Goal: Task Accomplishment & Management: Use online tool/utility

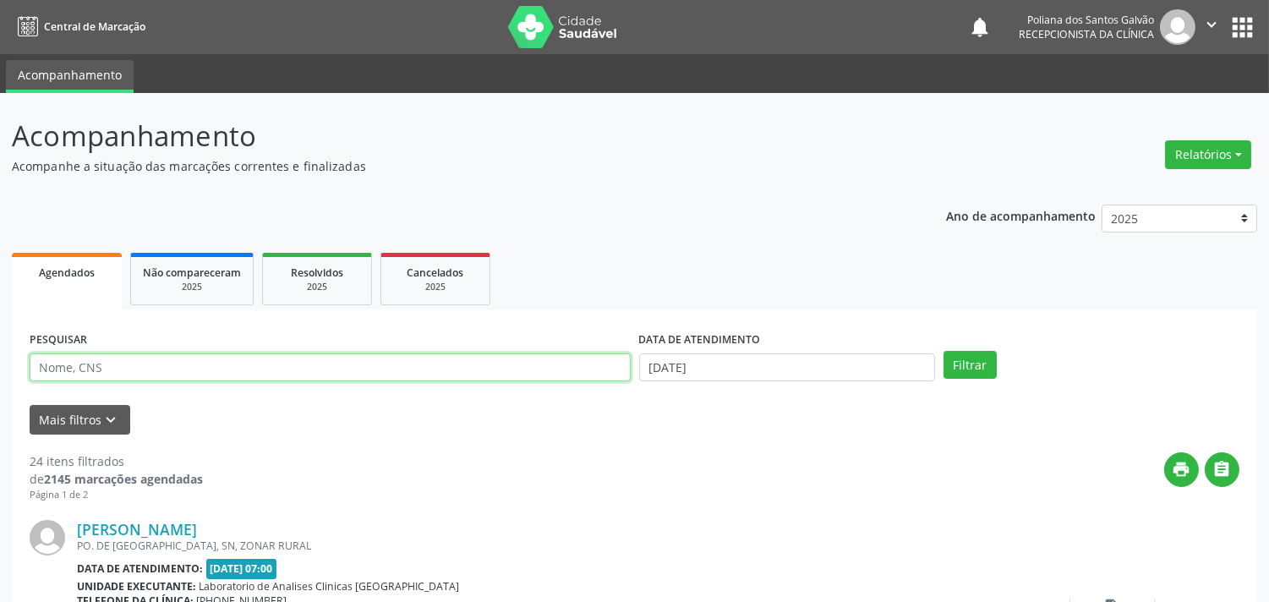
click at [358, 372] on input "text" at bounding box center [330, 367] width 601 height 29
click at [474, 374] on input "JACI" at bounding box center [330, 367] width 601 height 29
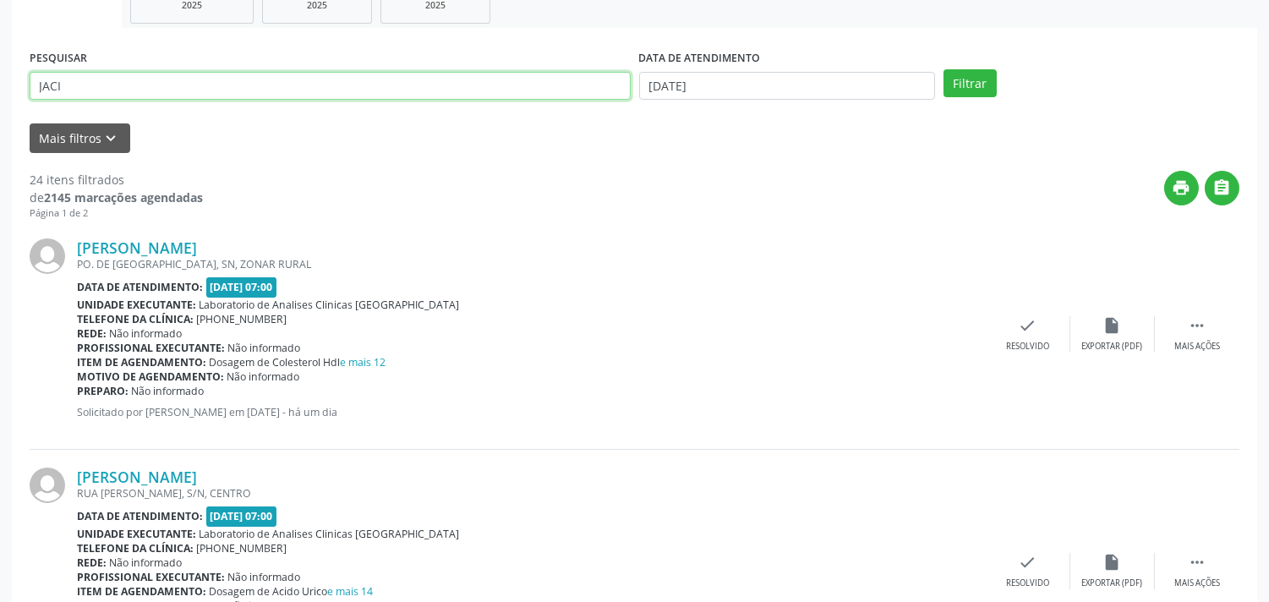
scroll to position [188, 0]
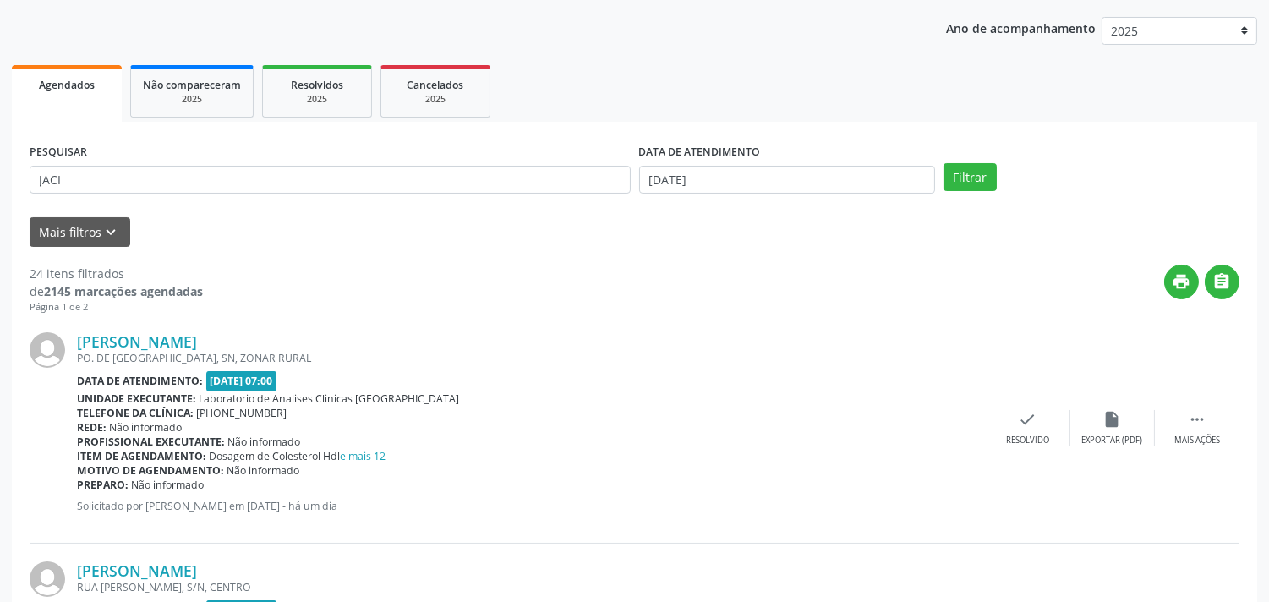
click at [322, 196] on div "PESQUISAR JACI" at bounding box center [329, 172] width 609 height 66
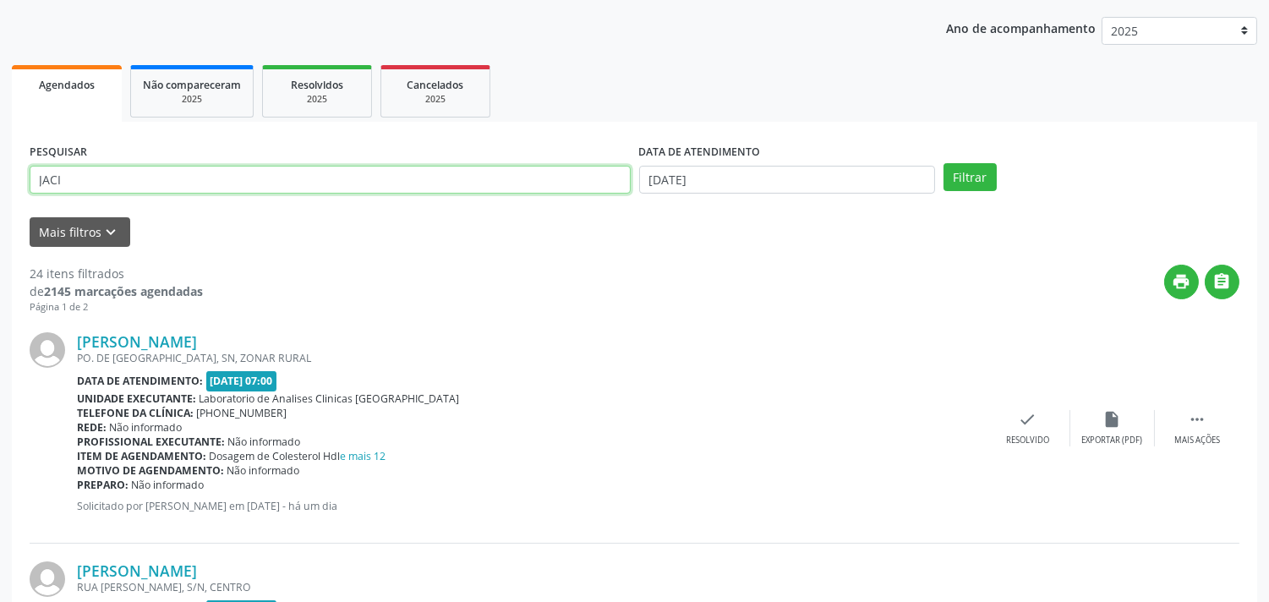
click at [317, 174] on input "JACI" at bounding box center [330, 180] width 601 height 29
type input "JACIARA"
click at [943, 163] on button "Filtrar" at bounding box center [969, 177] width 53 height 29
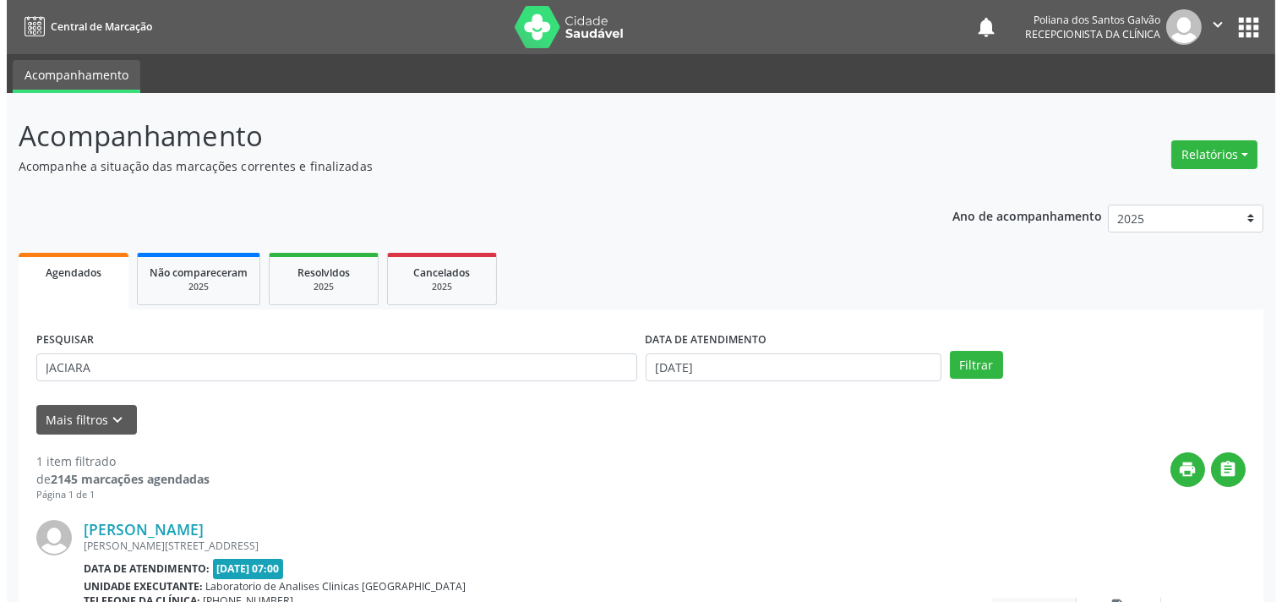
scroll to position [156, 0]
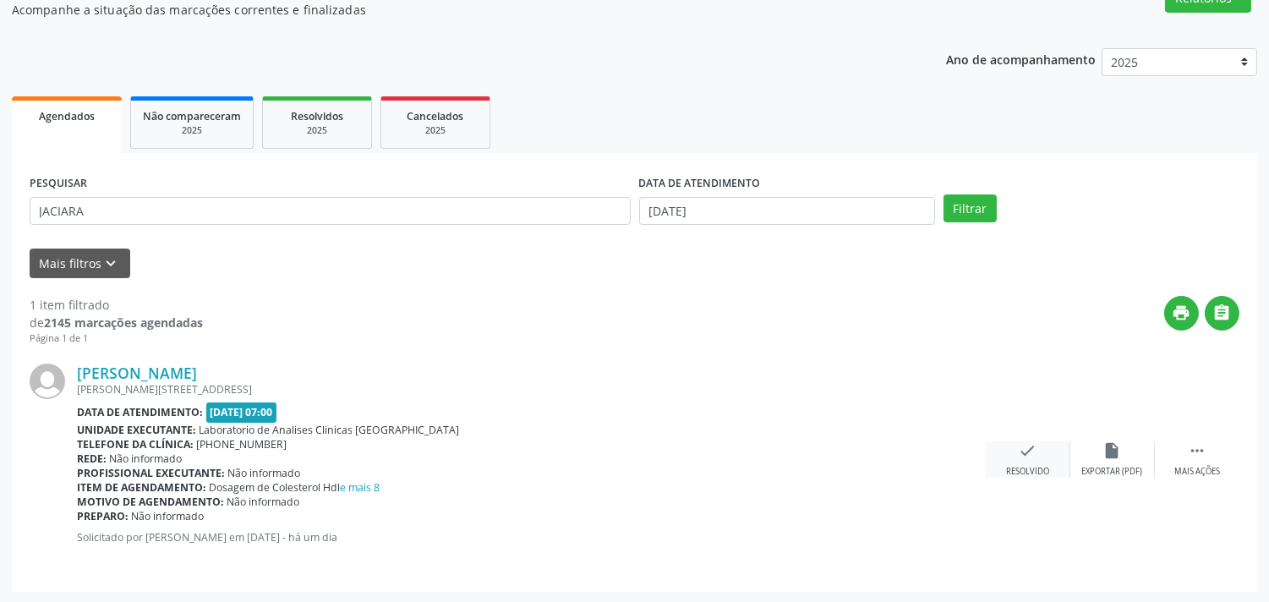
click at [1011, 448] on div "check Resolvido" at bounding box center [1028, 459] width 85 height 36
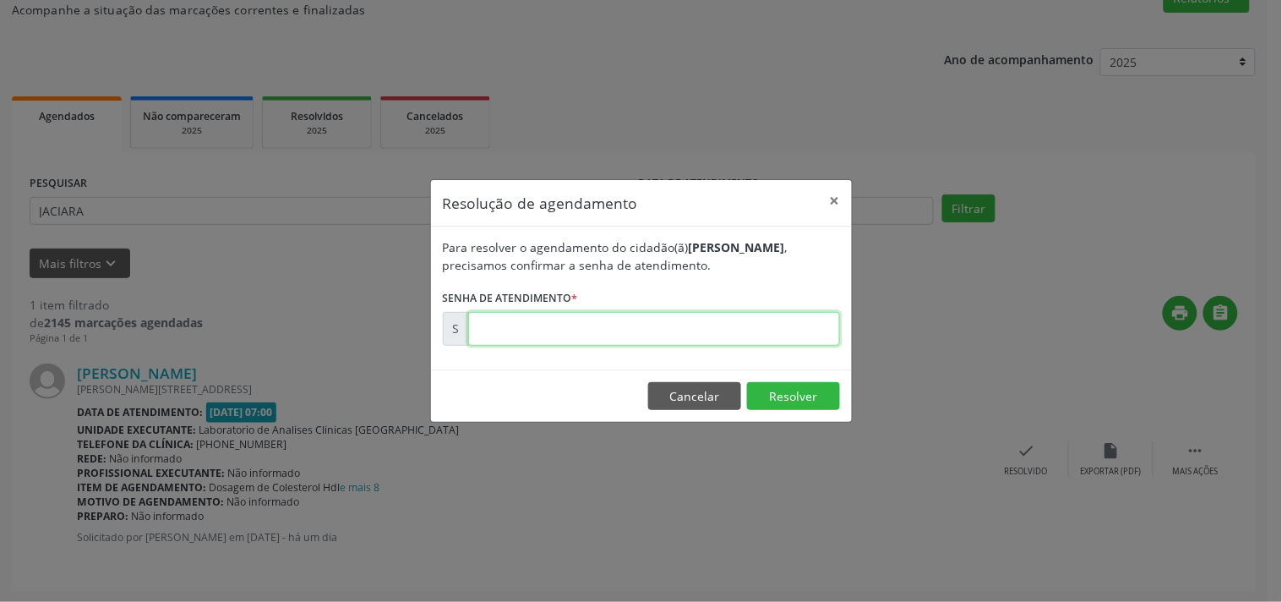
click at [800, 323] on input "text" at bounding box center [654, 329] width 372 height 34
type input "00179640"
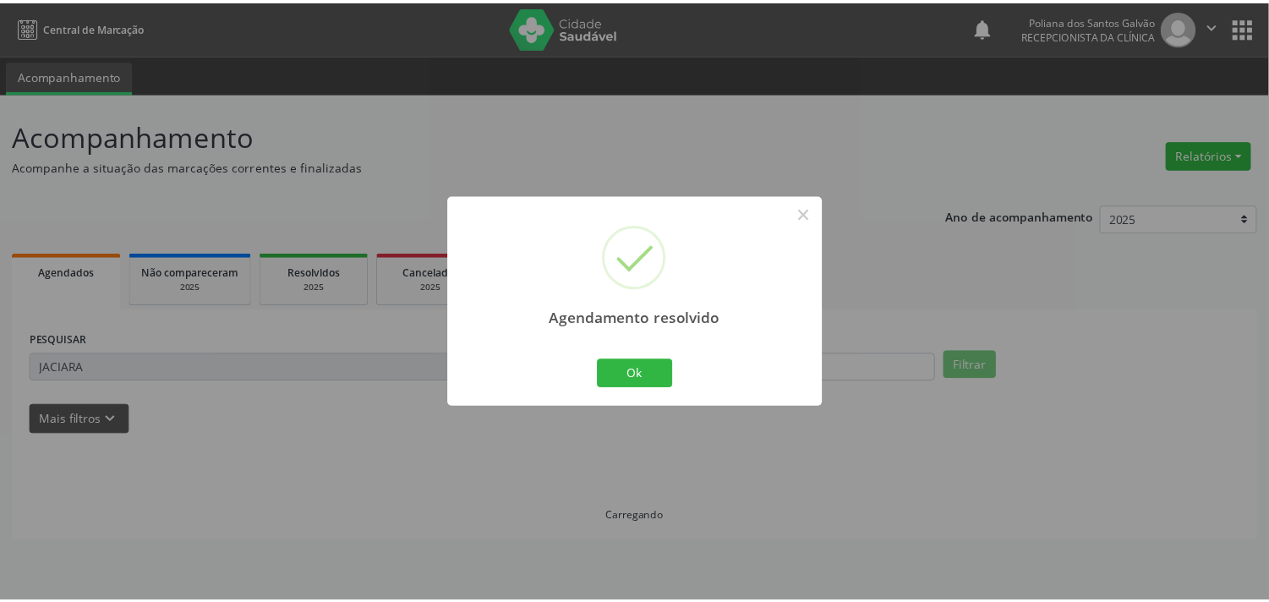
scroll to position [0, 0]
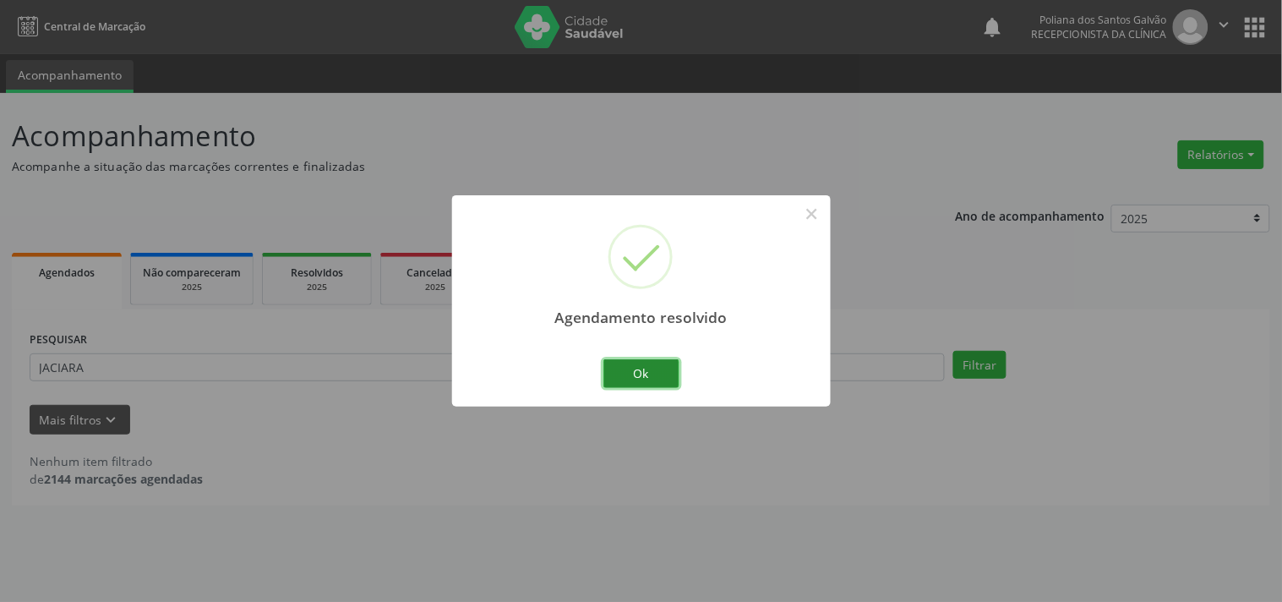
click at [640, 385] on button "Ok" at bounding box center [642, 373] width 76 height 29
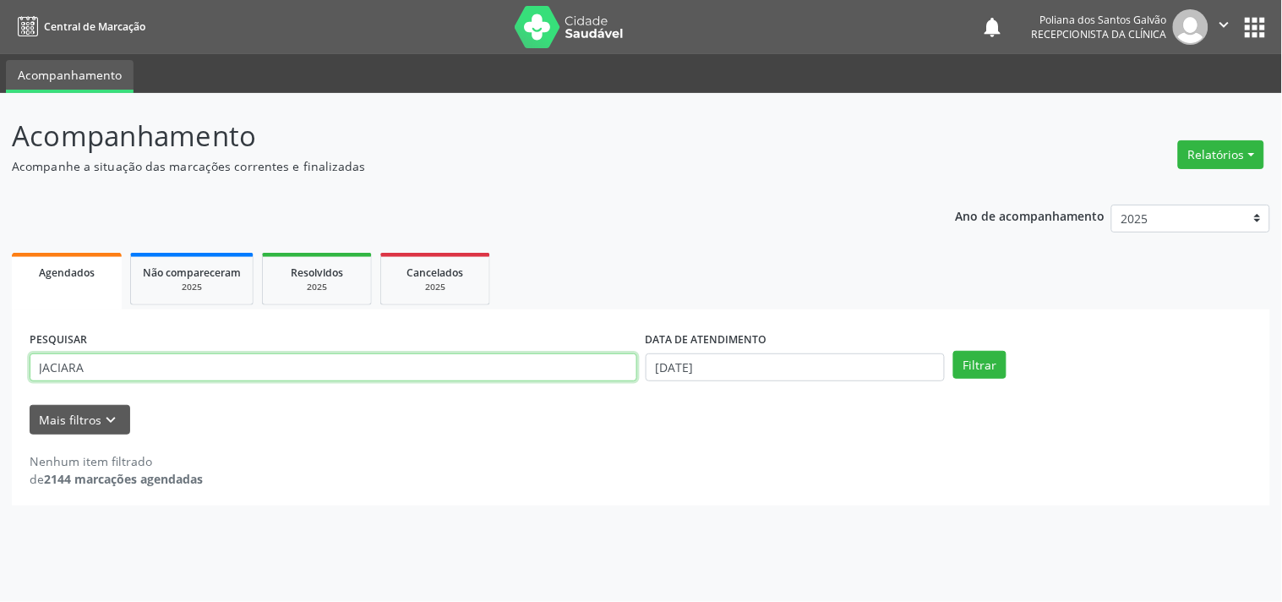
drag, startPoint x: 0, startPoint y: 181, endPoint x: 0, endPoint y: 113, distance: 67.6
click at [0, 122] on div "Acompanhamento Acompanhe a situação das marcações correntes e finalizadas Relat…" at bounding box center [641, 347] width 1282 height 509
type input "MALLA"
click at [953, 351] on button "Filtrar" at bounding box center [979, 365] width 53 height 29
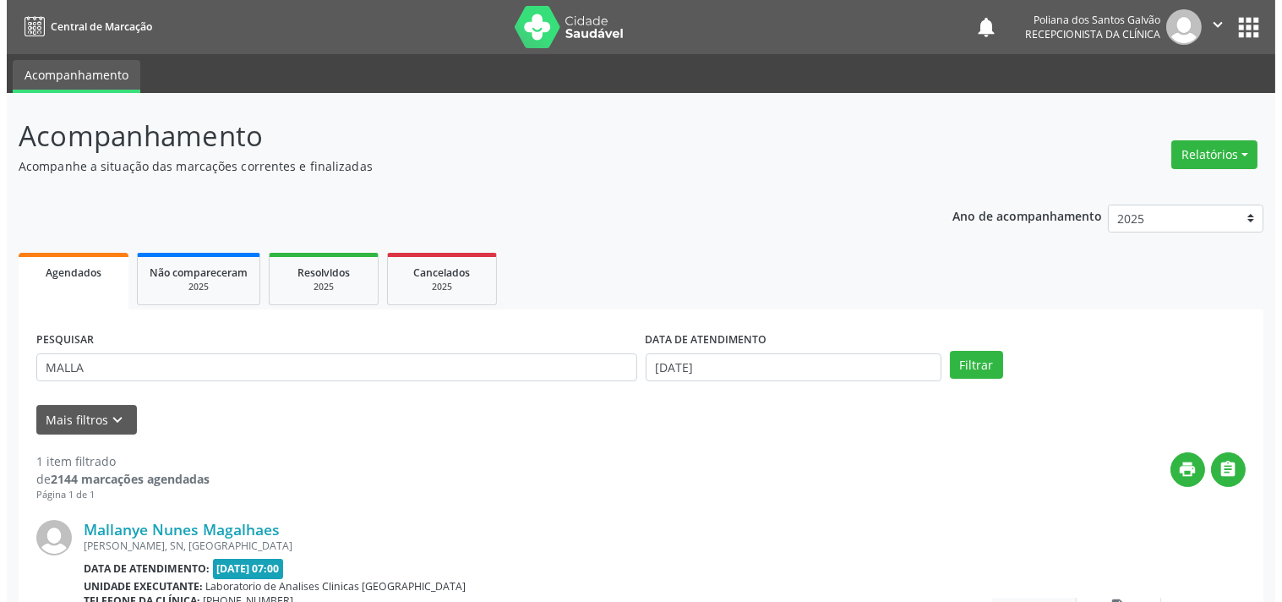
scroll to position [156, 0]
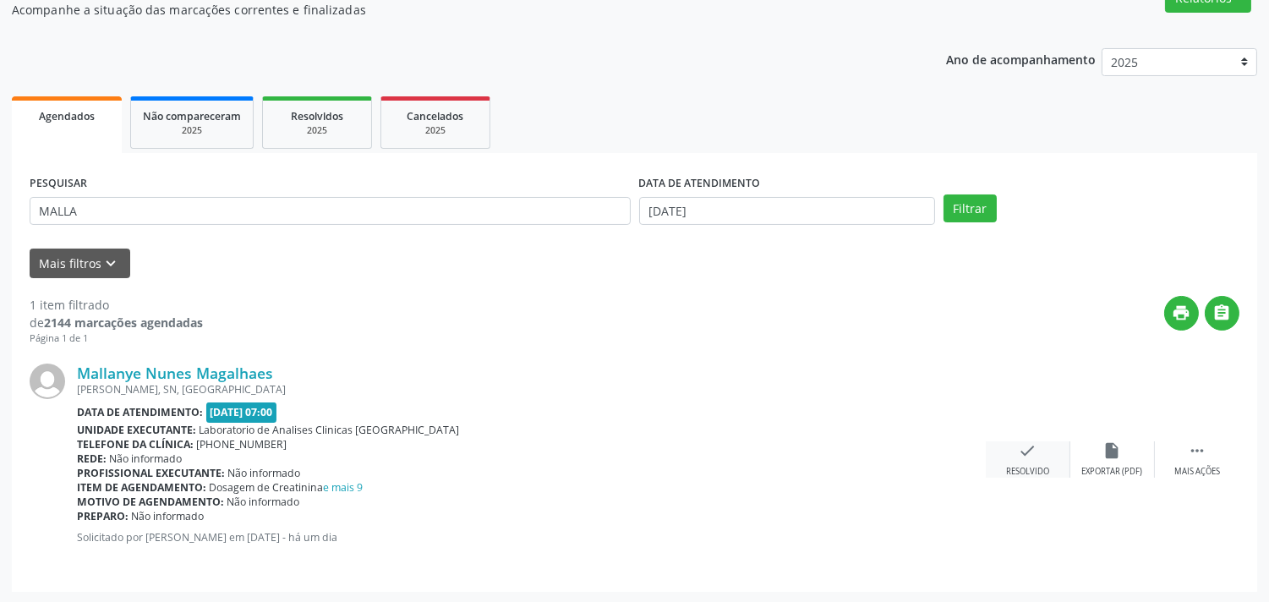
click at [1030, 459] on div "check Resolvido" at bounding box center [1028, 459] width 85 height 36
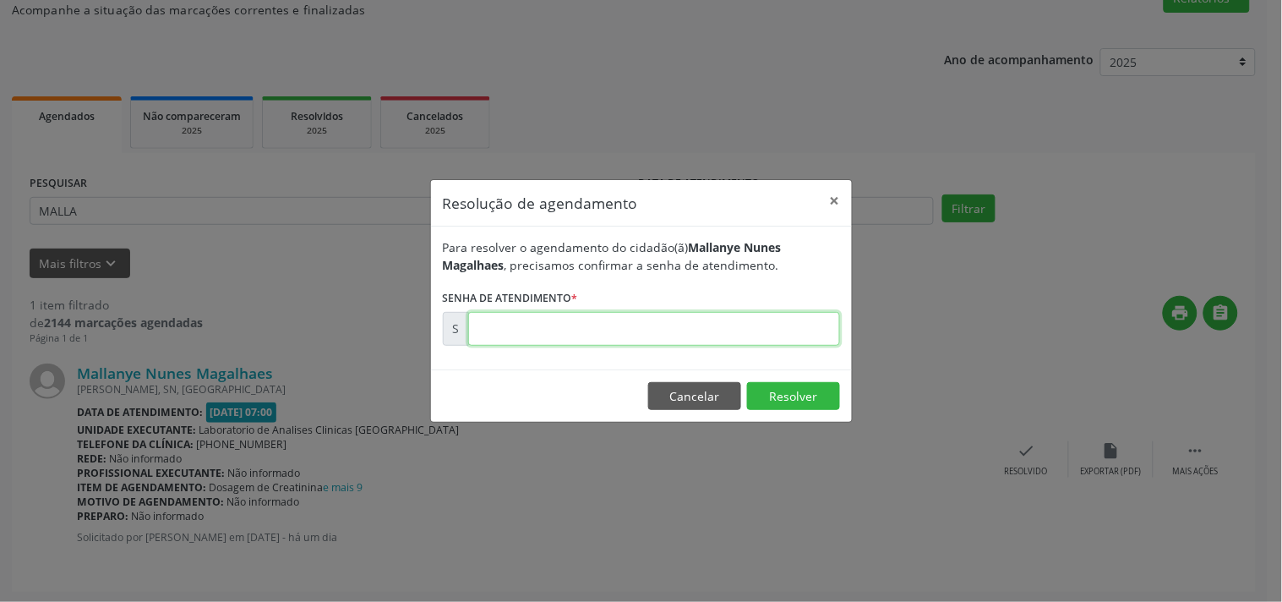
click at [764, 326] on input "text" at bounding box center [654, 329] width 372 height 34
type input "00179631"
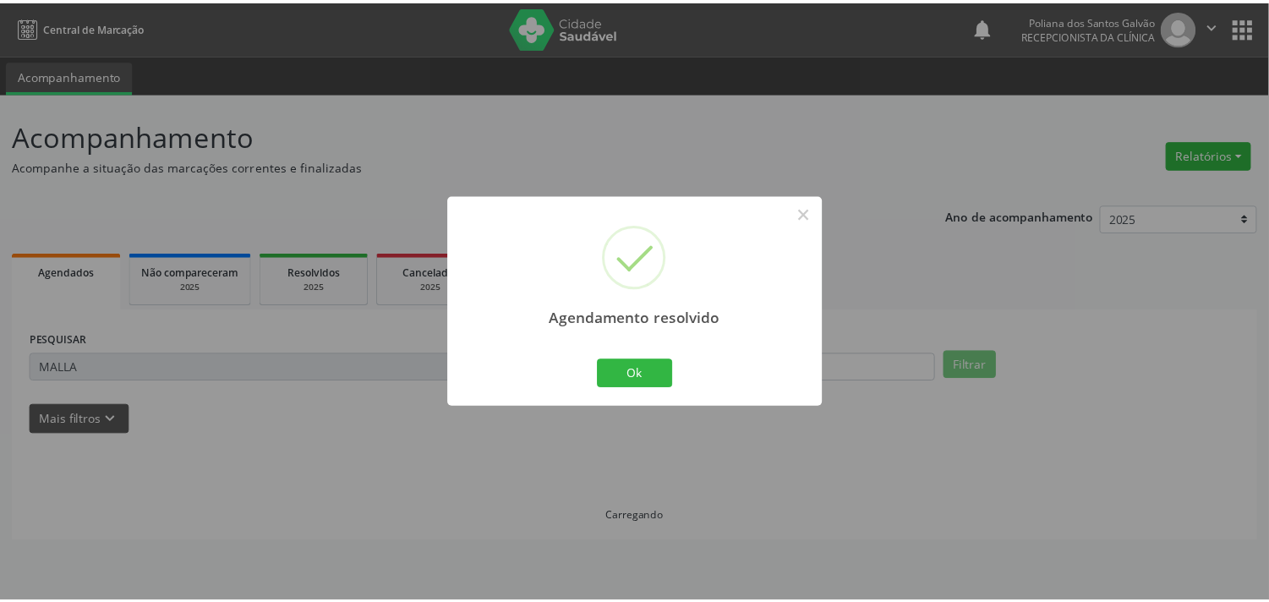
scroll to position [0, 0]
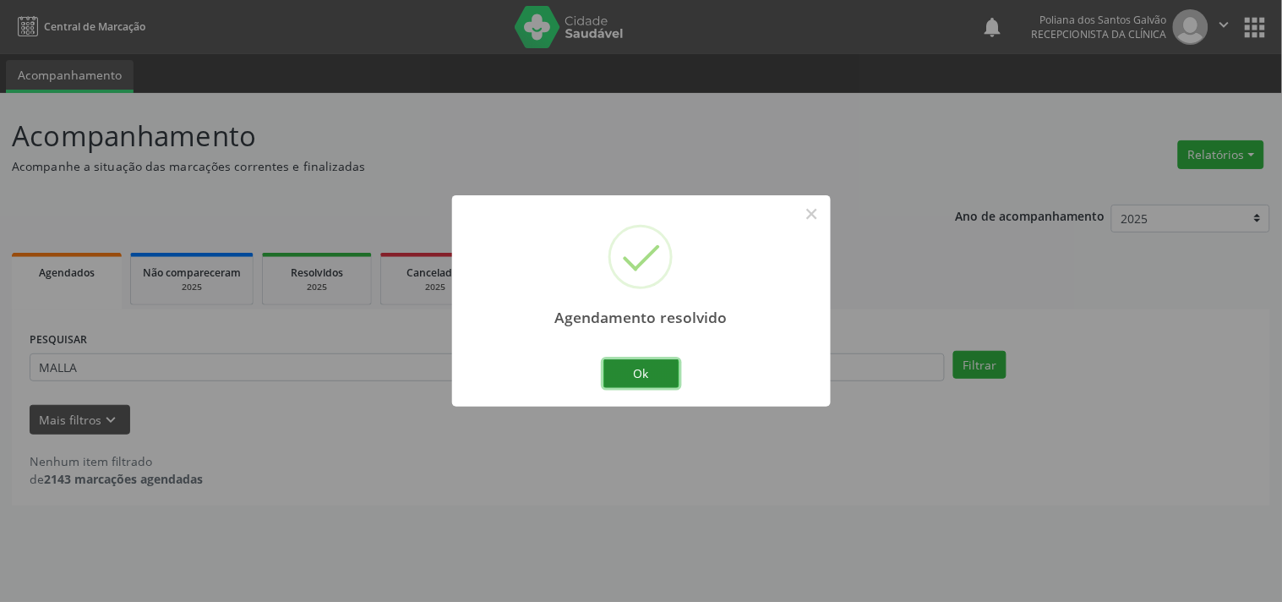
click at [630, 359] on button "Ok" at bounding box center [642, 373] width 76 height 29
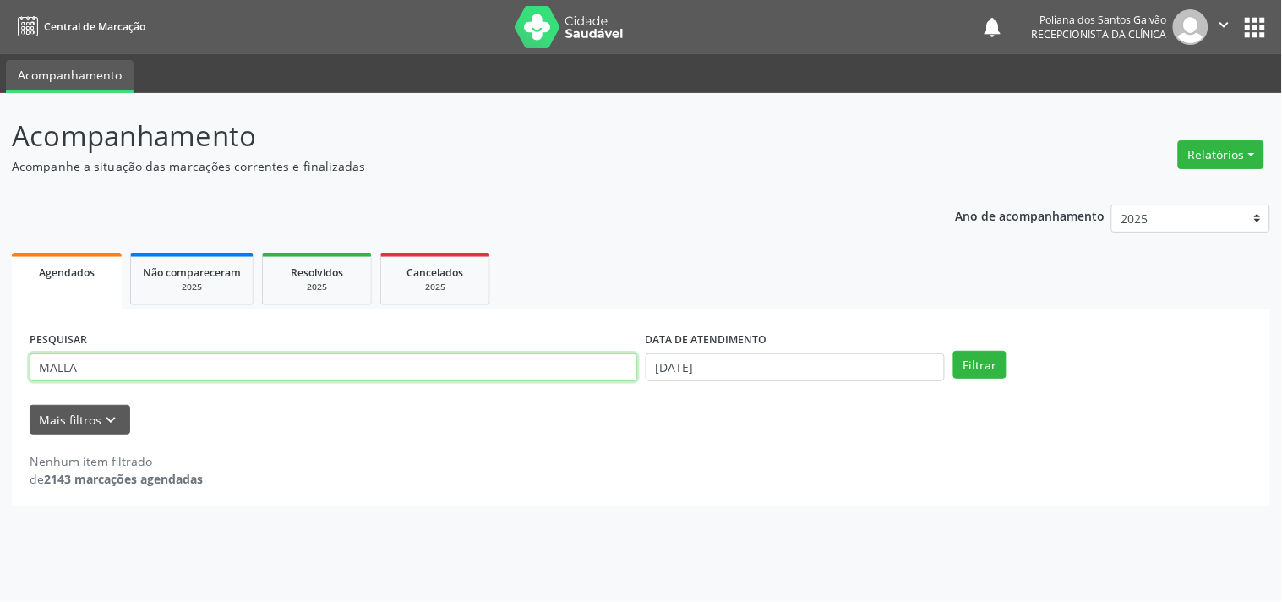
drag, startPoint x: 588, startPoint y: 358, endPoint x: 0, endPoint y: 66, distance: 657.0
click at [0, 104] on div "Acompanhamento Acompanhe a situação das marcações correntes e finalizadas Relat…" at bounding box center [641, 347] width 1282 height 509
type input "LORENA"
click at [953, 351] on button "Filtrar" at bounding box center [979, 365] width 53 height 29
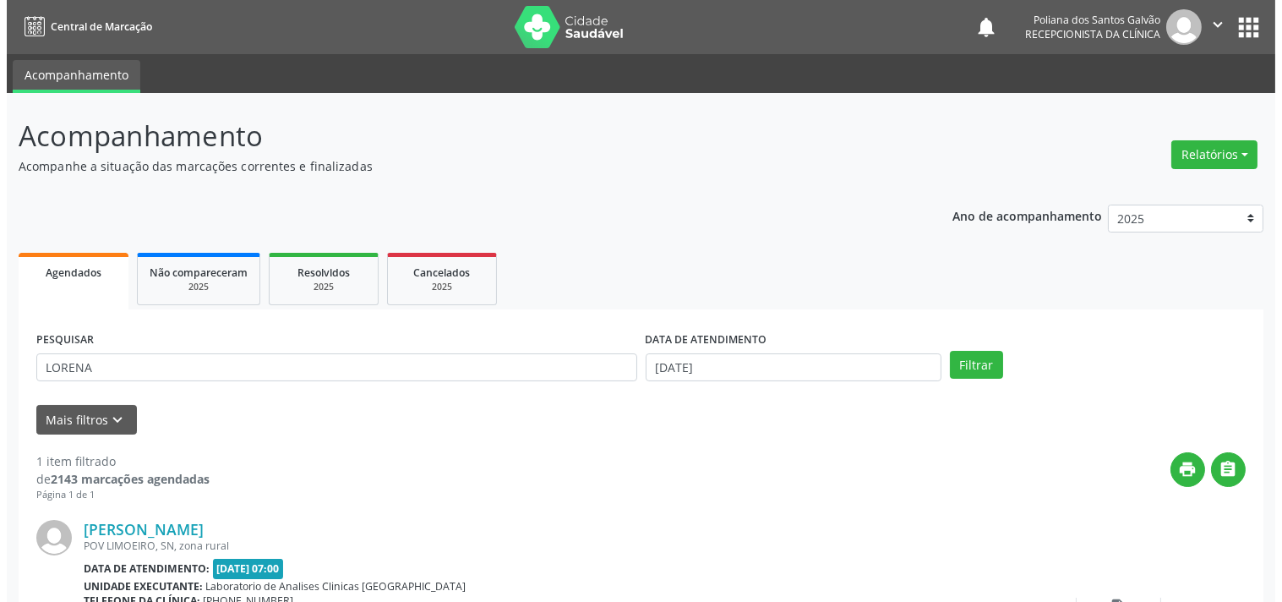
scroll to position [156, 0]
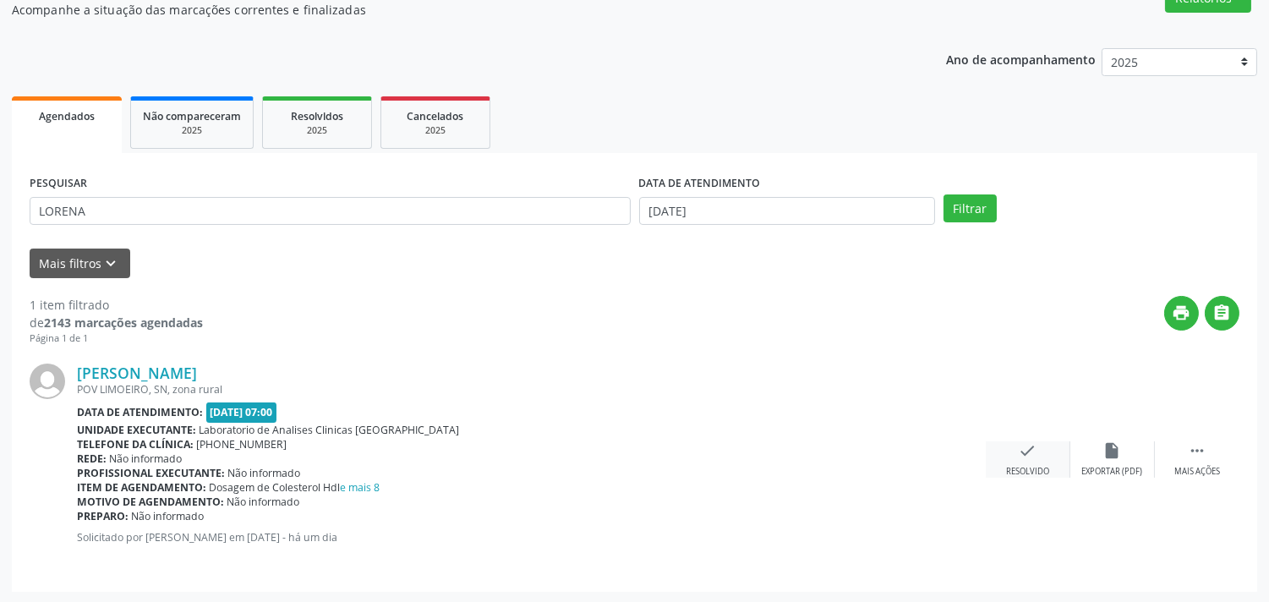
click at [1010, 445] on div "check Resolvido" at bounding box center [1028, 459] width 85 height 36
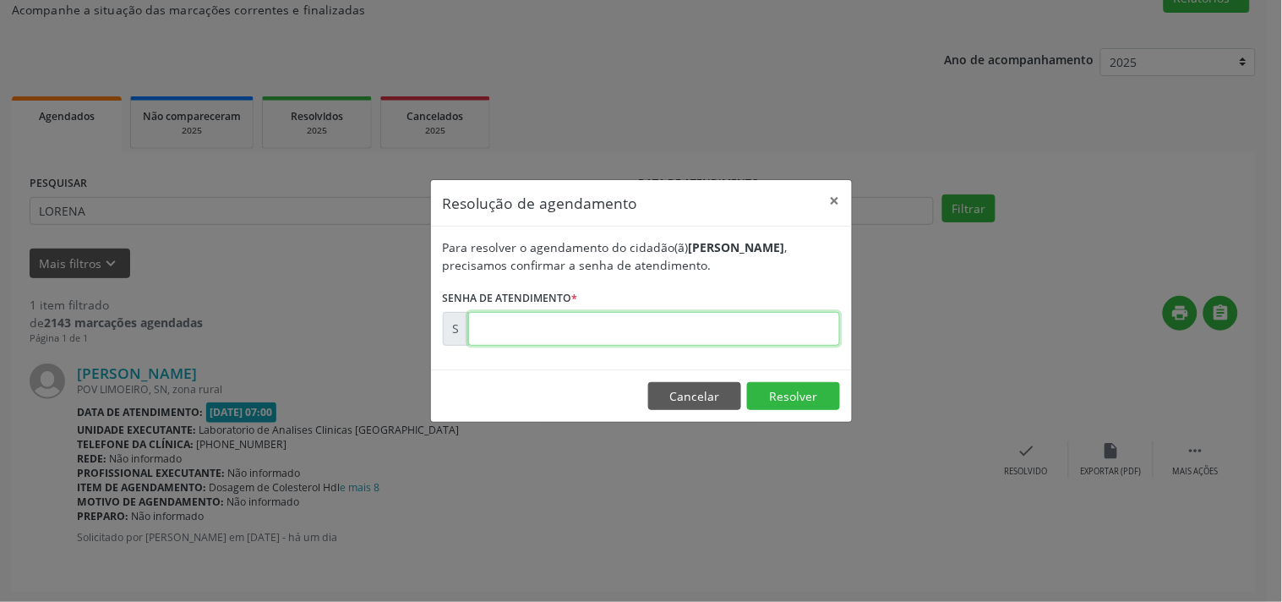
click at [707, 336] on input "text" at bounding box center [654, 329] width 372 height 34
type input "00179626"
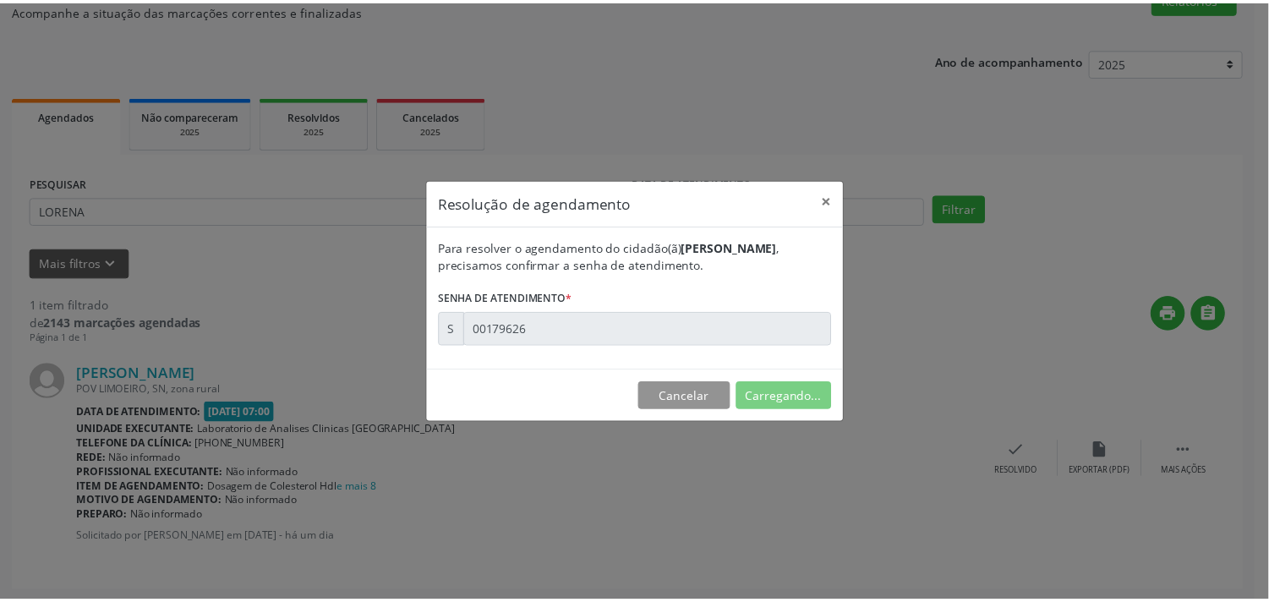
scroll to position [0, 0]
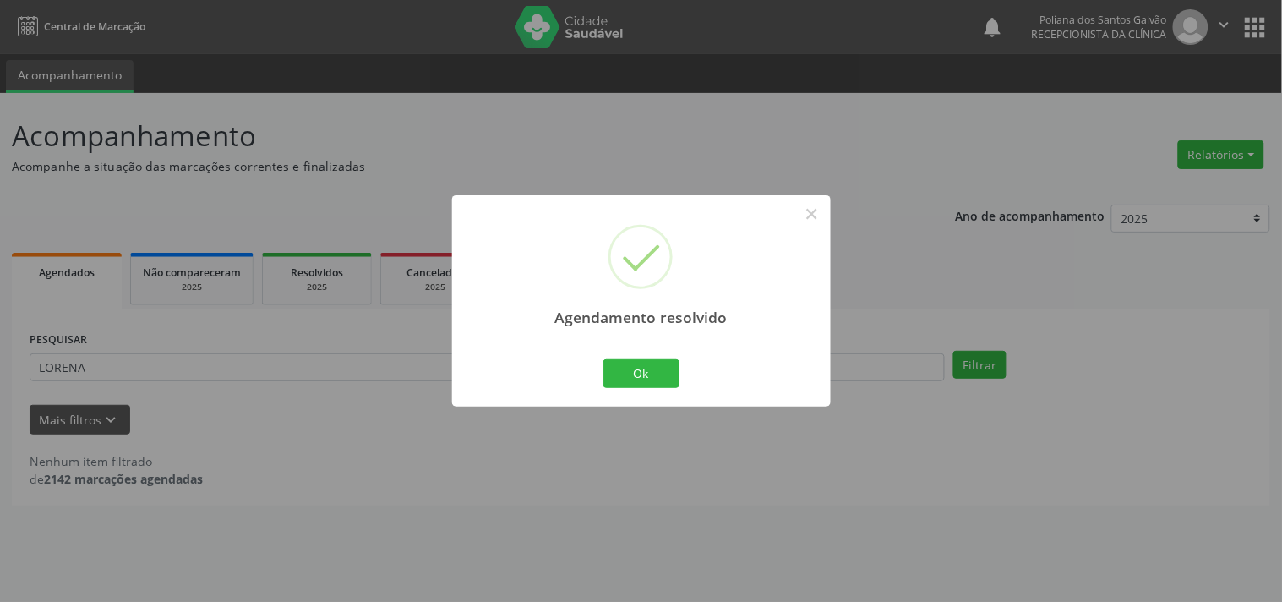
click at [613, 397] on div "Agendamento resolvido × Ok Cancel" at bounding box center [641, 300] width 379 height 210
click at [615, 393] on div "Agendamento resolvido × Ok Cancel" at bounding box center [641, 300] width 379 height 210
click at [653, 381] on button "Ok" at bounding box center [642, 373] width 76 height 29
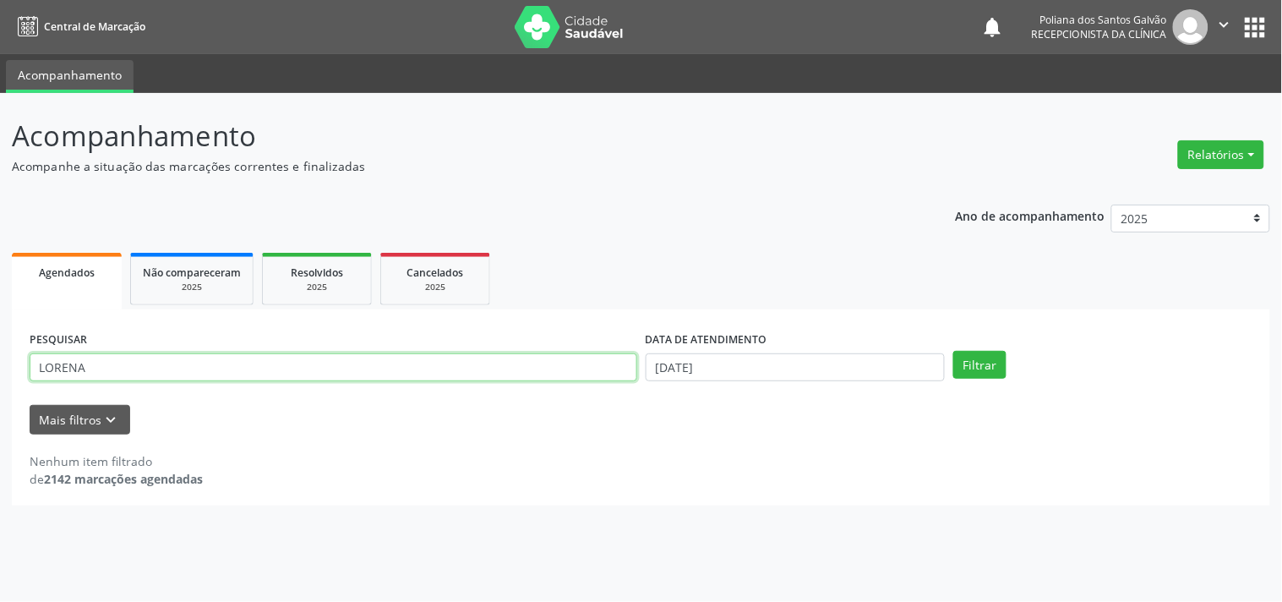
click at [0, 146] on div "Acompanhamento Acompanhe a situação das marcações correntes e finalizadas Relat…" at bounding box center [641, 347] width 1282 height 509
type input "[PERSON_NAME]"
click at [953, 351] on button "Filtrar" at bounding box center [979, 365] width 53 height 29
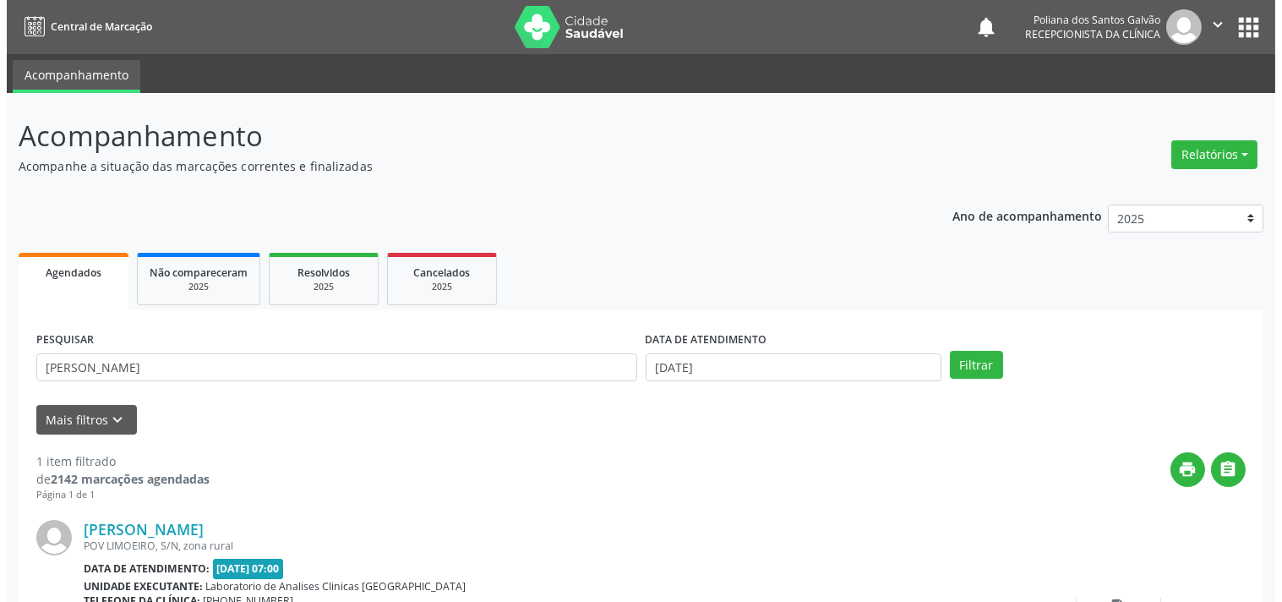
scroll to position [156, 0]
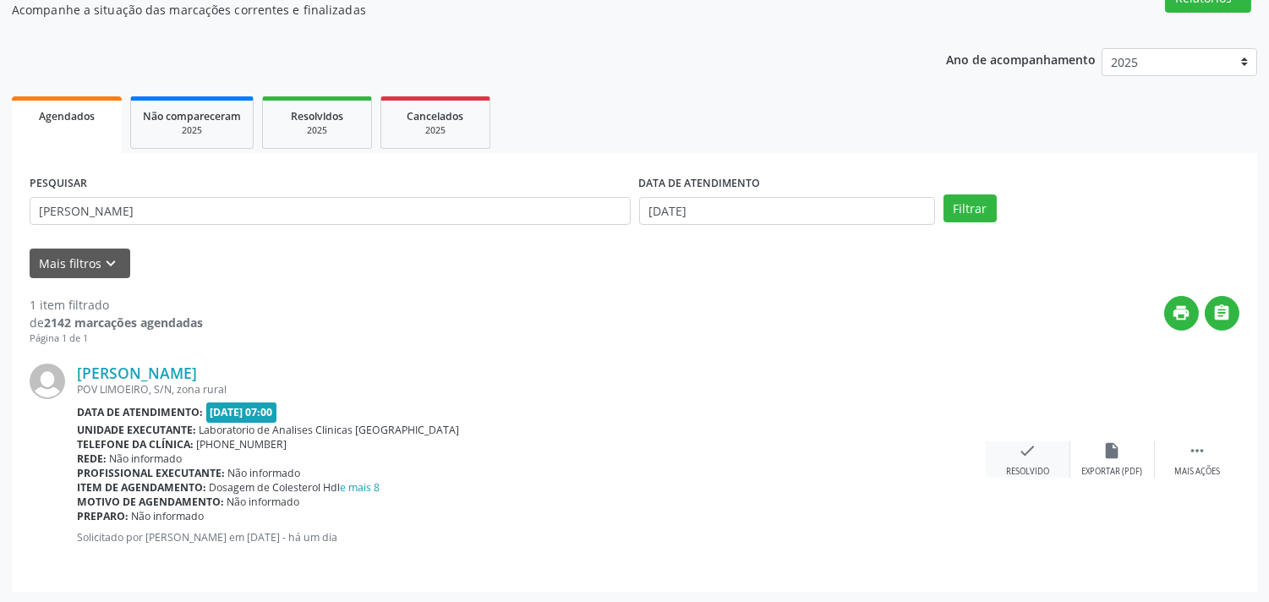
click at [1046, 461] on div "check Resolvido" at bounding box center [1028, 459] width 85 height 36
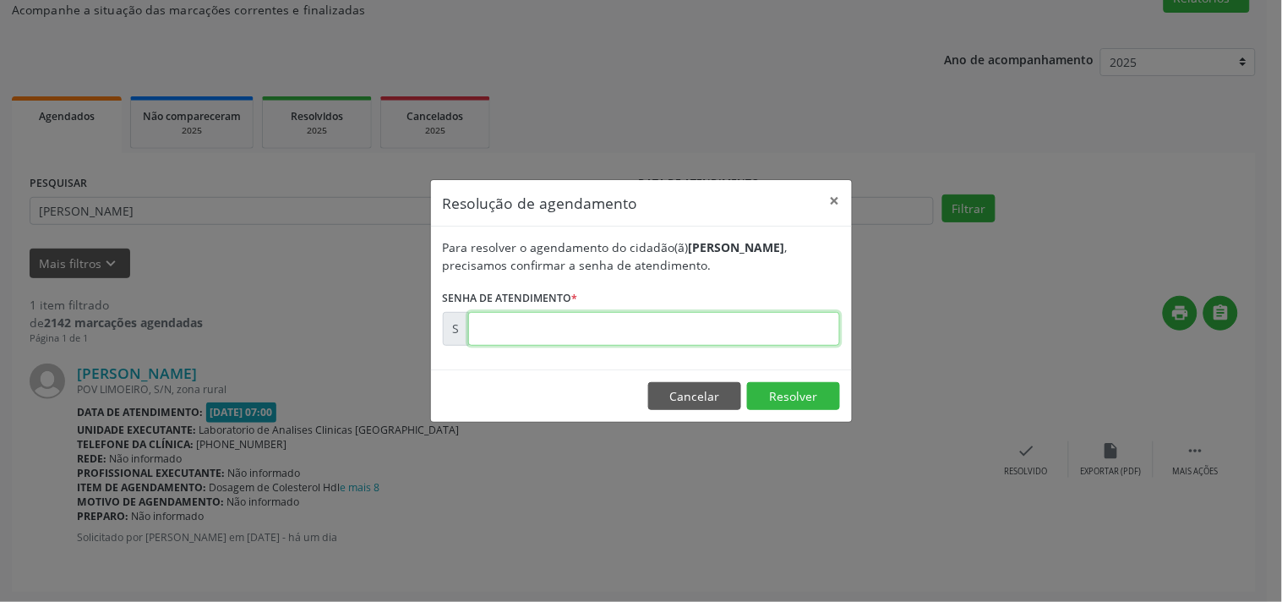
click at [791, 328] on input "text" at bounding box center [654, 329] width 372 height 34
type input "00179630"
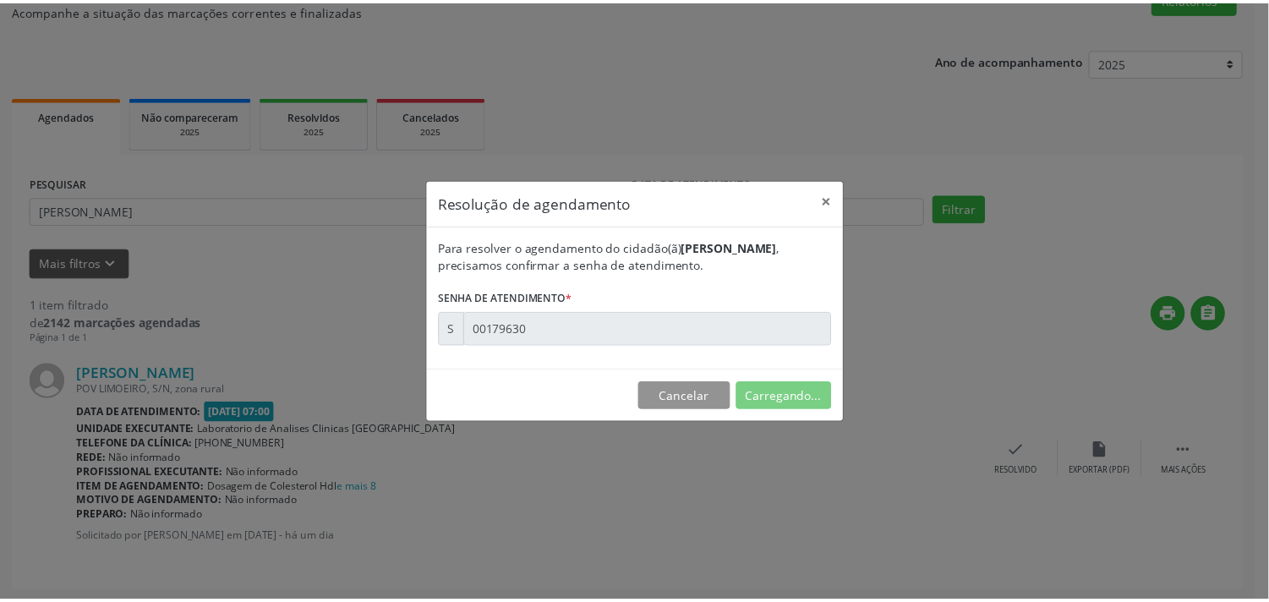
scroll to position [0, 0]
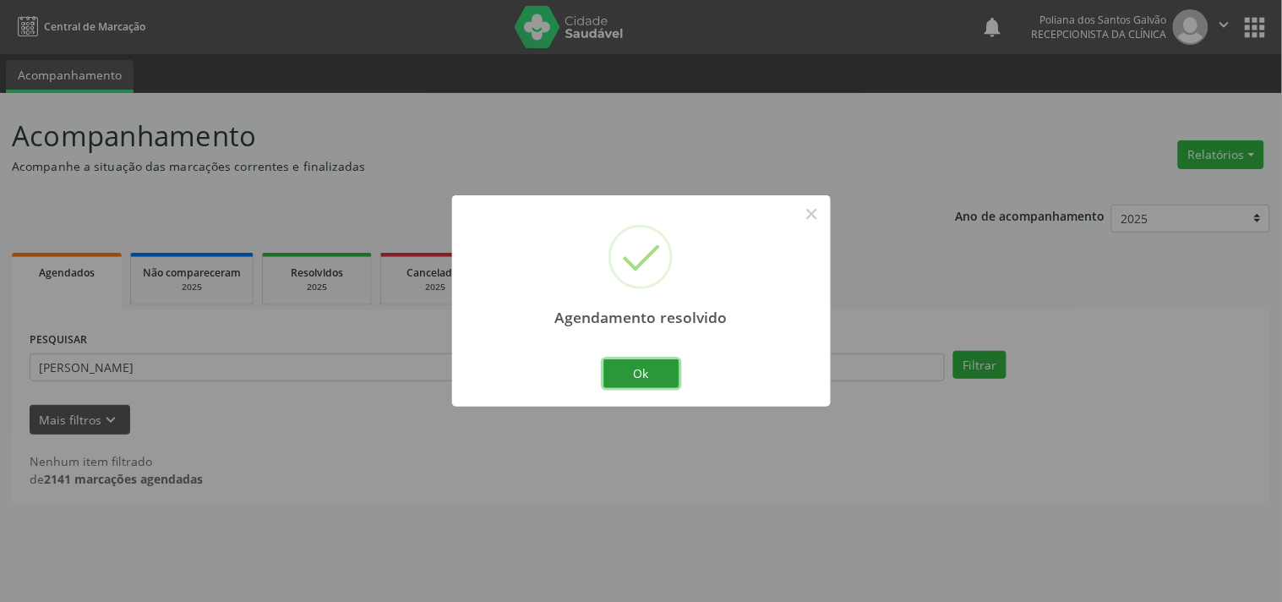
drag, startPoint x: 641, startPoint y: 376, endPoint x: 545, endPoint y: 362, distance: 96.6
click at [640, 378] on button "Ok" at bounding box center [642, 373] width 76 height 29
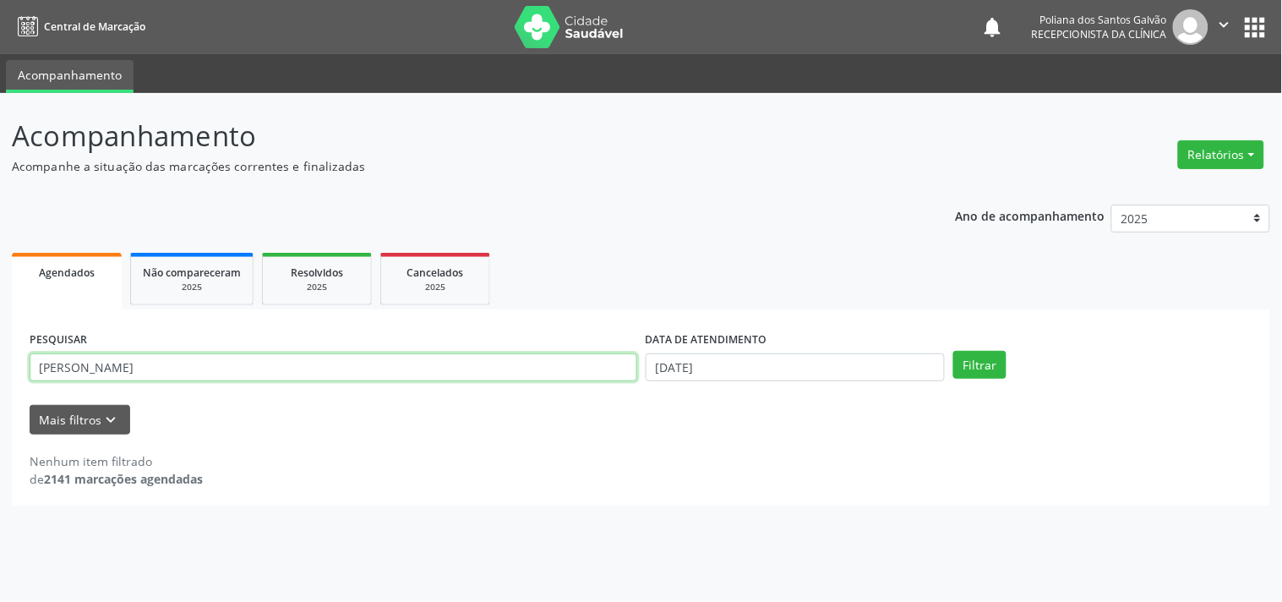
drag, startPoint x: 484, startPoint y: 374, endPoint x: 0, endPoint y: 39, distance: 588.6
click at [0, 38] on div "Central de Marcação notifications Poliana dos Santos Galvão Recepcionista da cl…" at bounding box center [641, 301] width 1282 height 602
type input "ALICE"
click at [953, 351] on button "Filtrar" at bounding box center [979, 365] width 53 height 29
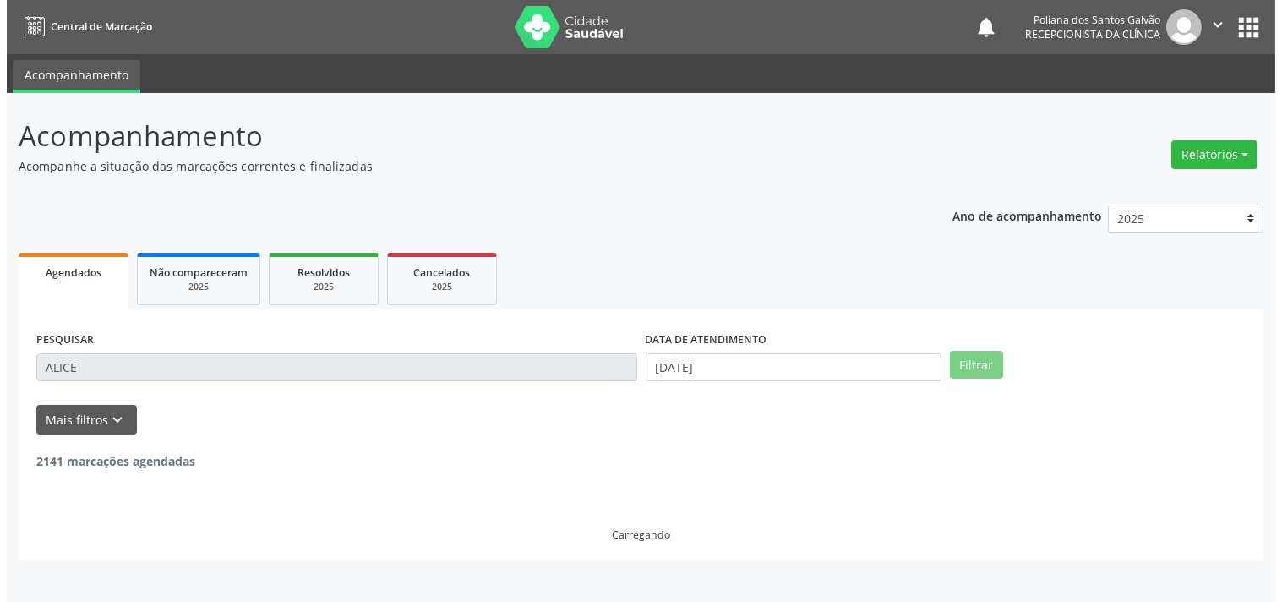
scroll to position [156, 0]
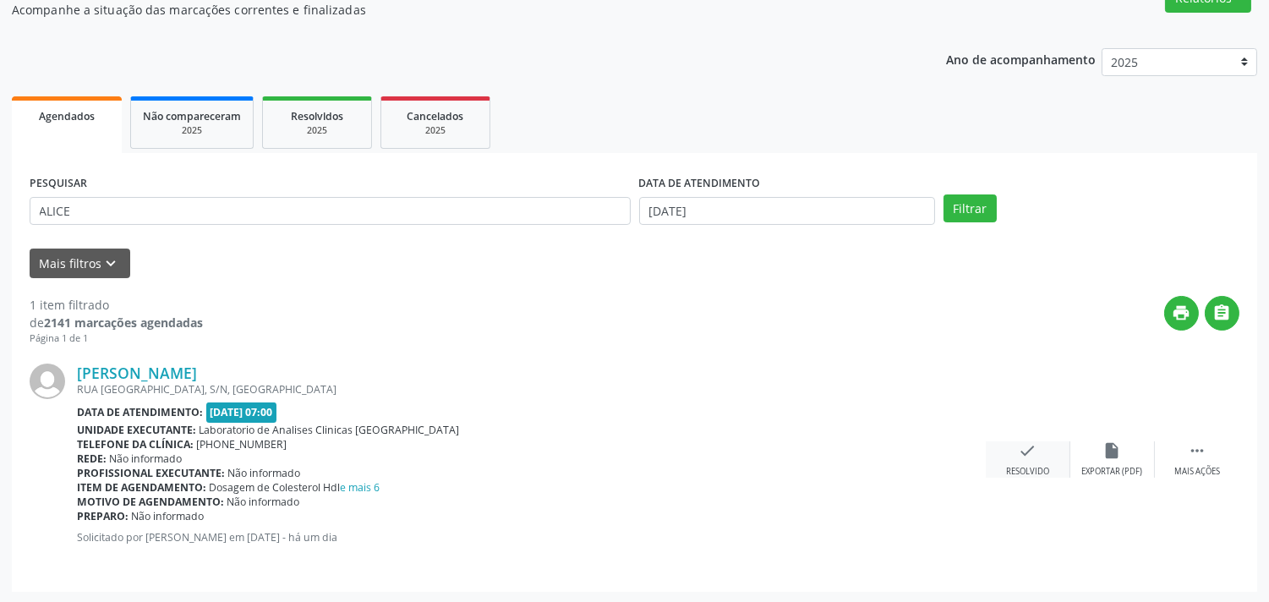
click at [1011, 456] on div "check Resolvido" at bounding box center [1028, 459] width 85 height 36
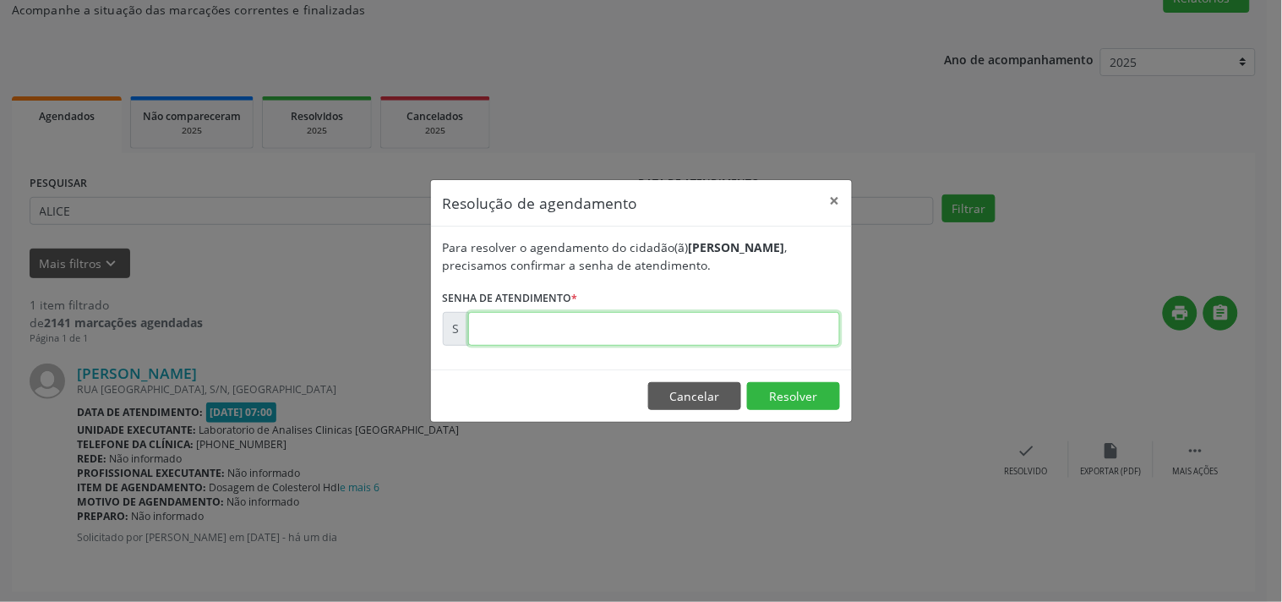
click at [781, 331] on input "text" at bounding box center [654, 329] width 372 height 34
type input "00179642"
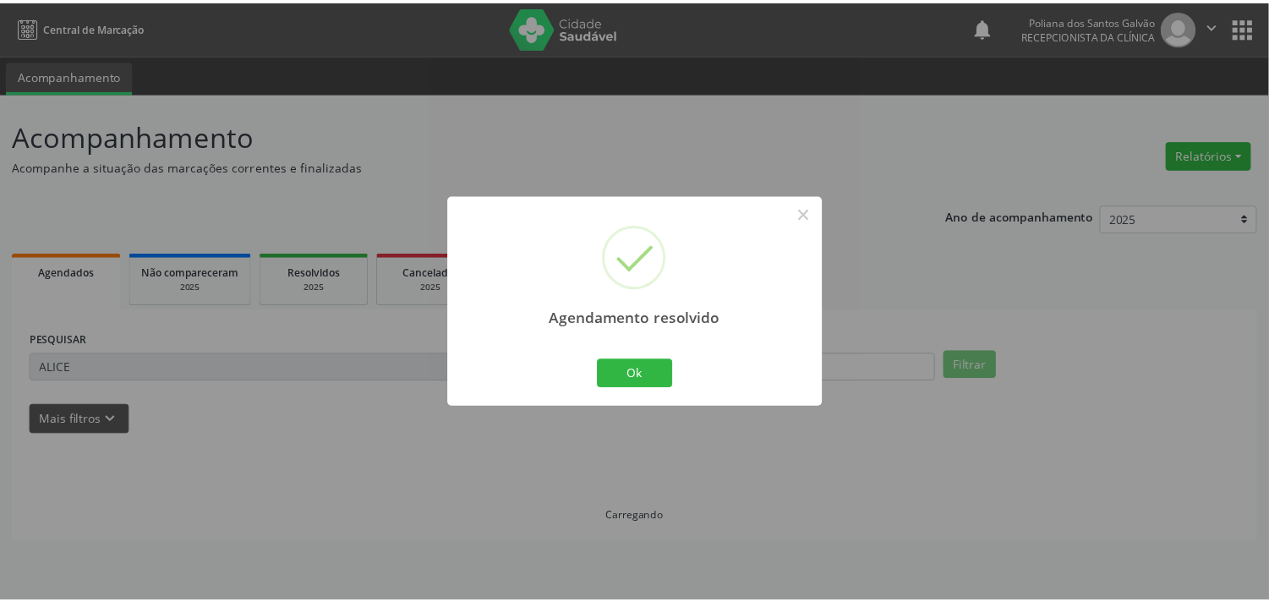
scroll to position [0, 0]
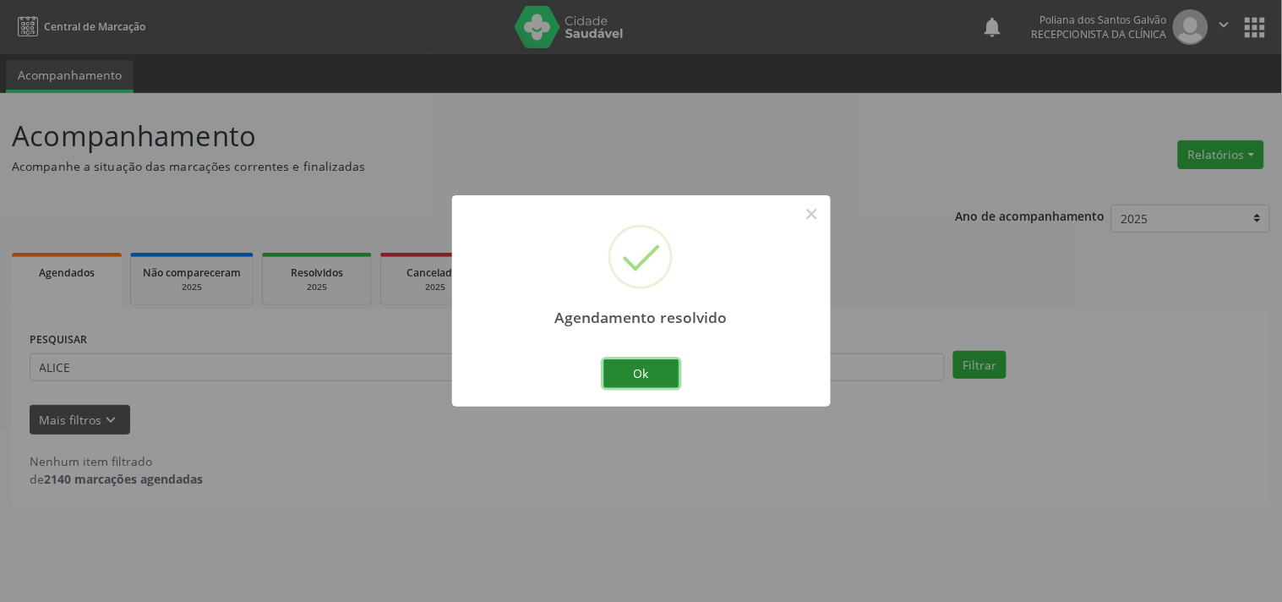
click at [660, 359] on button "Ok" at bounding box center [642, 373] width 76 height 29
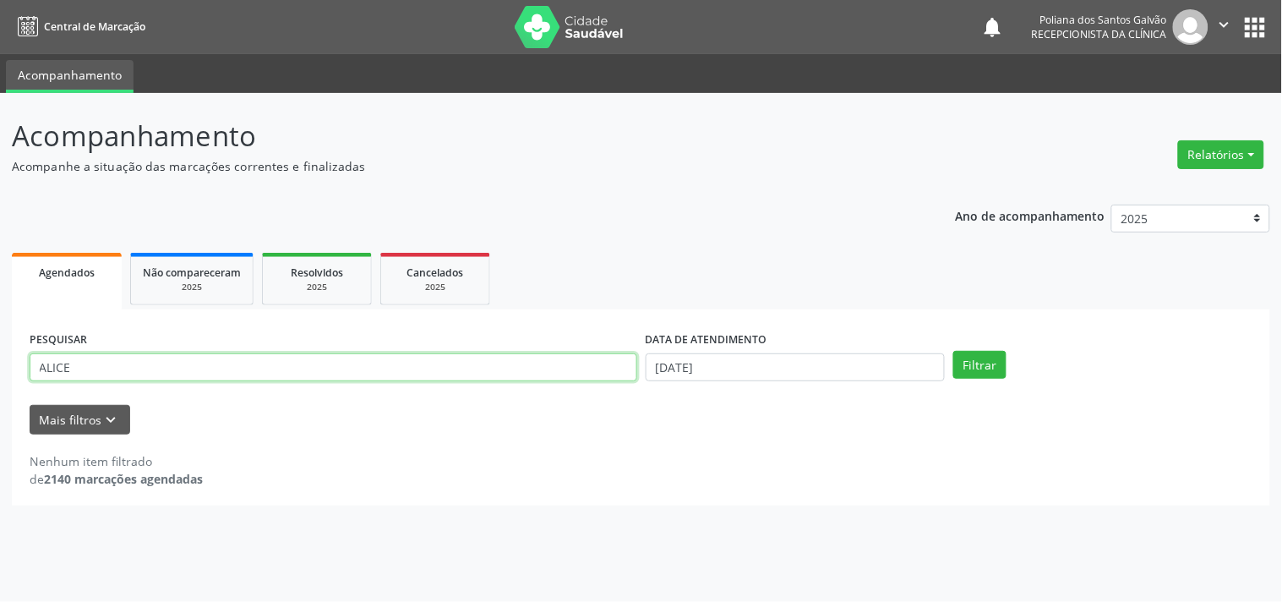
drag, startPoint x: 605, startPoint y: 375, endPoint x: 0, endPoint y: 118, distance: 657.5
click at [0, 165] on div "Acompanhamento Acompanhe a situação das marcações correntes e finalizadas Relat…" at bounding box center [641, 347] width 1282 height 509
type input "LIVIA"
click at [953, 351] on button "Filtrar" at bounding box center [979, 365] width 53 height 29
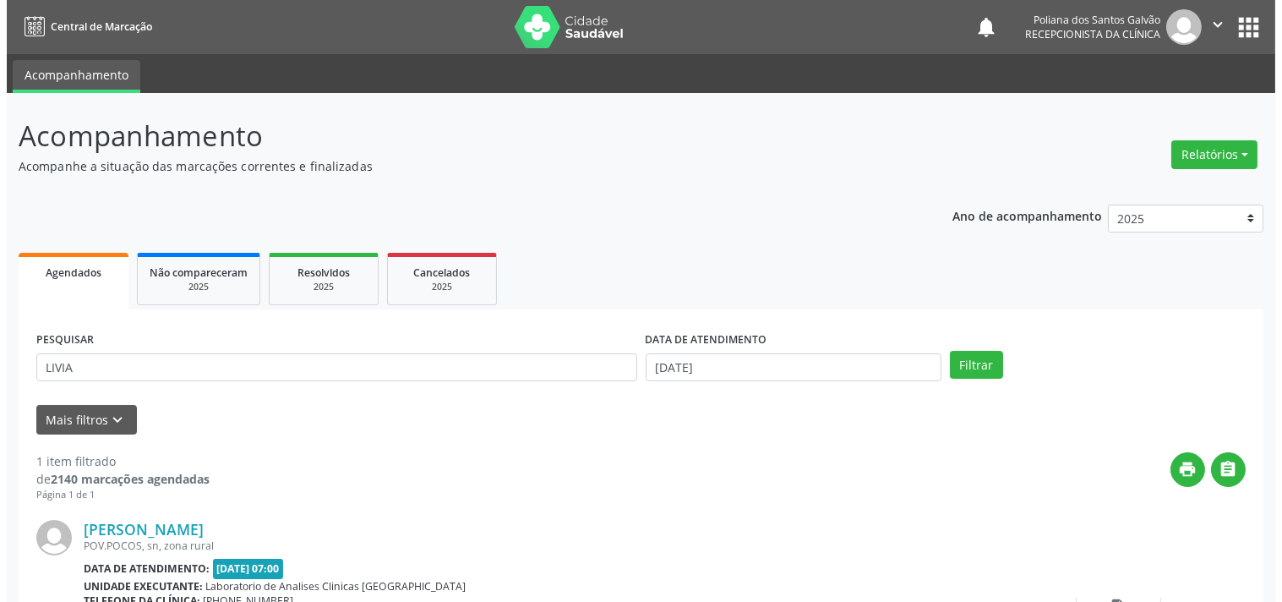
scroll to position [156, 0]
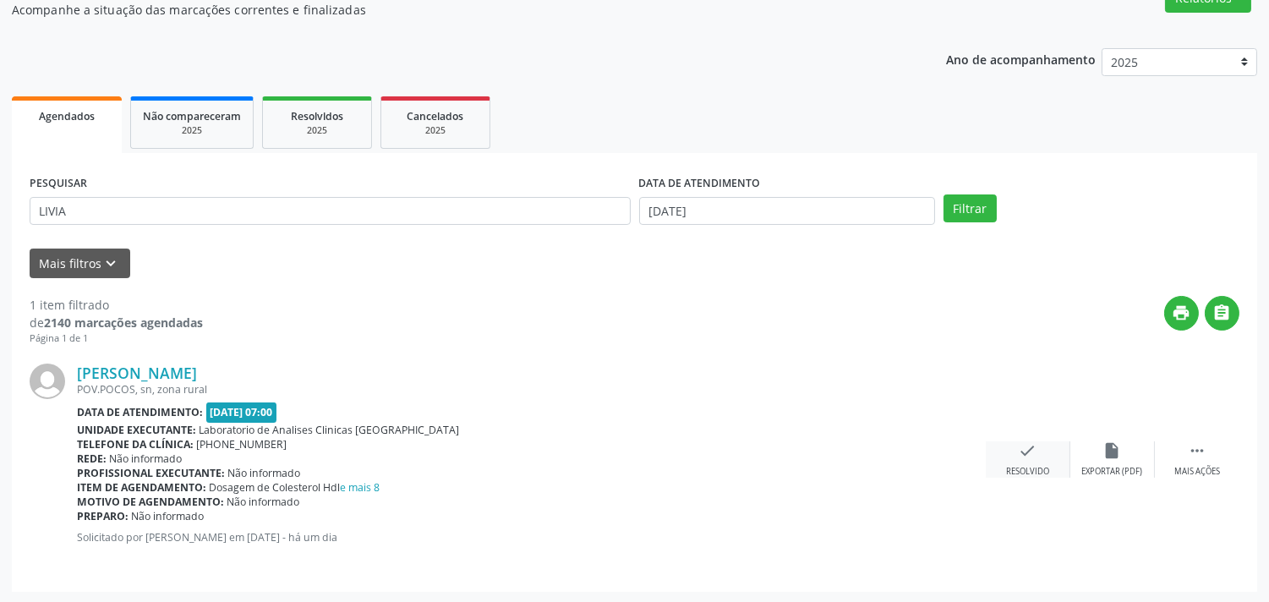
click at [1028, 461] on div "check Resolvido" at bounding box center [1028, 459] width 85 height 36
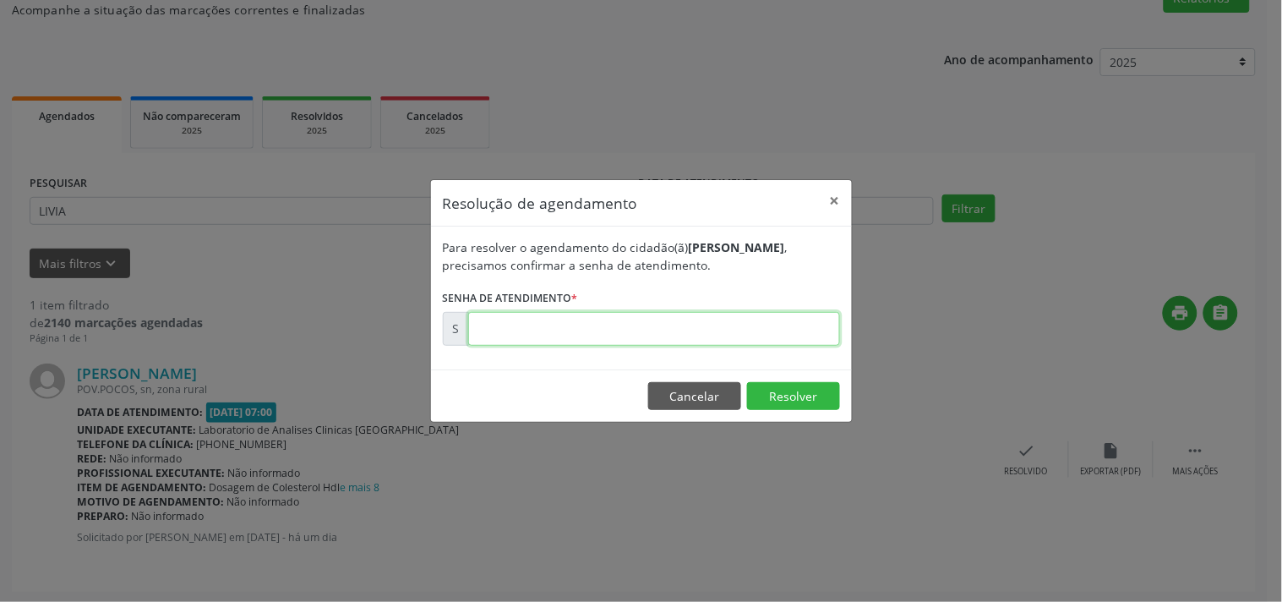
click at [739, 326] on input "text" at bounding box center [654, 329] width 372 height 34
type input "00179633"
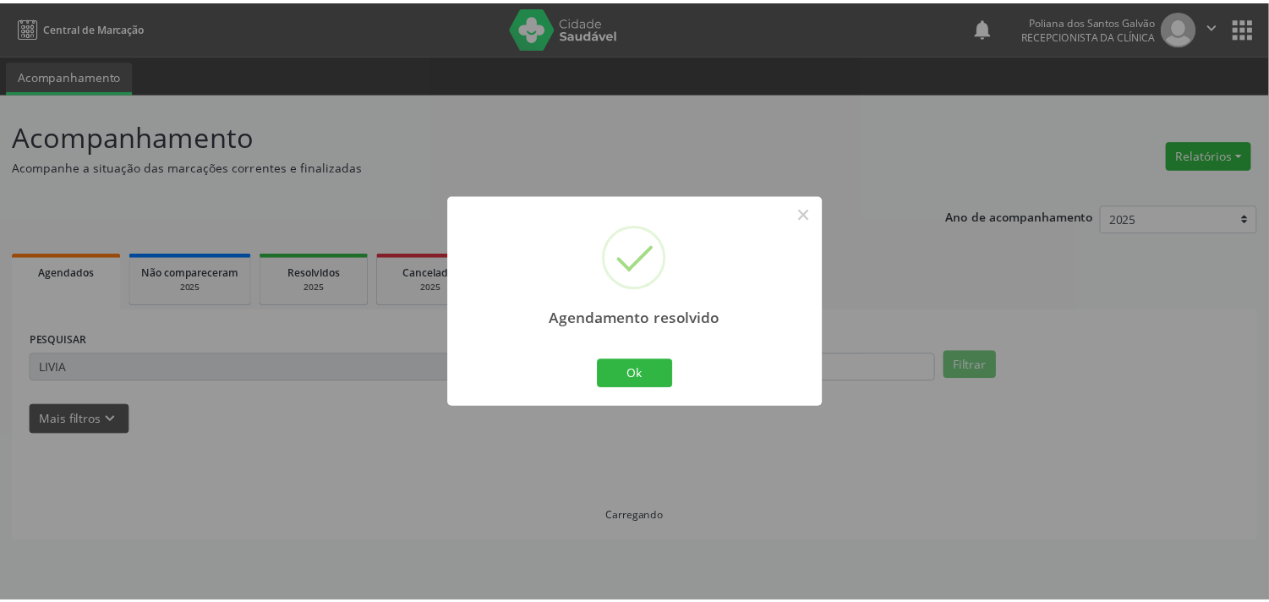
scroll to position [0, 0]
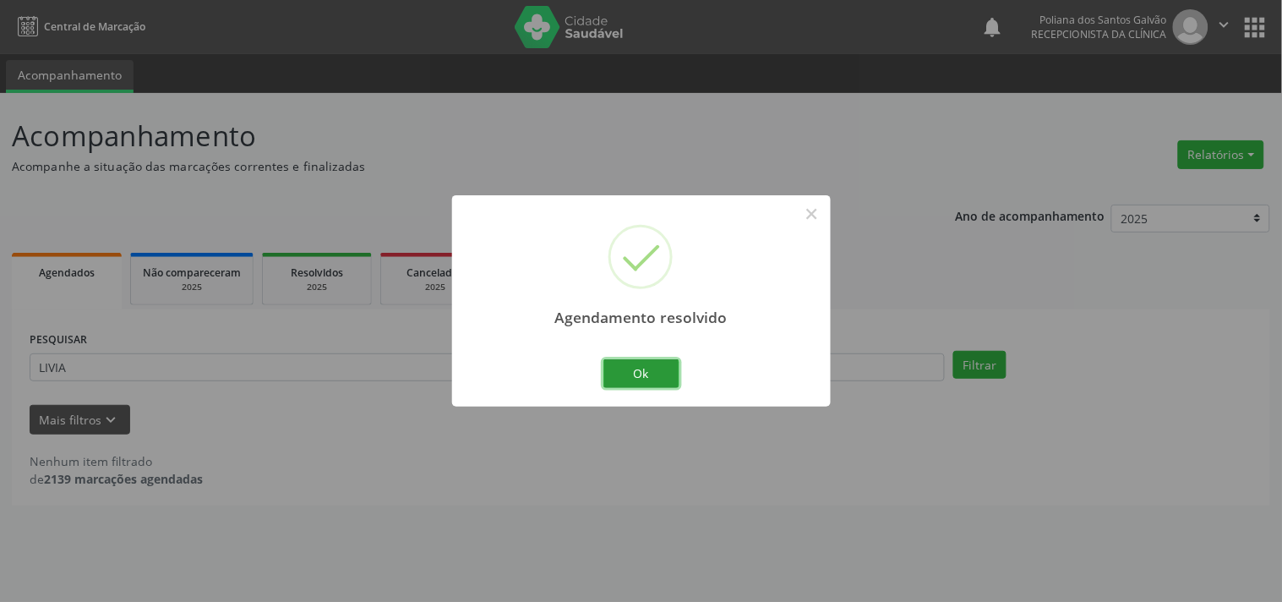
click at [657, 368] on button "Ok" at bounding box center [642, 373] width 76 height 29
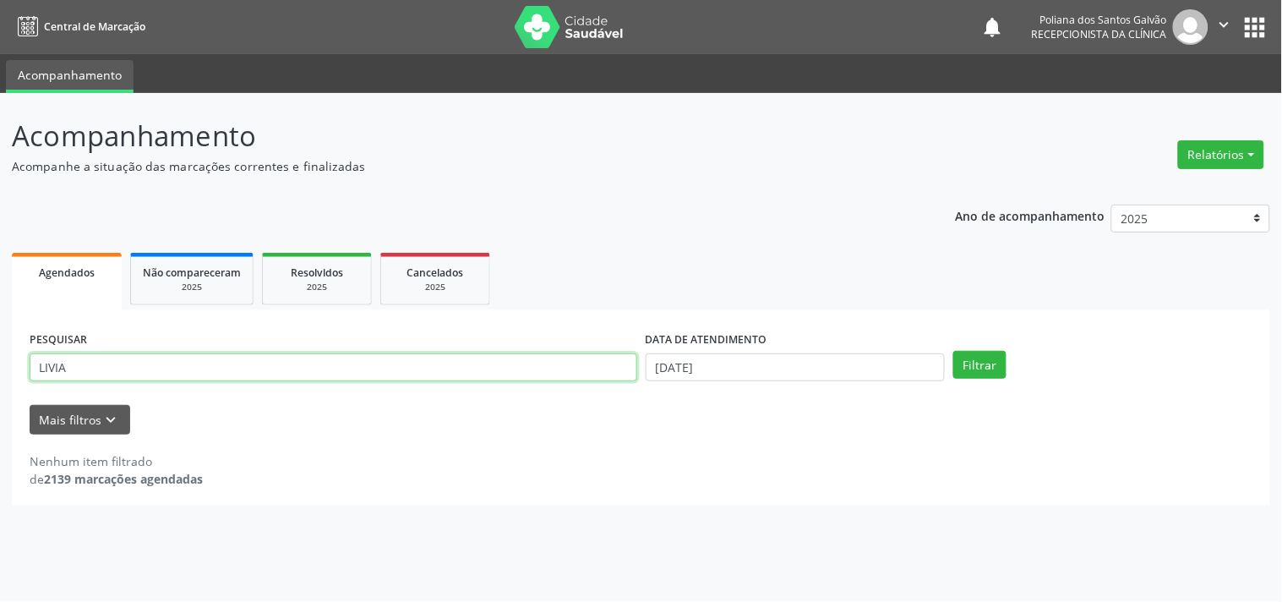
drag, startPoint x: 440, startPoint y: 368, endPoint x: 0, endPoint y: 281, distance: 448.8
click at [6, 292] on div "Acompanhamento Acompanhe a situação das marcações correntes e finalizadas Relat…" at bounding box center [641, 347] width 1282 height 509
type input "ELTO"
click at [953, 351] on button "Filtrar" at bounding box center [979, 365] width 53 height 29
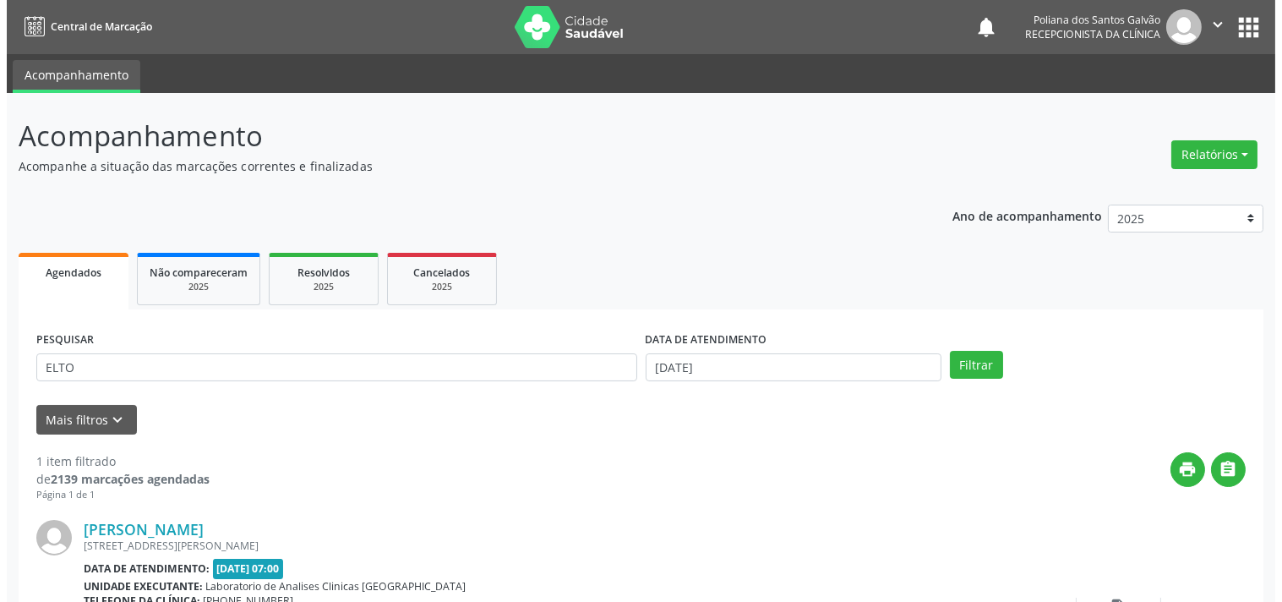
scroll to position [156, 0]
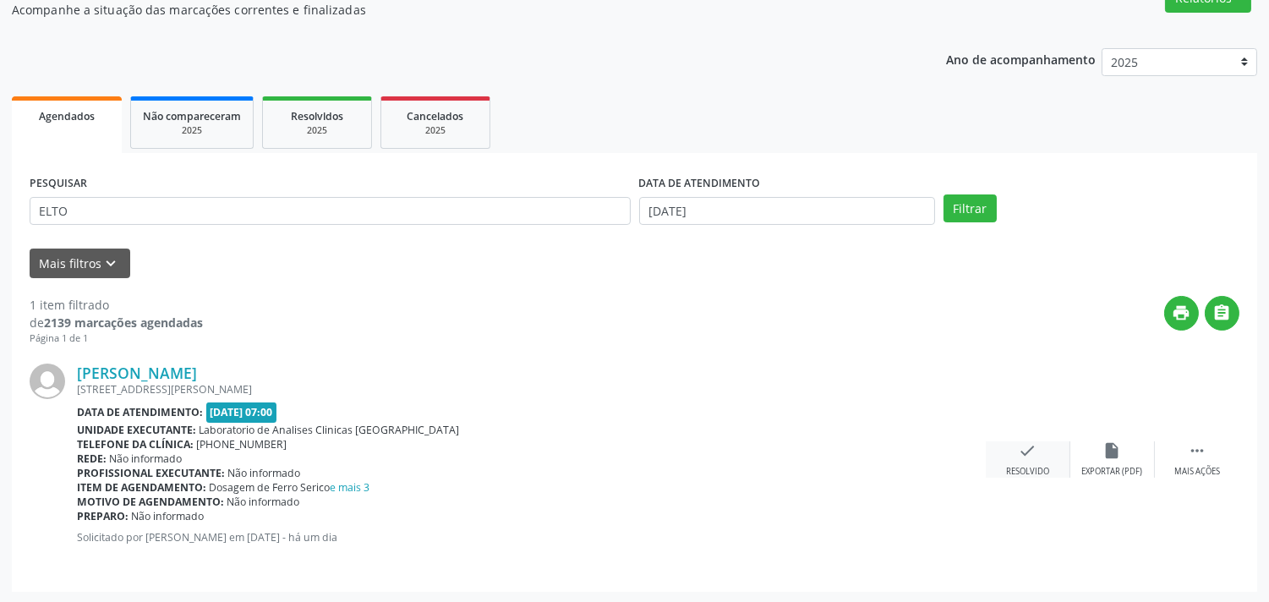
click at [1004, 453] on div "check Resolvido" at bounding box center [1028, 459] width 85 height 36
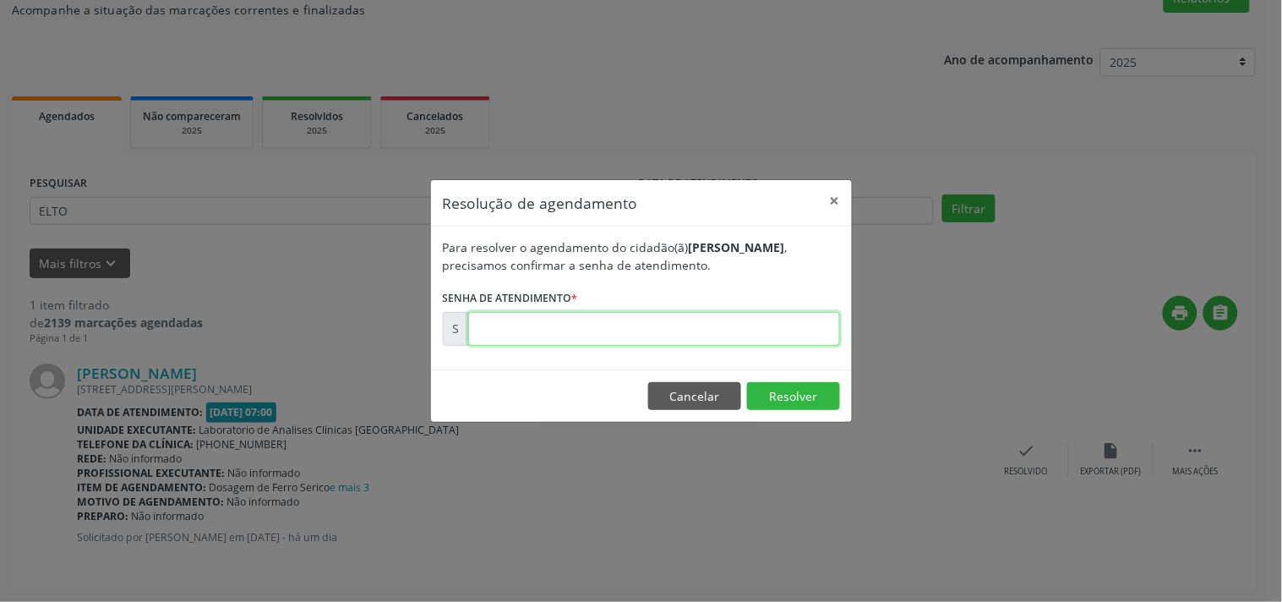
click at [813, 320] on input "text" at bounding box center [654, 329] width 372 height 34
type input "00179636"
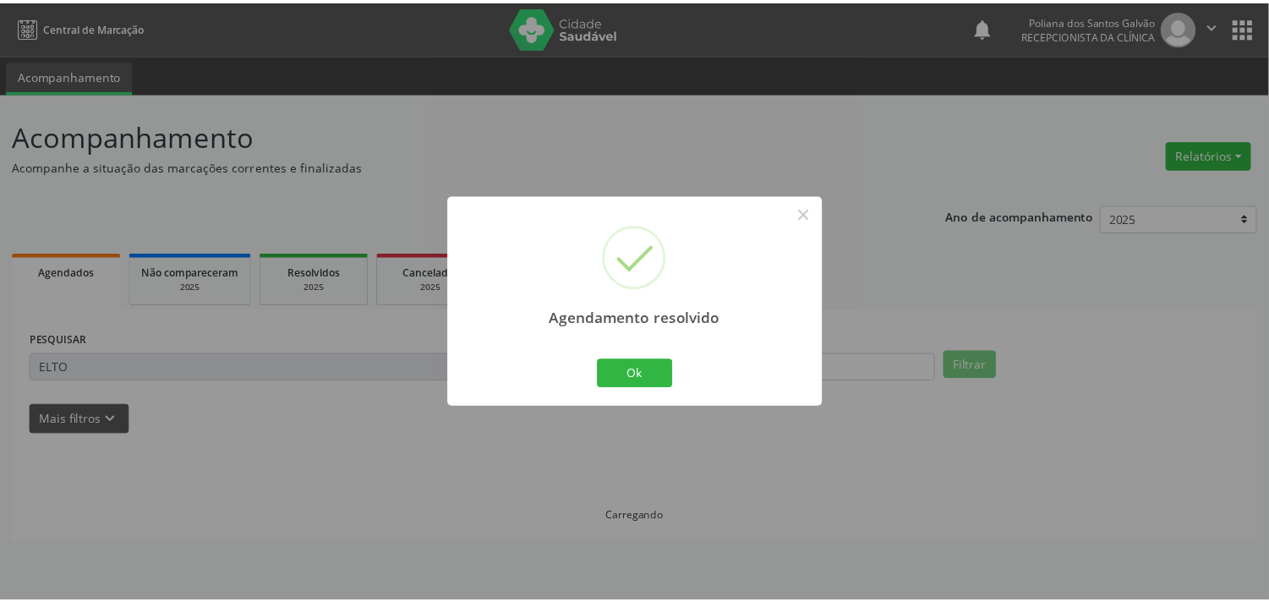
scroll to position [0, 0]
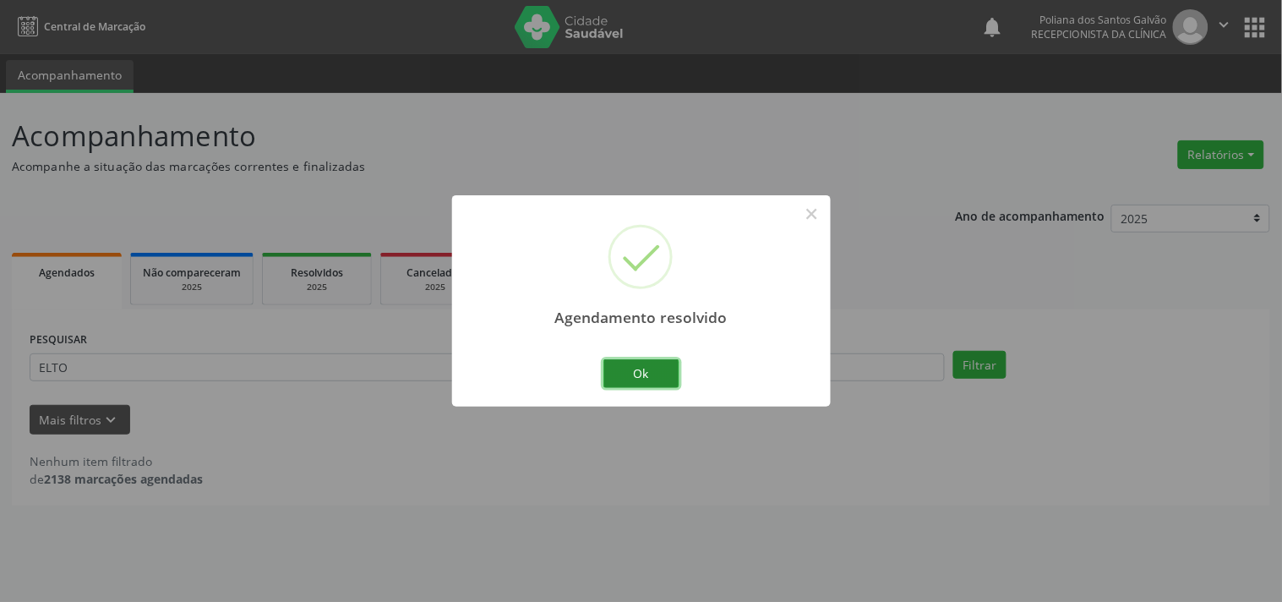
click at [636, 372] on button "Ok" at bounding box center [642, 373] width 76 height 29
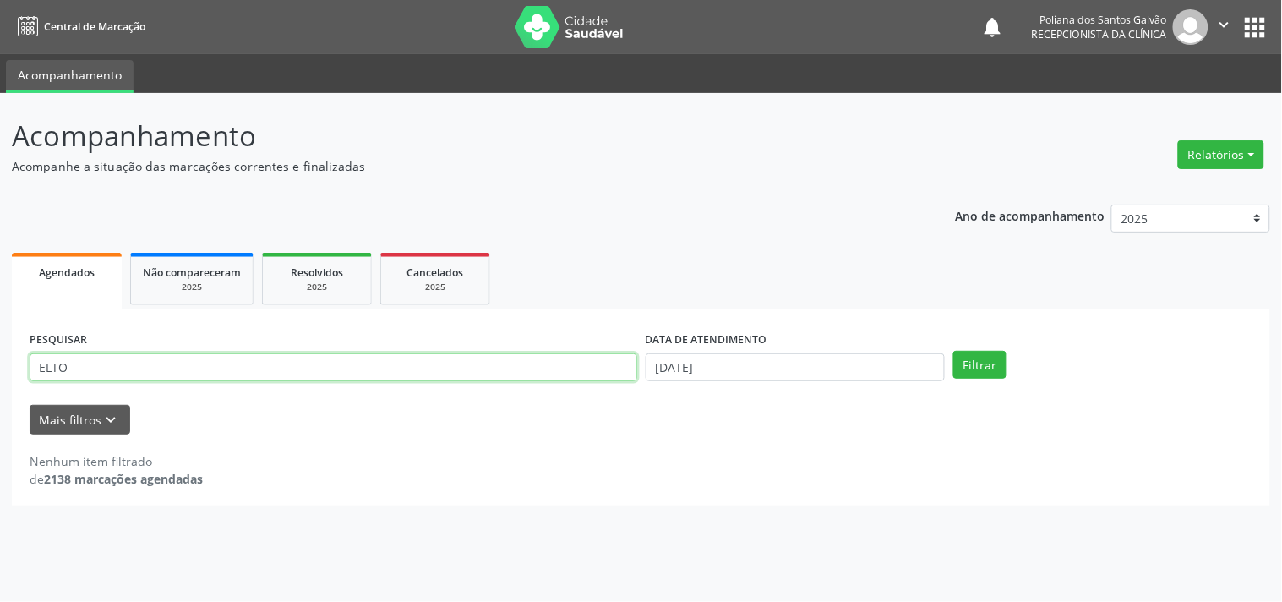
drag, startPoint x: 624, startPoint y: 366, endPoint x: 0, endPoint y: 203, distance: 644.8
click at [0, 270] on div "Acompanhamento Acompanhe a situação das marcações correntes e finalizadas Relat…" at bounding box center [641, 347] width 1282 height 509
type input "ANA [DATE]"
click at [953, 351] on button "Filtrar" at bounding box center [979, 365] width 53 height 29
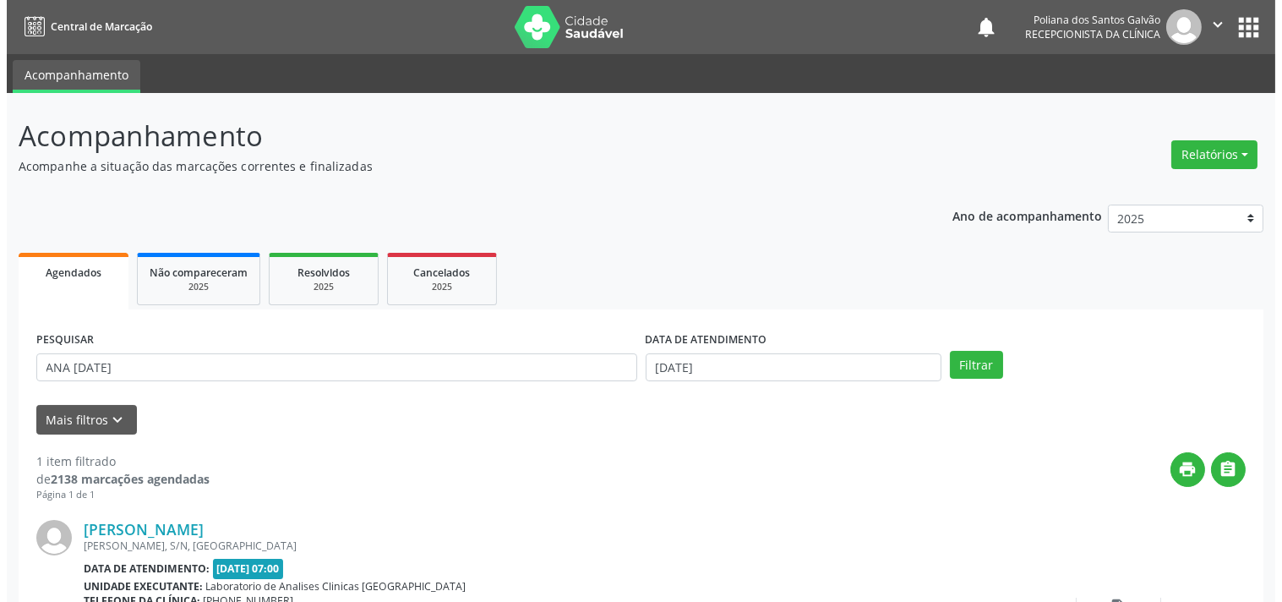
scroll to position [156, 0]
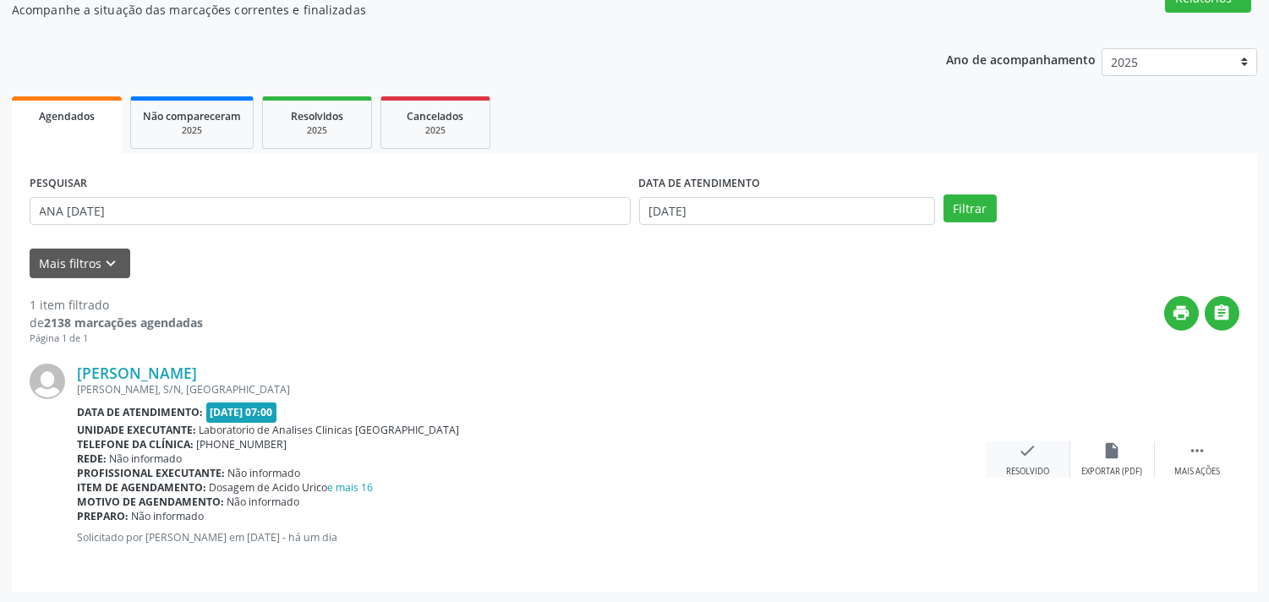
click at [1031, 451] on icon "check" at bounding box center [1028, 450] width 19 height 19
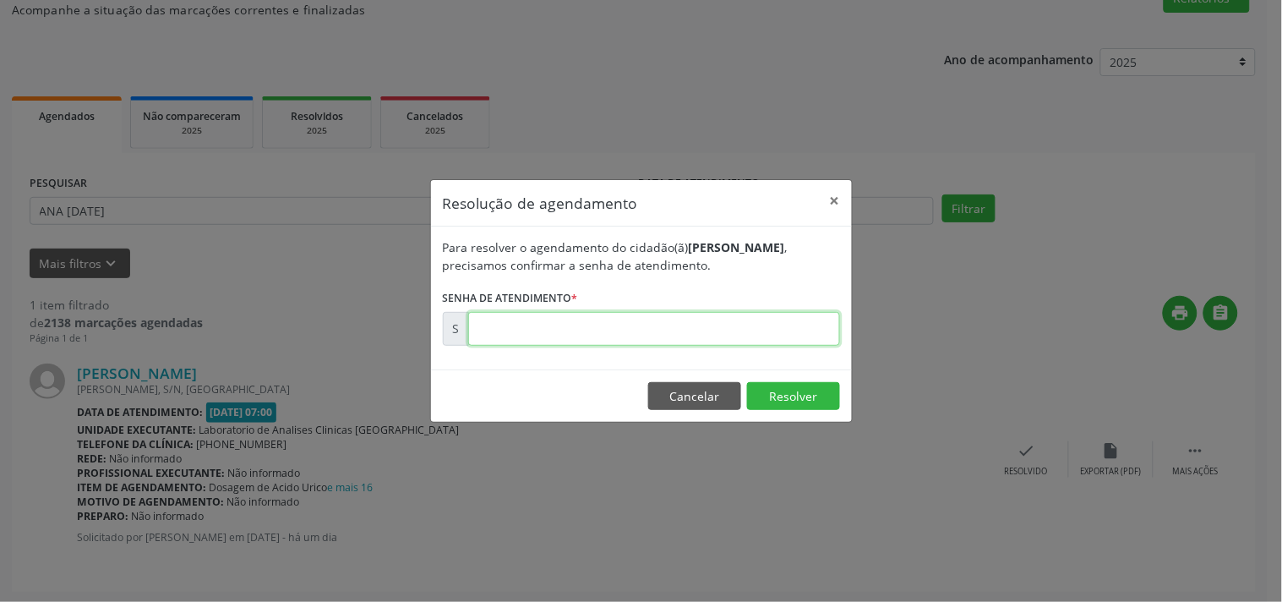
click at [795, 325] on input "text" at bounding box center [654, 329] width 372 height 34
type input "00179634"
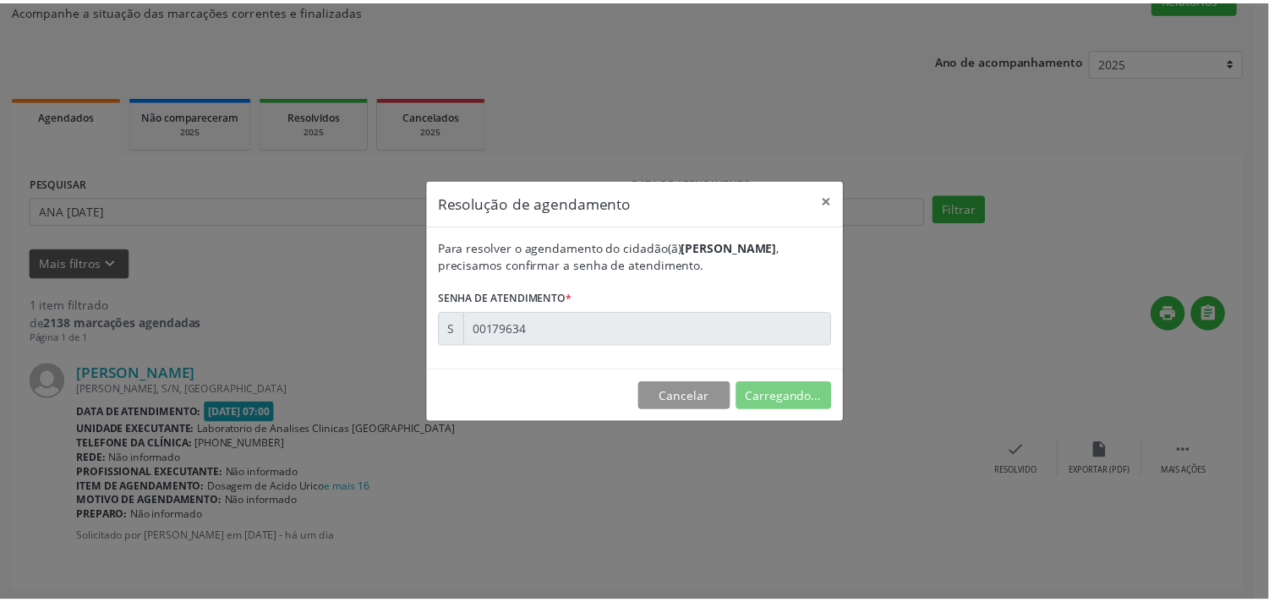
scroll to position [0, 0]
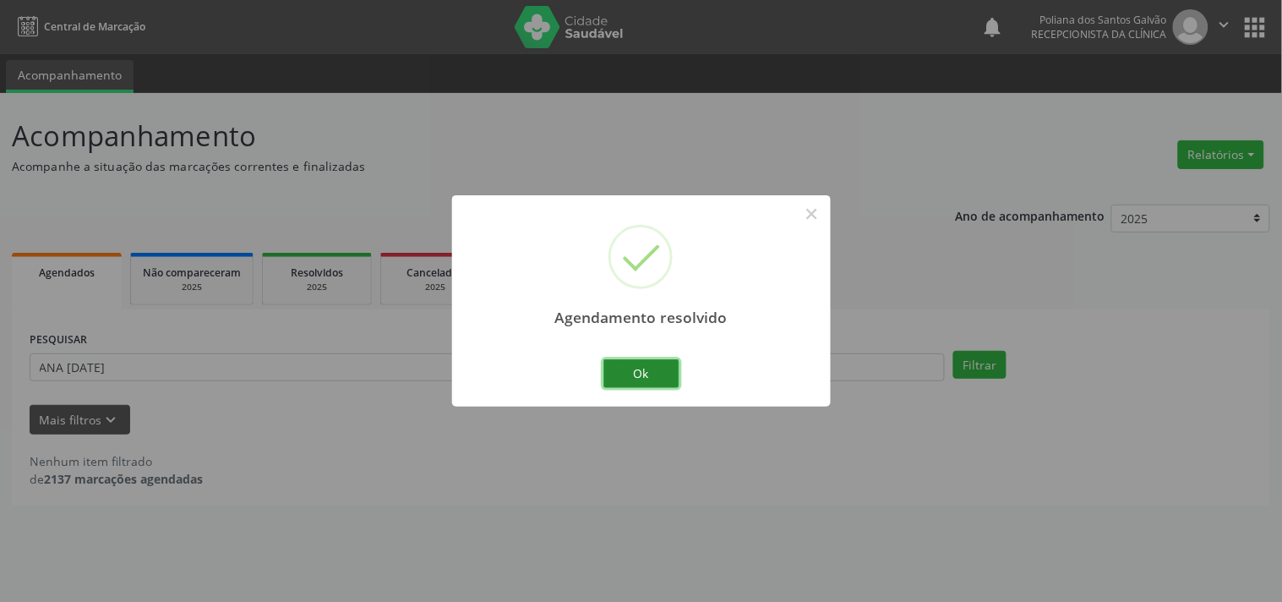
click at [665, 377] on button "Ok" at bounding box center [642, 373] width 76 height 29
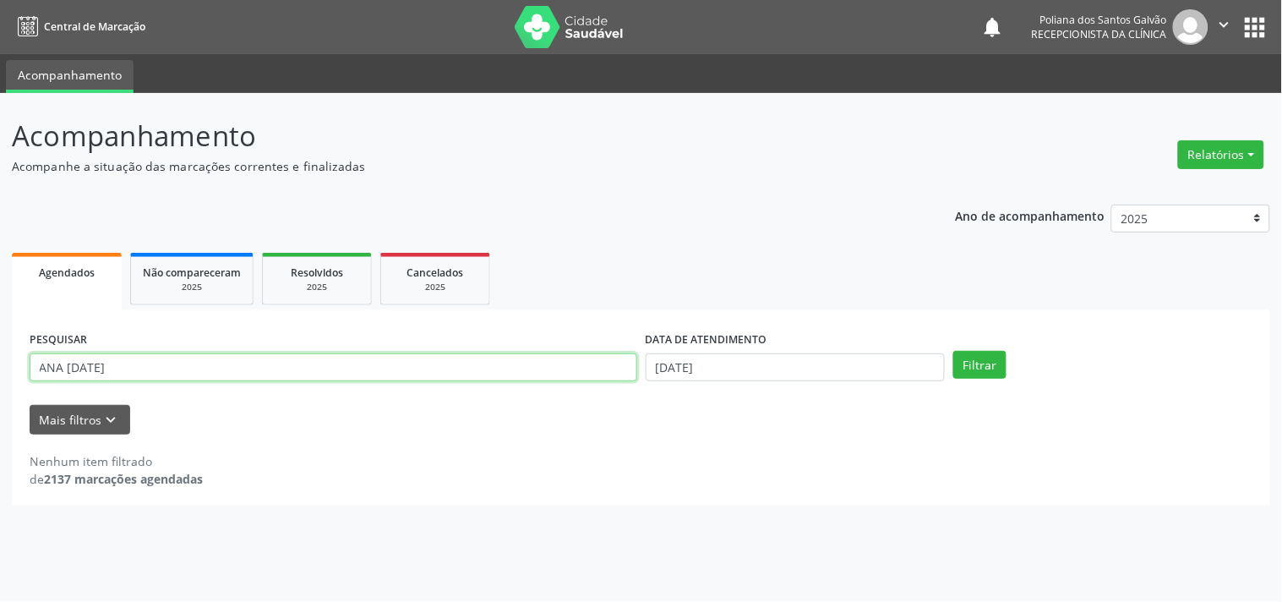
drag, startPoint x: 549, startPoint y: 369, endPoint x: 0, endPoint y: 156, distance: 589.0
click at [0, 195] on div "Acompanhamento Acompanhe a situação das marcações correntes e finalizadas Relat…" at bounding box center [641, 347] width 1282 height 509
click at [953, 351] on button "Filtrar" at bounding box center [979, 365] width 53 height 29
drag, startPoint x: 130, startPoint y: 362, endPoint x: 0, endPoint y: 145, distance: 253.3
click at [0, 156] on div "Acompanhamento Acompanhe a situação das marcações correntes e finalizadas Relat…" at bounding box center [641, 347] width 1282 height 509
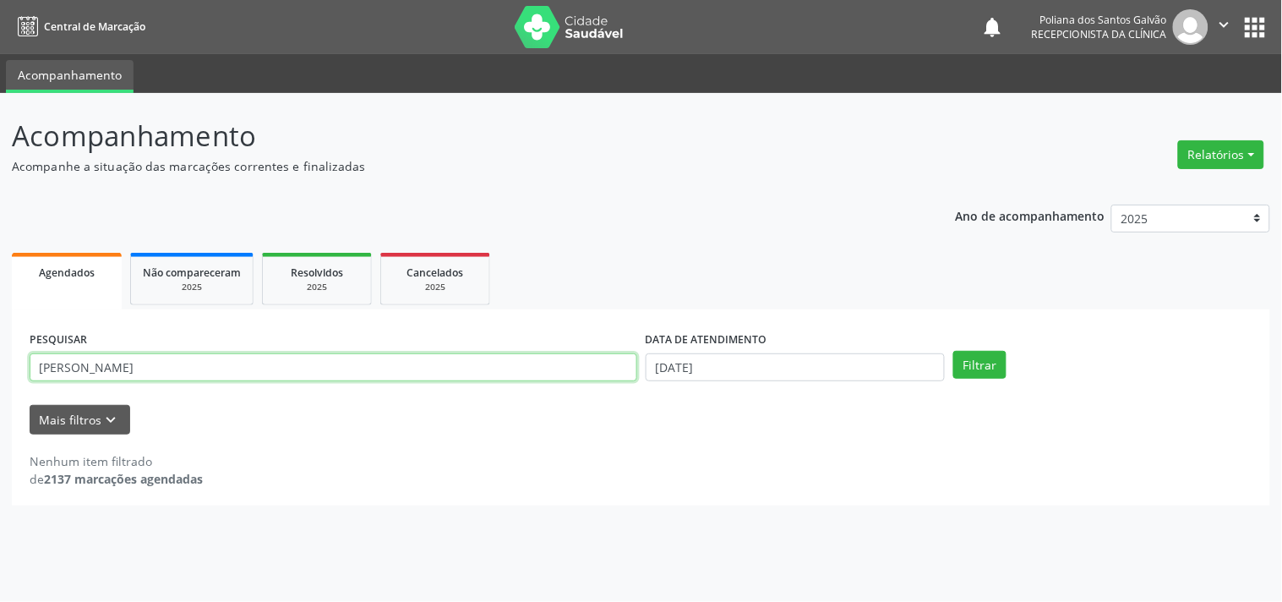
type input "[PERSON_NAME]"
click at [953, 351] on button "Filtrar" at bounding box center [979, 365] width 53 height 29
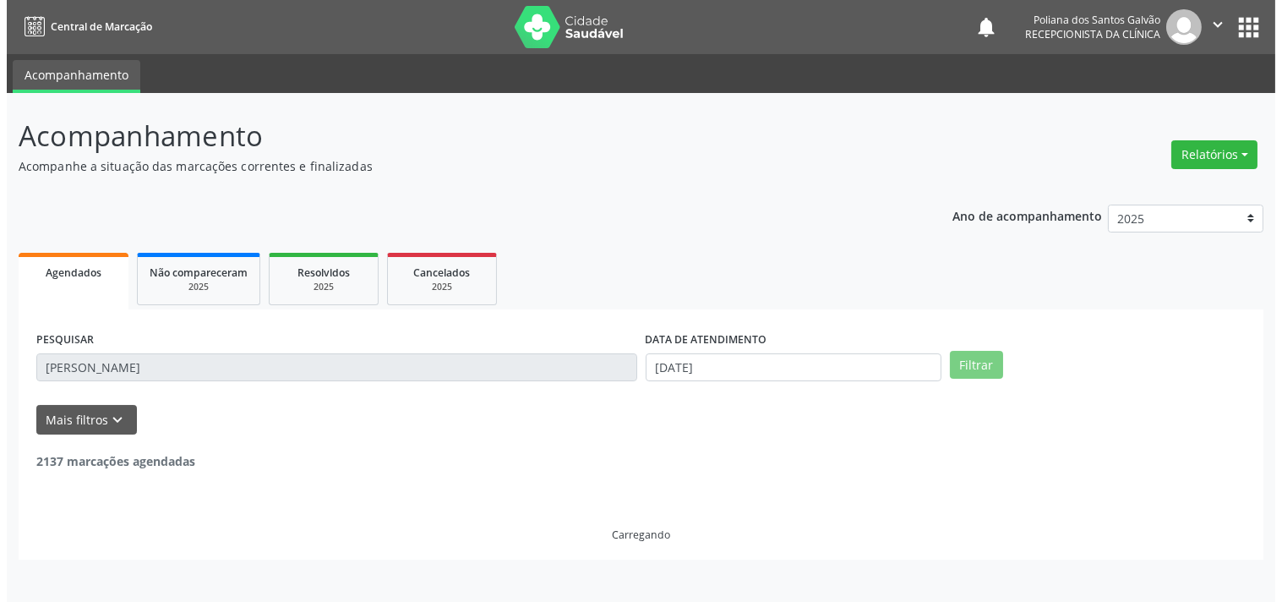
scroll to position [156, 0]
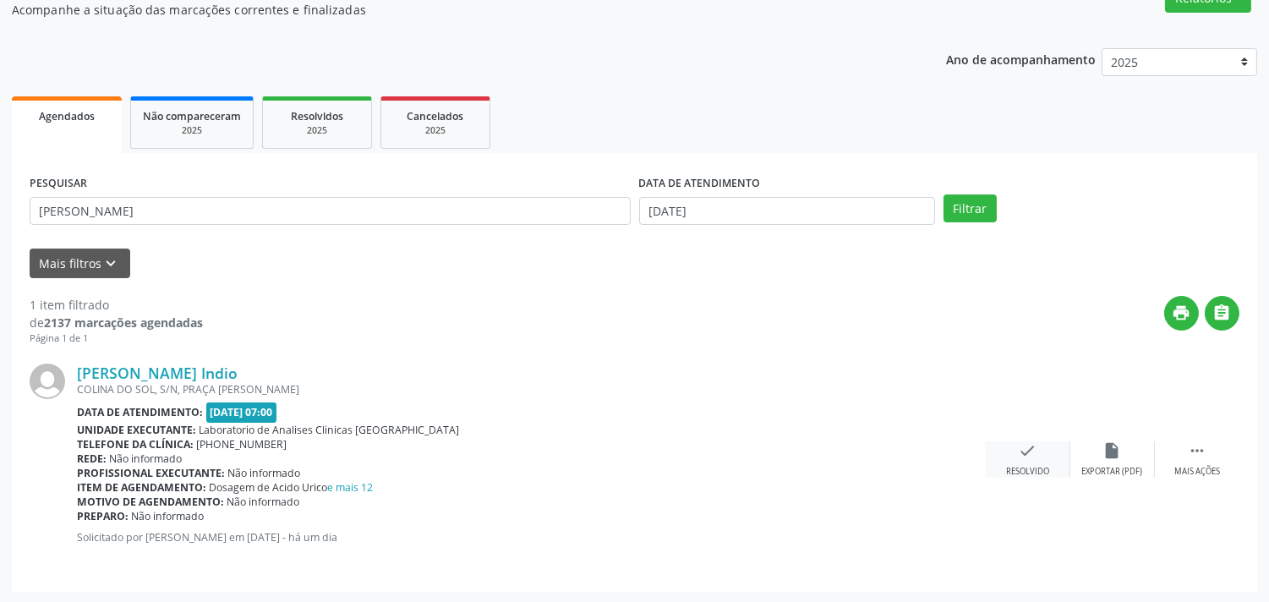
click at [1026, 458] on div "check Resolvido" at bounding box center [1028, 459] width 85 height 36
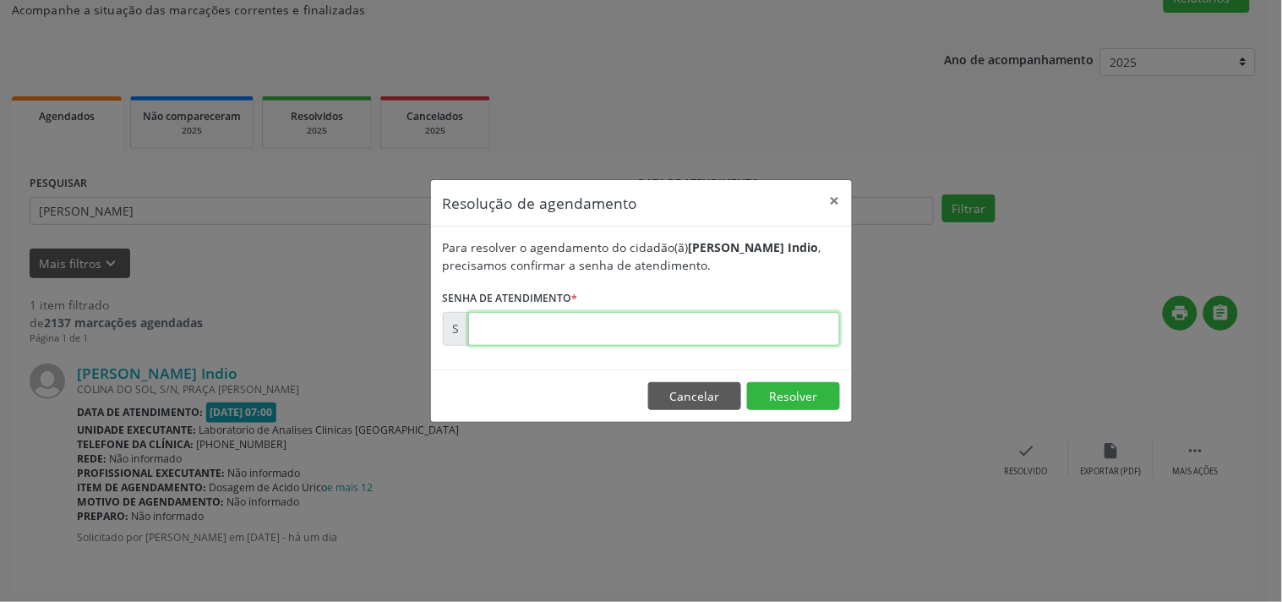
click at [753, 324] on input "text" at bounding box center [654, 329] width 372 height 34
type input "00179660"
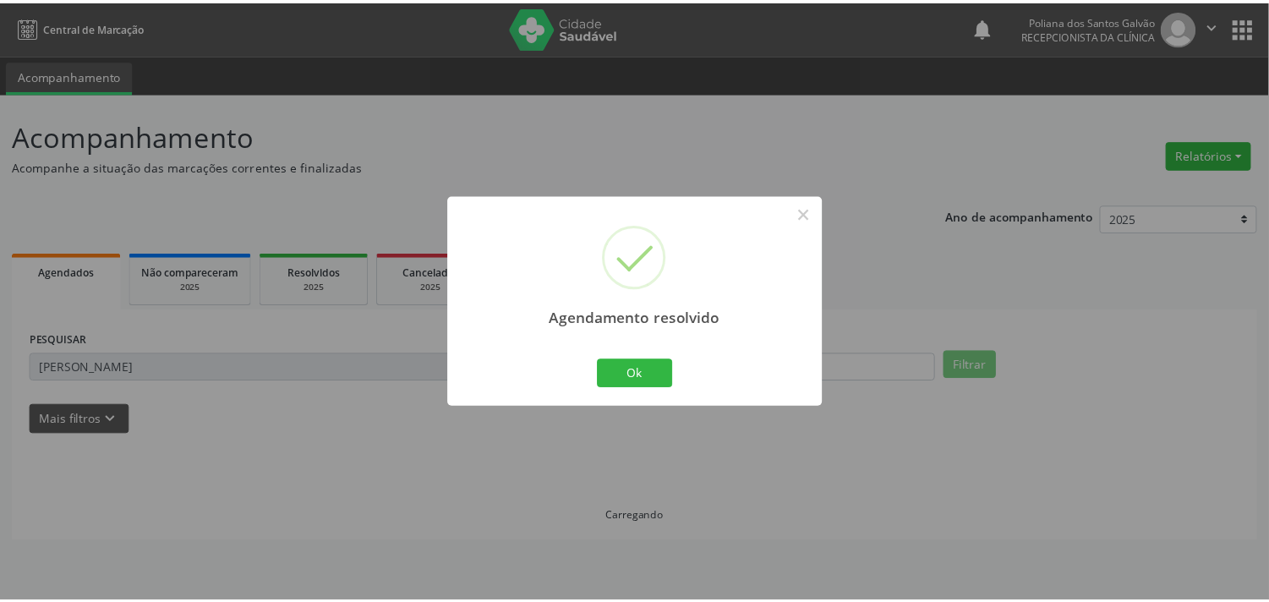
scroll to position [0, 0]
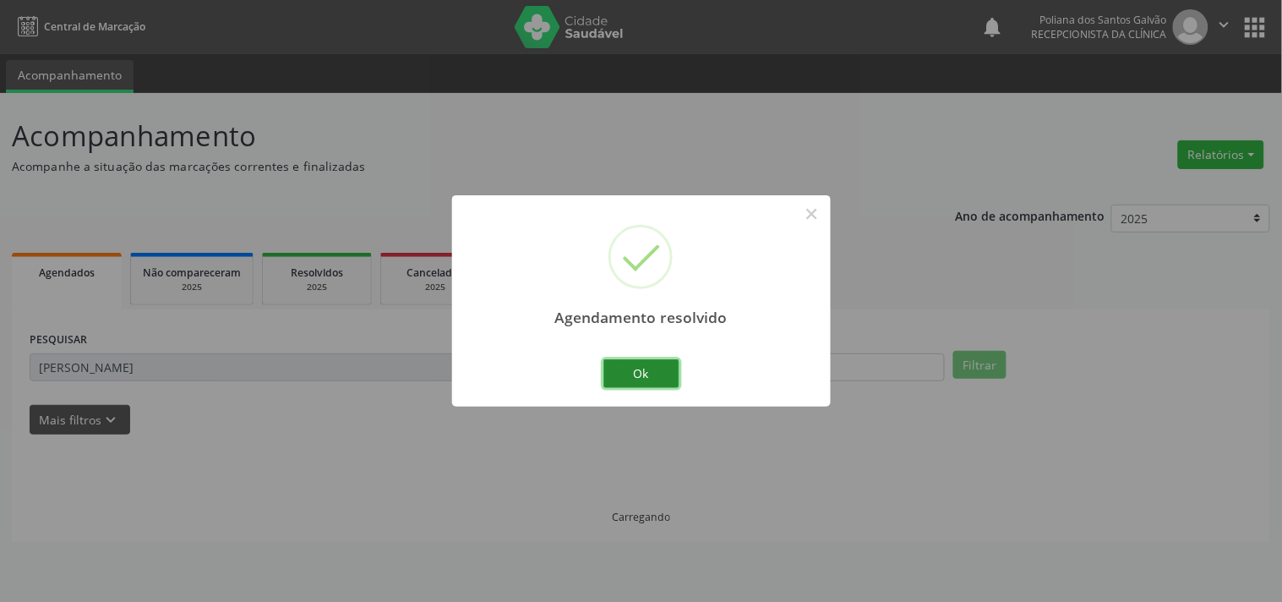
click at [626, 364] on button "Ok" at bounding box center [642, 373] width 76 height 29
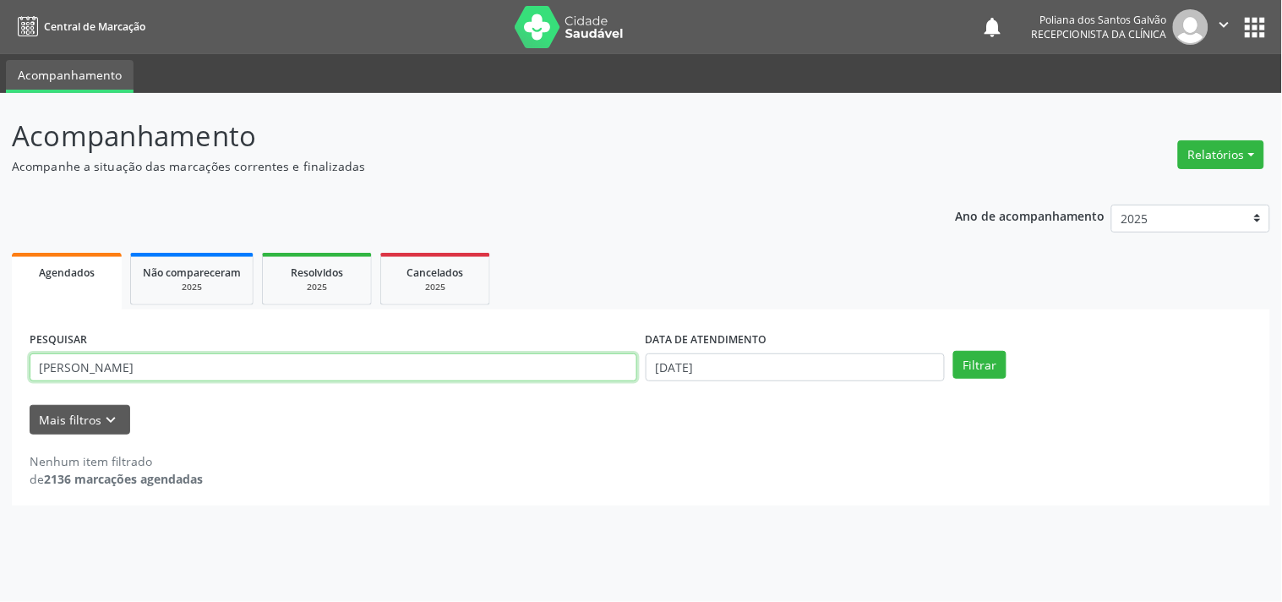
click at [0, 248] on div "Acompanhamento Acompanhe a situação das marcações correntes e finalizadas Relat…" at bounding box center [641, 347] width 1282 height 509
type input "OZI"
click at [953, 351] on button "Filtrar" at bounding box center [979, 365] width 53 height 29
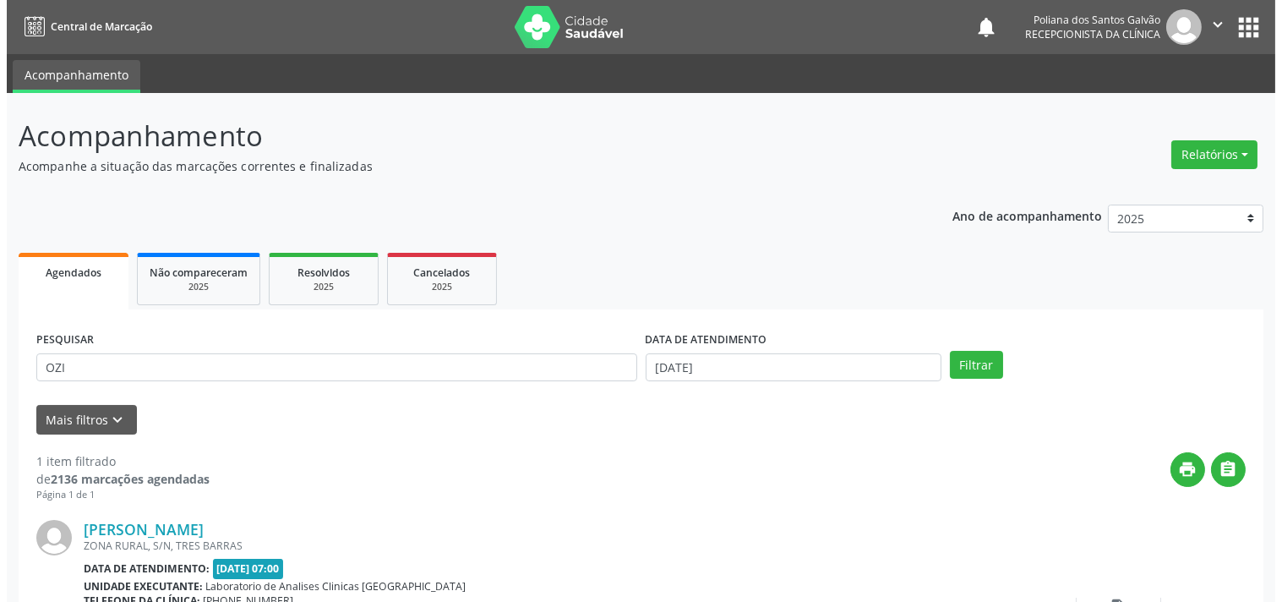
scroll to position [156, 0]
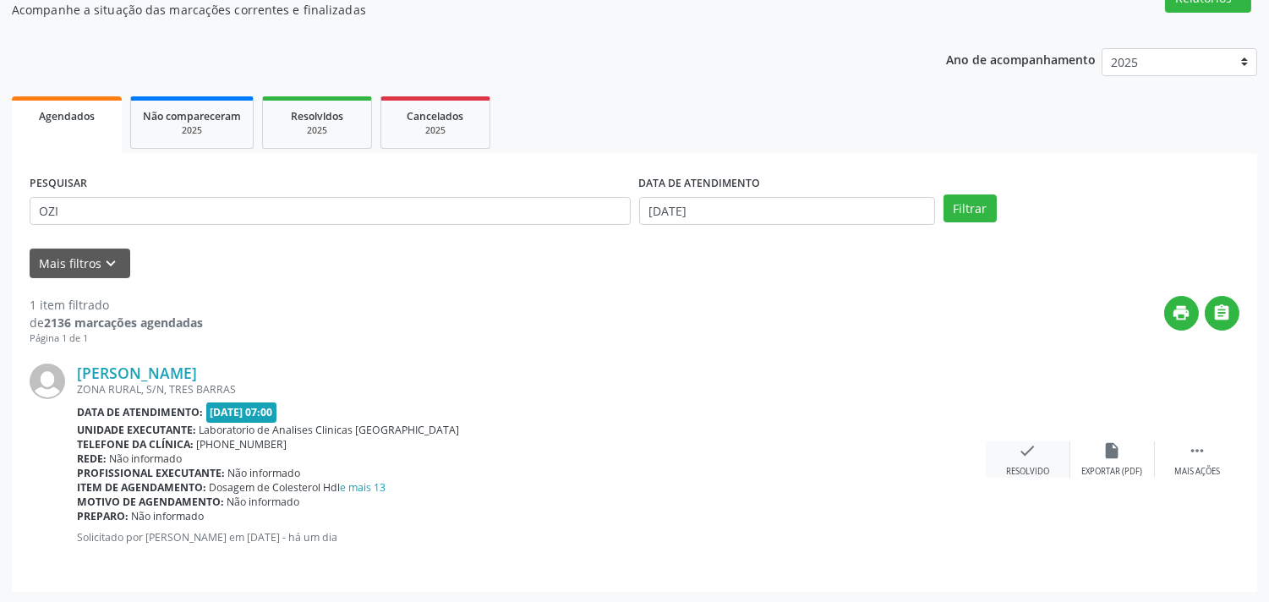
click at [1021, 441] on icon "check" at bounding box center [1028, 450] width 19 height 19
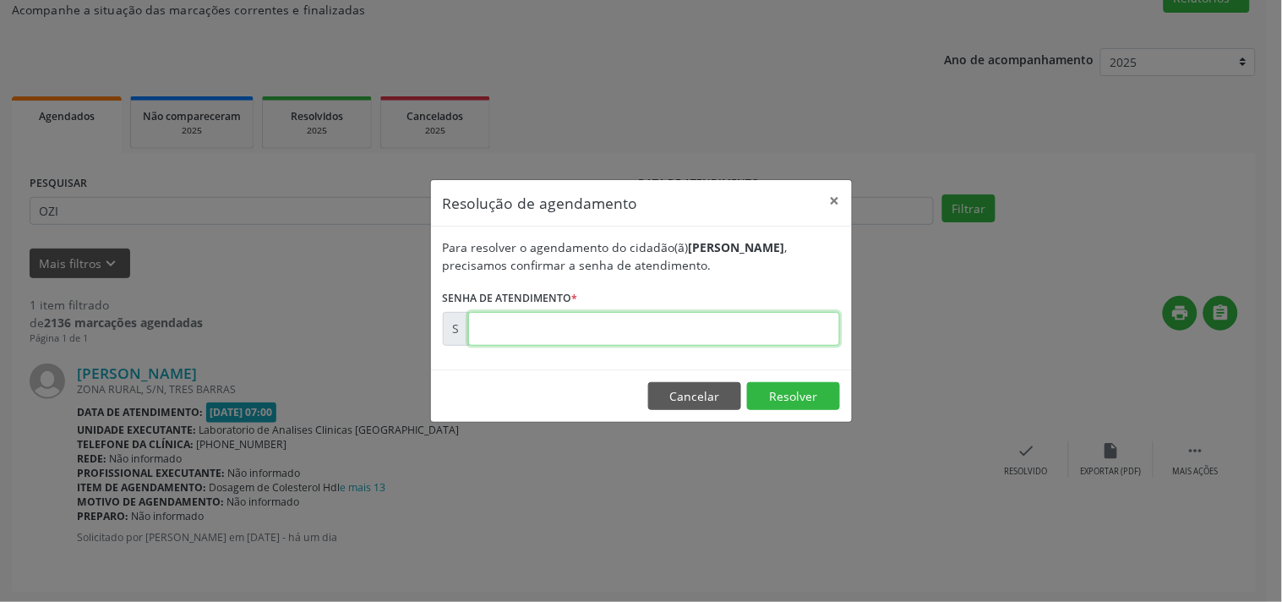
click at [803, 328] on input "text" at bounding box center [654, 329] width 372 height 34
type input "00179647"
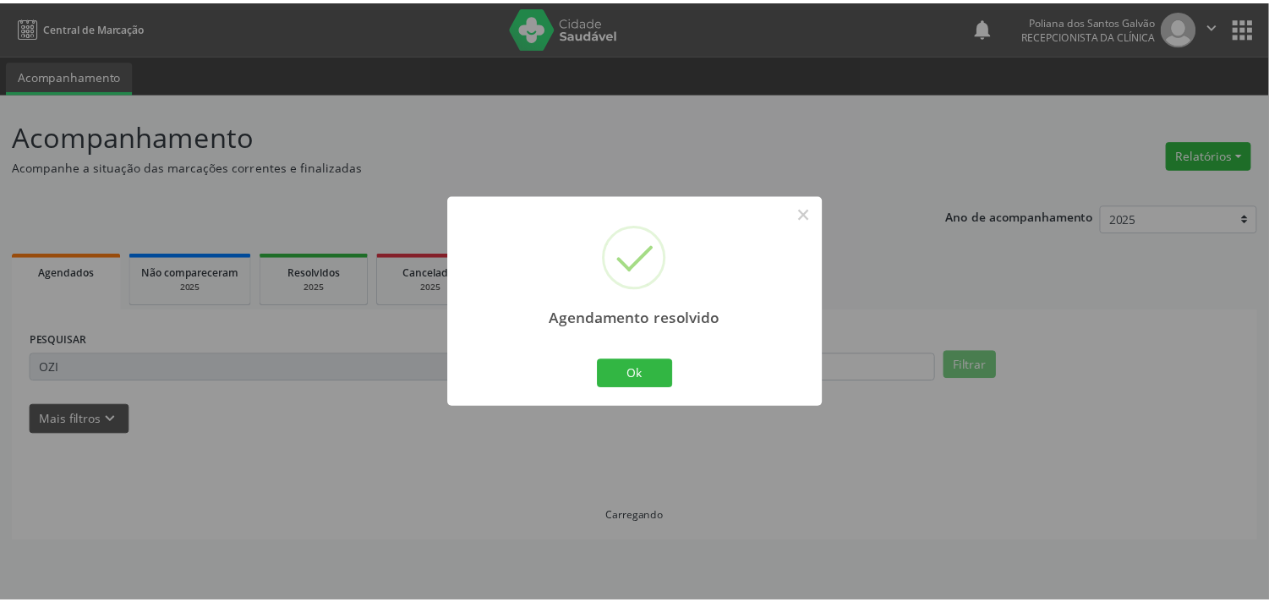
scroll to position [0, 0]
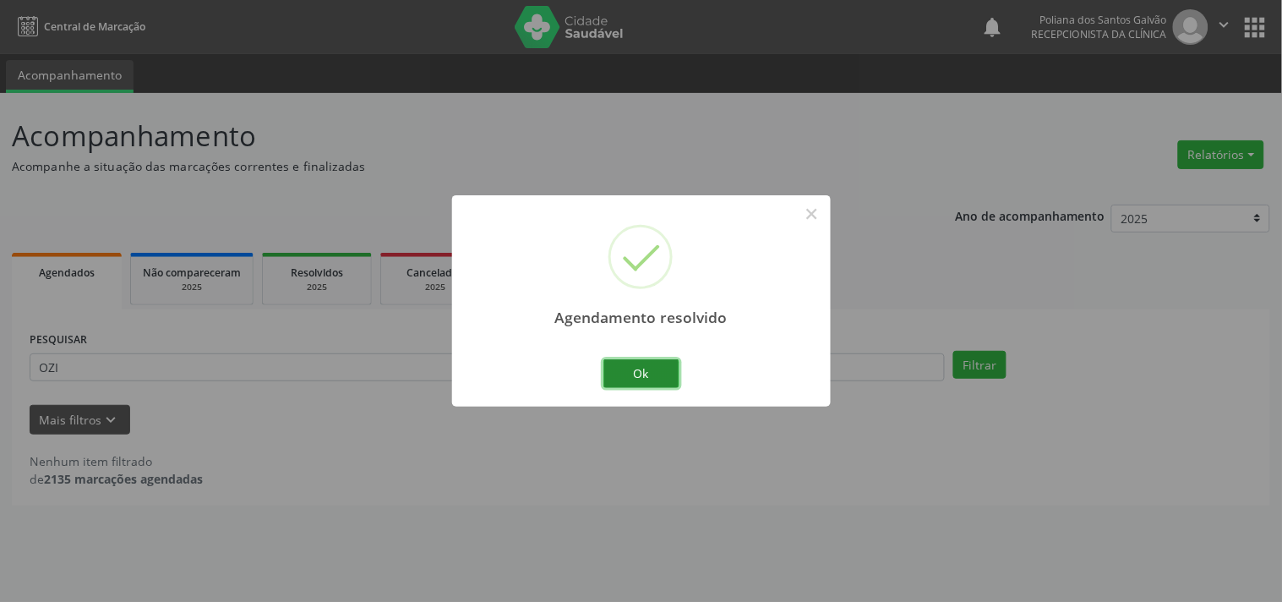
click at [626, 372] on button "Ok" at bounding box center [642, 373] width 76 height 29
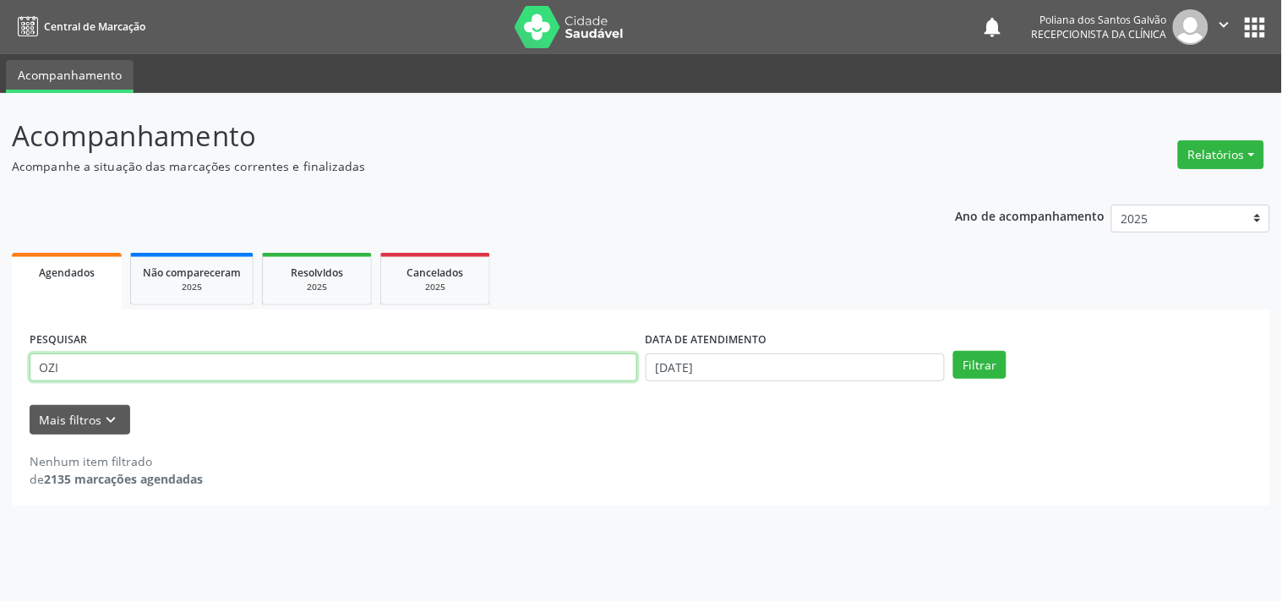
drag, startPoint x: 587, startPoint y: 370, endPoint x: 0, endPoint y: 156, distance: 624.4
click at [0, 195] on div "Acompanhamento Acompanhe a situação das marcações correntes e finalizadas Relat…" at bounding box center [641, 347] width 1282 height 509
type input "[PERSON_NAME]"
click at [953, 351] on button "Filtrar" at bounding box center [979, 365] width 53 height 29
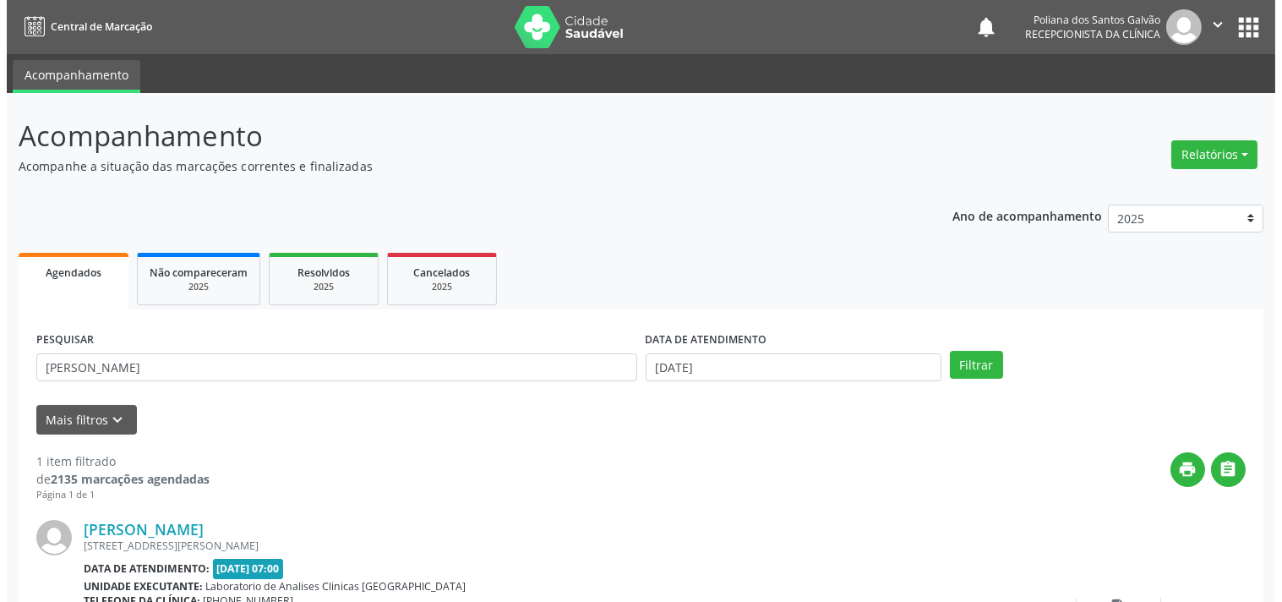
scroll to position [156, 0]
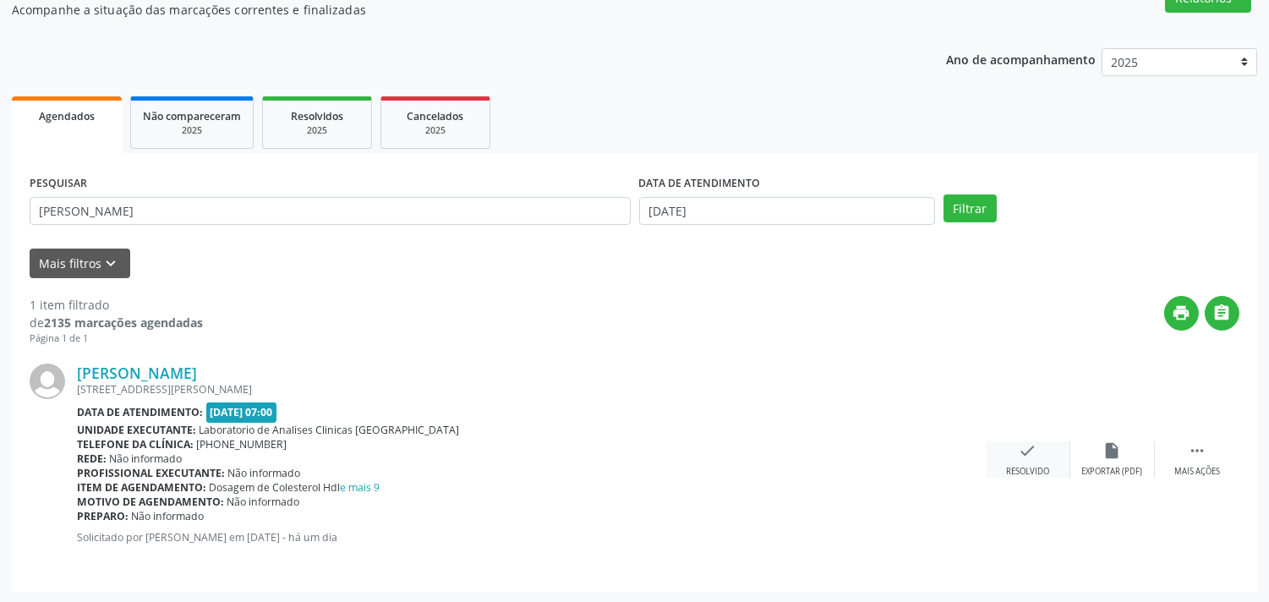
click at [1045, 458] on div "check Resolvido" at bounding box center [1028, 459] width 85 height 36
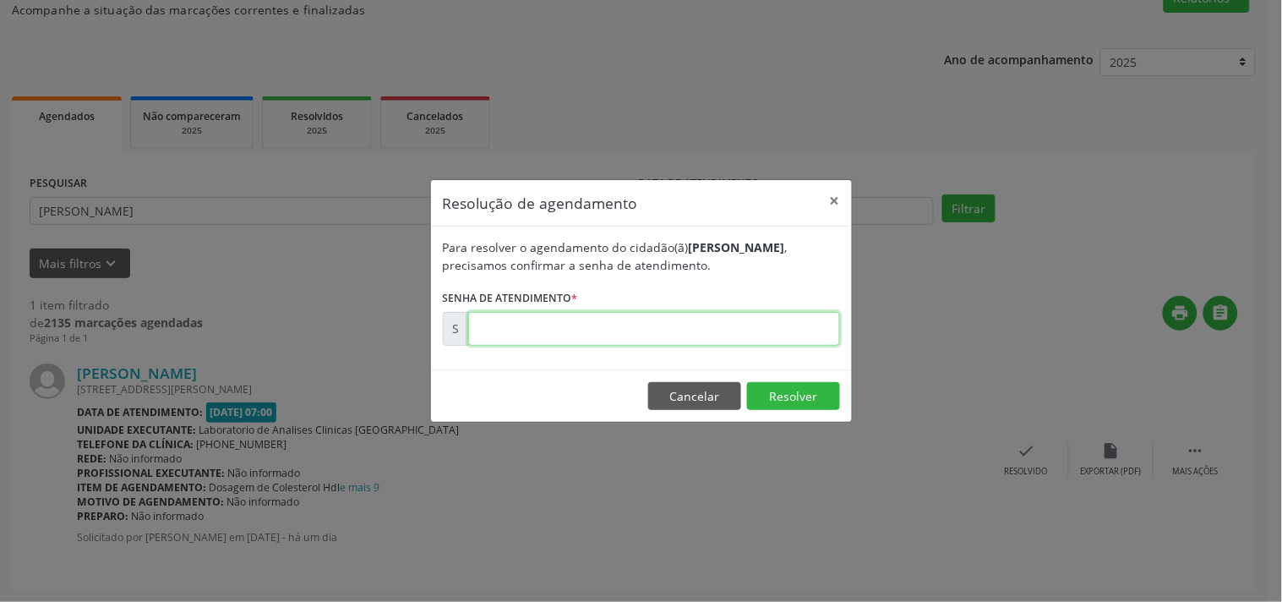
click at [769, 331] on input "text" at bounding box center [654, 329] width 372 height 34
type input "00179628"
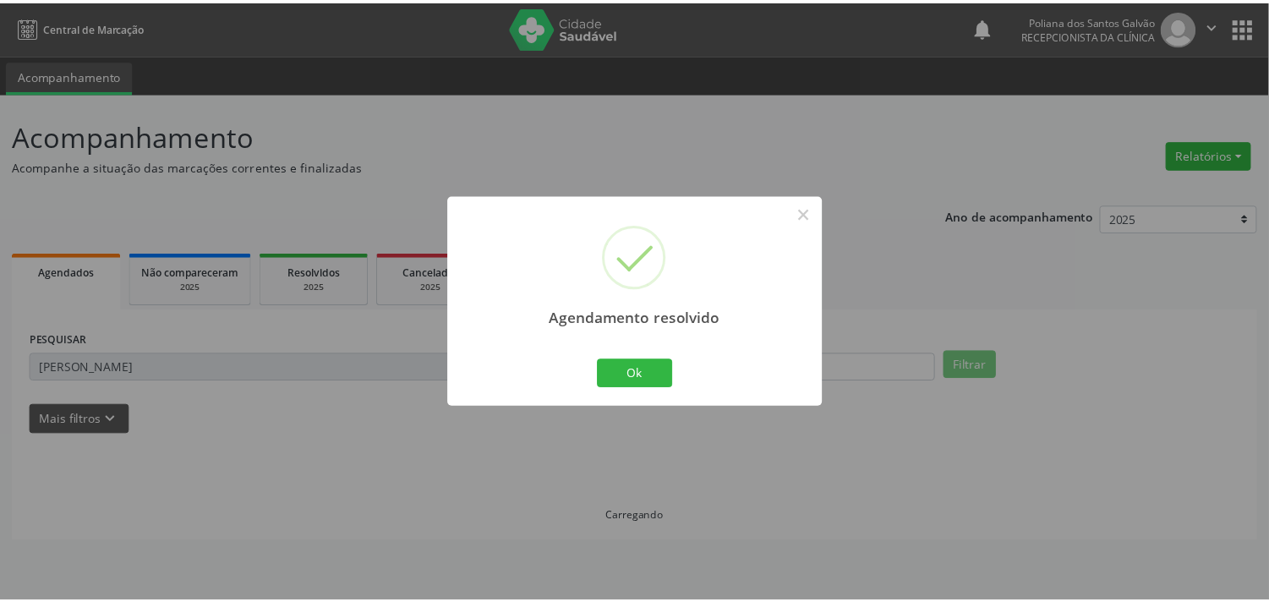
scroll to position [0, 0]
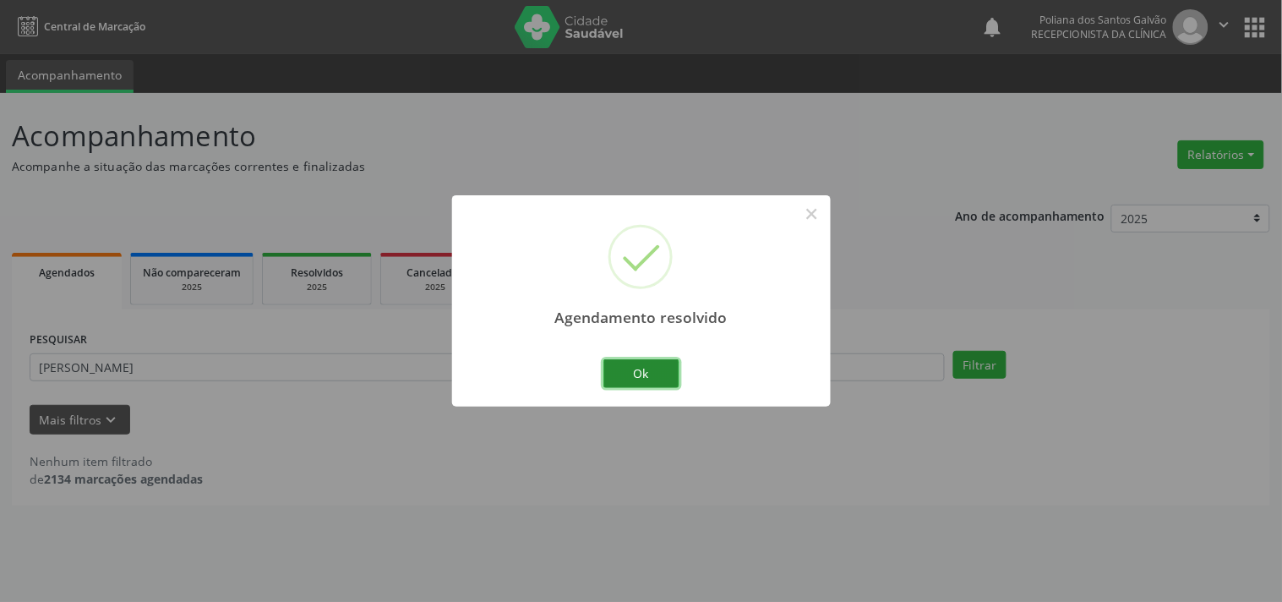
click at [644, 375] on button "Ok" at bounding box center [642, 373] width 76 height 29
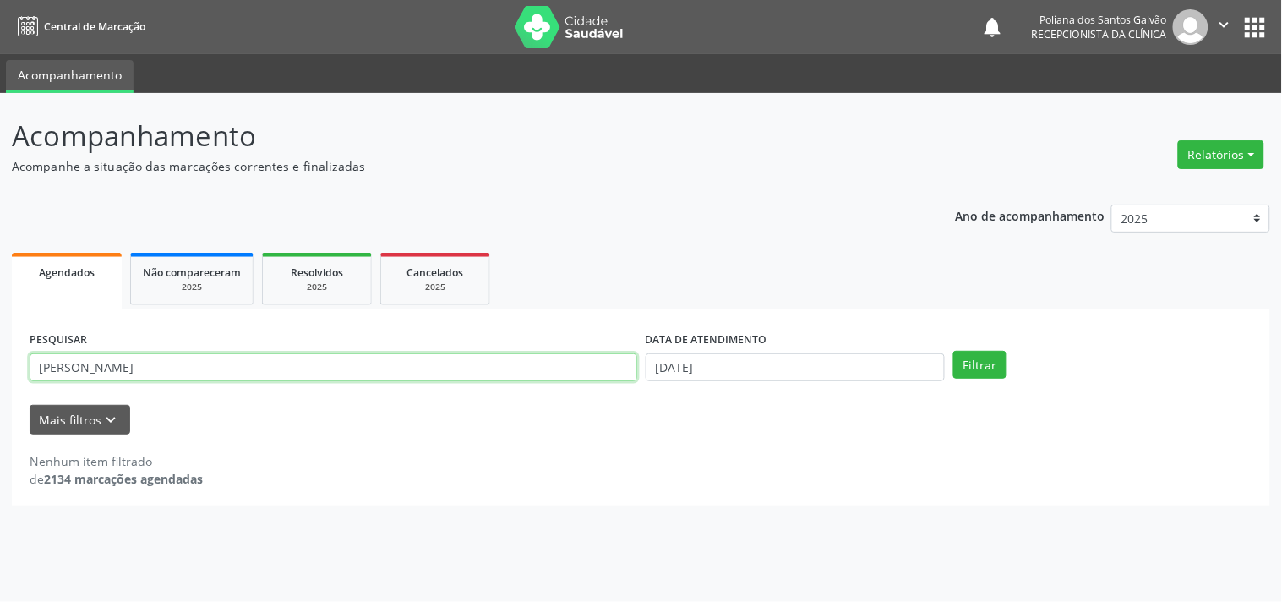
drag, startPoint x: 538, startPoint y: 374, endPoint x: 0, endPoint y: 155, distance: 581.3
click at [0, 166] on div "Acompanhamento Acompanhe a situação das marcações correntes e finalizadas Relat…" at bounding box center [641, 347] width 1282 height 509
type input "JEOR"
click at [953, 351] on button "Filtrar" at bounding box center [979, 365] width 53 height 29
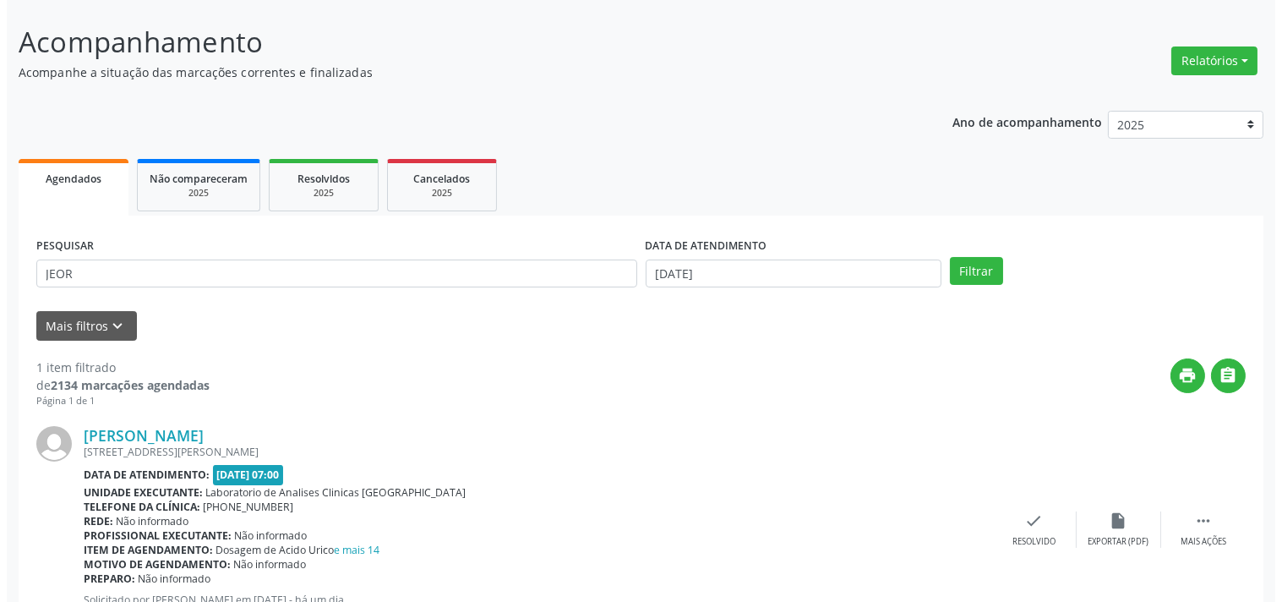
scroll to position [172, 0]
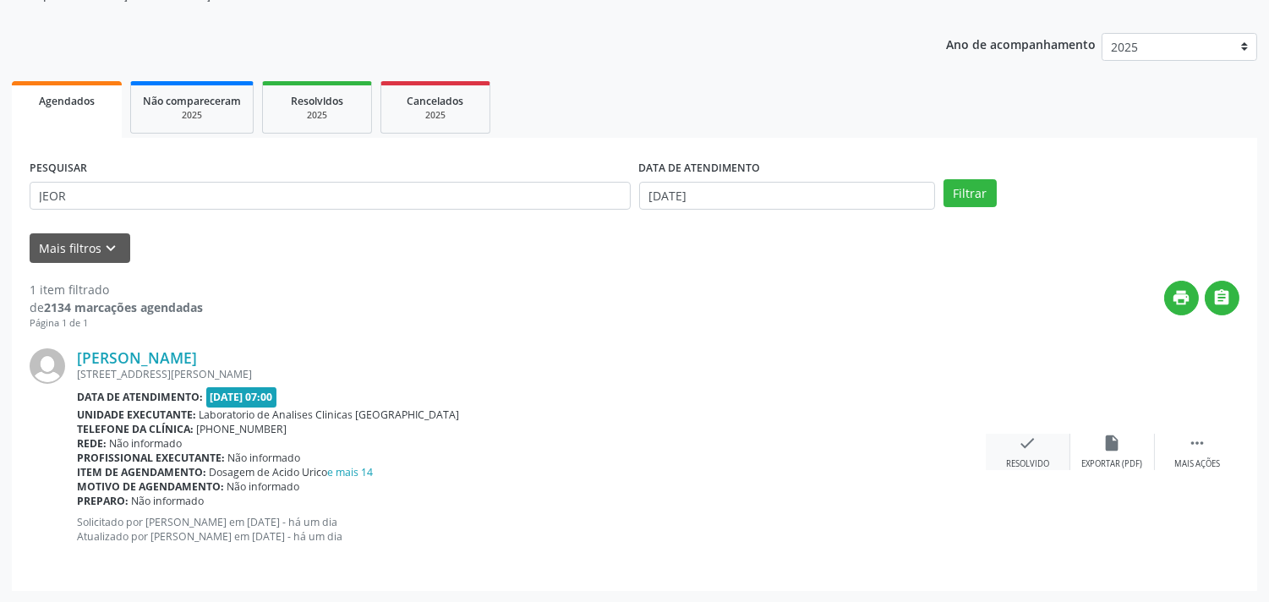
click at [1015, 451] on div "check Resolvido" at bounding box center [1028, 452] width 85 height 36
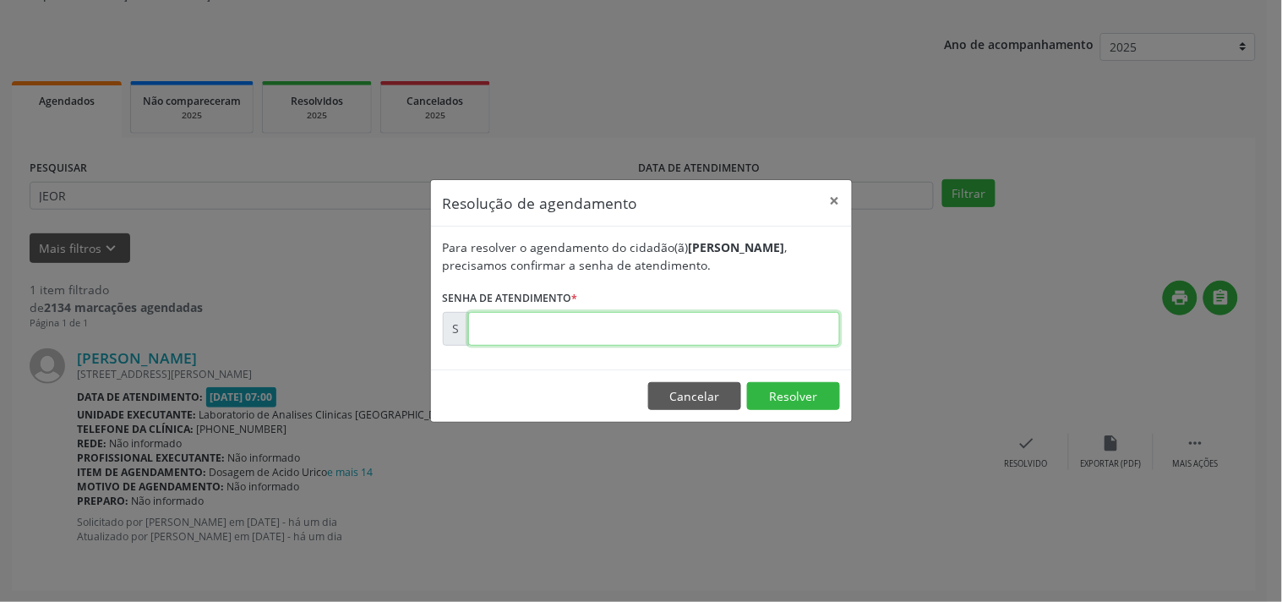
click at [699, 321] on input "text" at bounding box center [654, 329] width 372 height 34
type input "00179635"
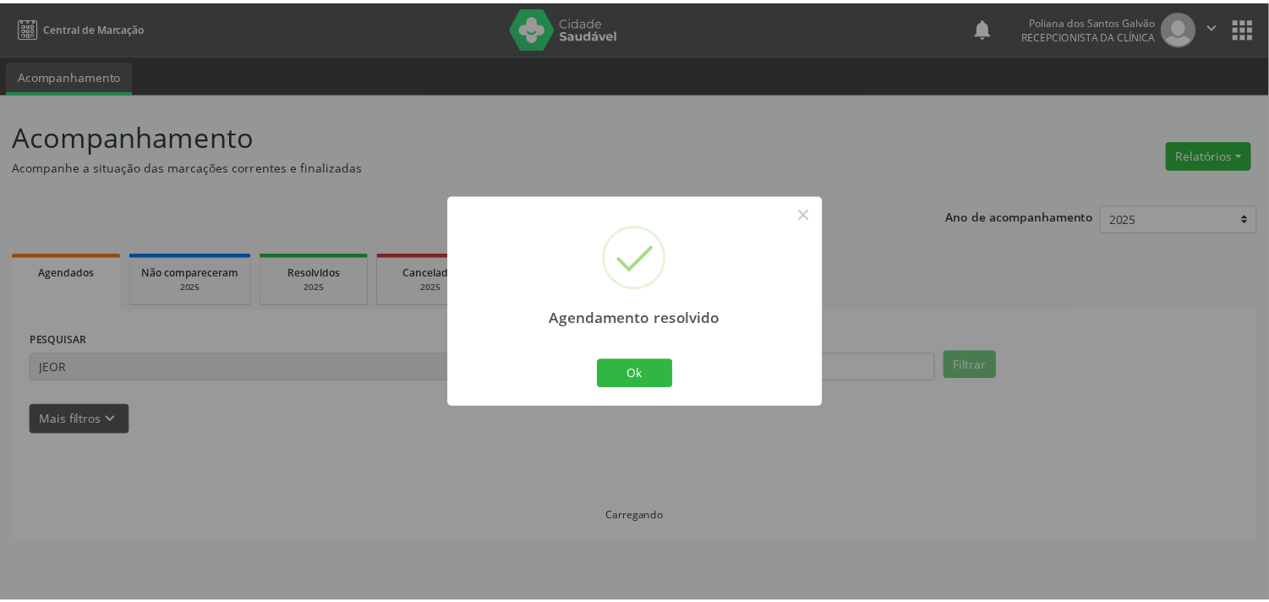
scroll to position [0, 0]
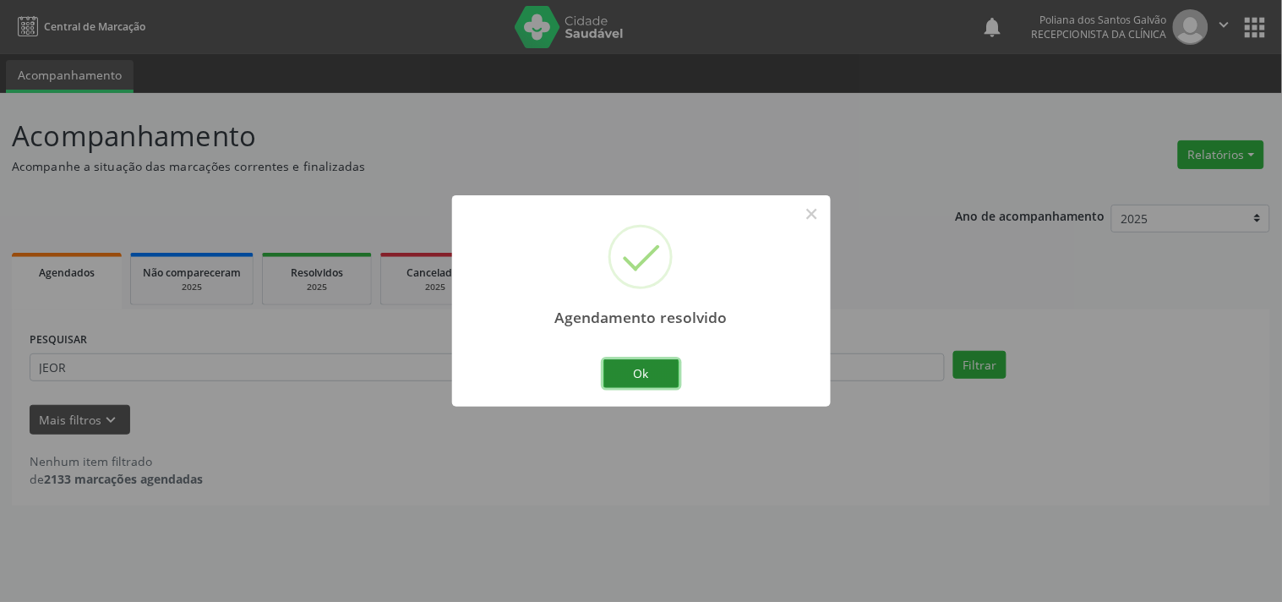
click at [645, 374] on button "Ok" at bounding box center [642, 373] width 76 height 29
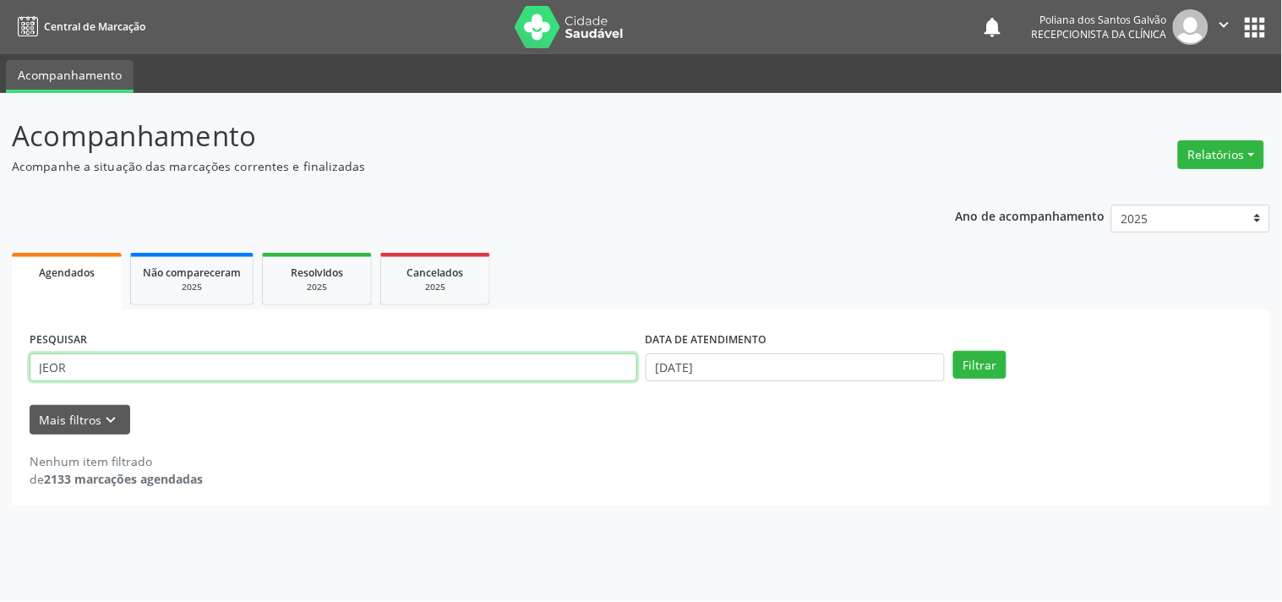
drag, startPoint x: 522, startPoint y: 374, endPoint x: 0, endPoint y: 112, distance: 584.8
click at [0, 122] on div "Acompanhamento Acompanhe a situação das marcações correntes e finalizadas Relat…" at bounding box center [641, 347] width 1282 height 509
type input "[PERSON_NAME]"
click at [953, 351] on button "Filtrar" at bounding box center [979, 365] width 53 height 29
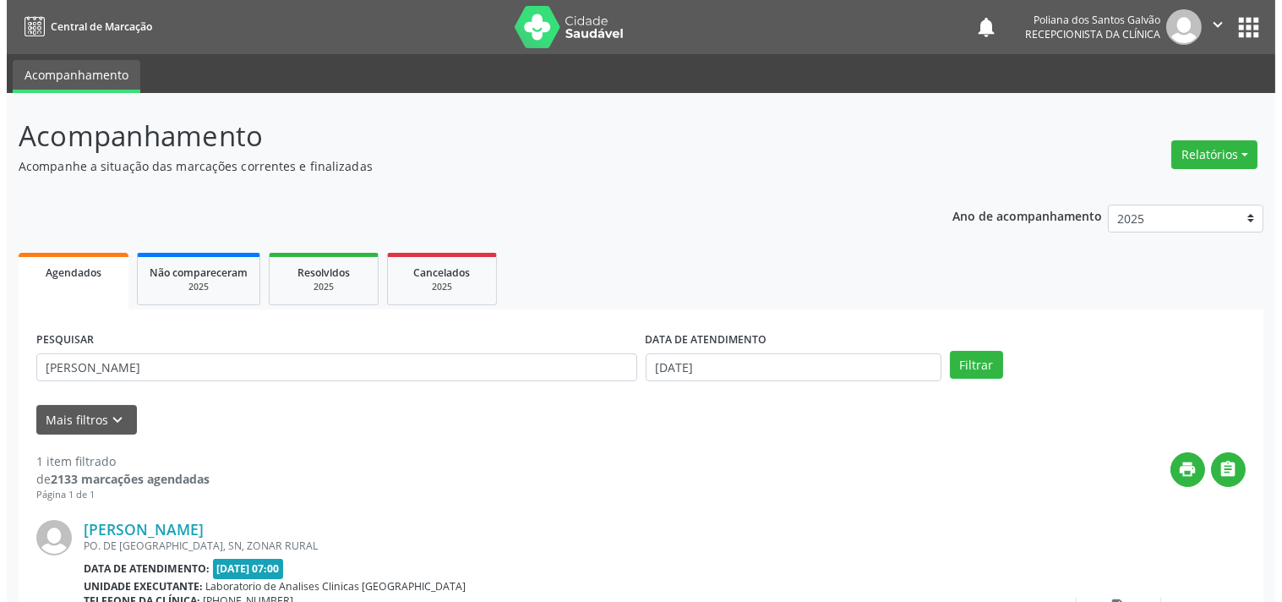
scroll to position [156, 0]
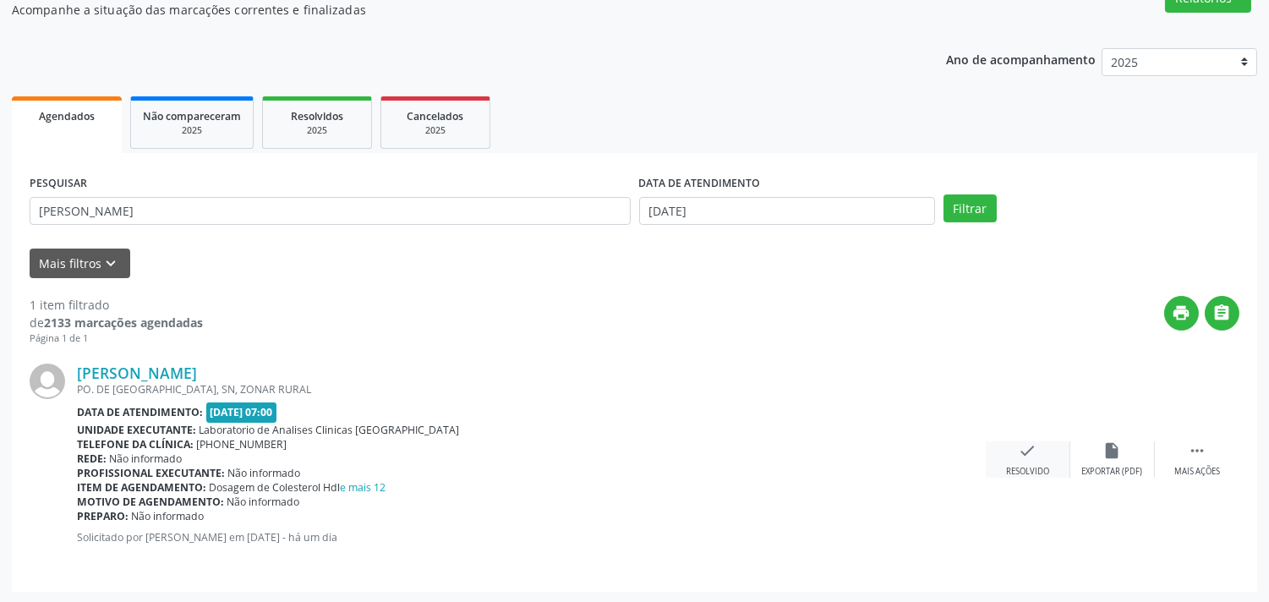
click at [1035, 459] on div "check Resolvido" at bounding box center [1028, 459] width 85 height 36
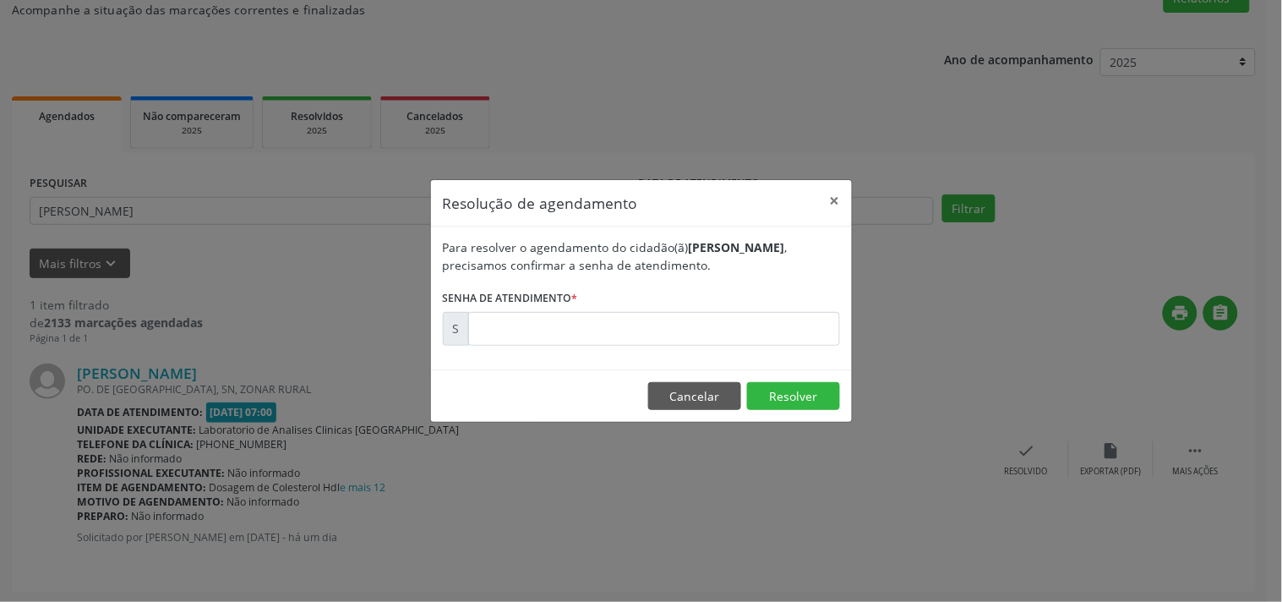
click at [708, 309] on form "Para resolver o agendamento do cidadão(ã) [PERSON_NAME] , precisamos confirmar …" at bounding box center [641, 291] width 397 height 107
click at [711, 331] on input "text" at bounding box center [654, 329] width 372 height 34
type input "00179623"
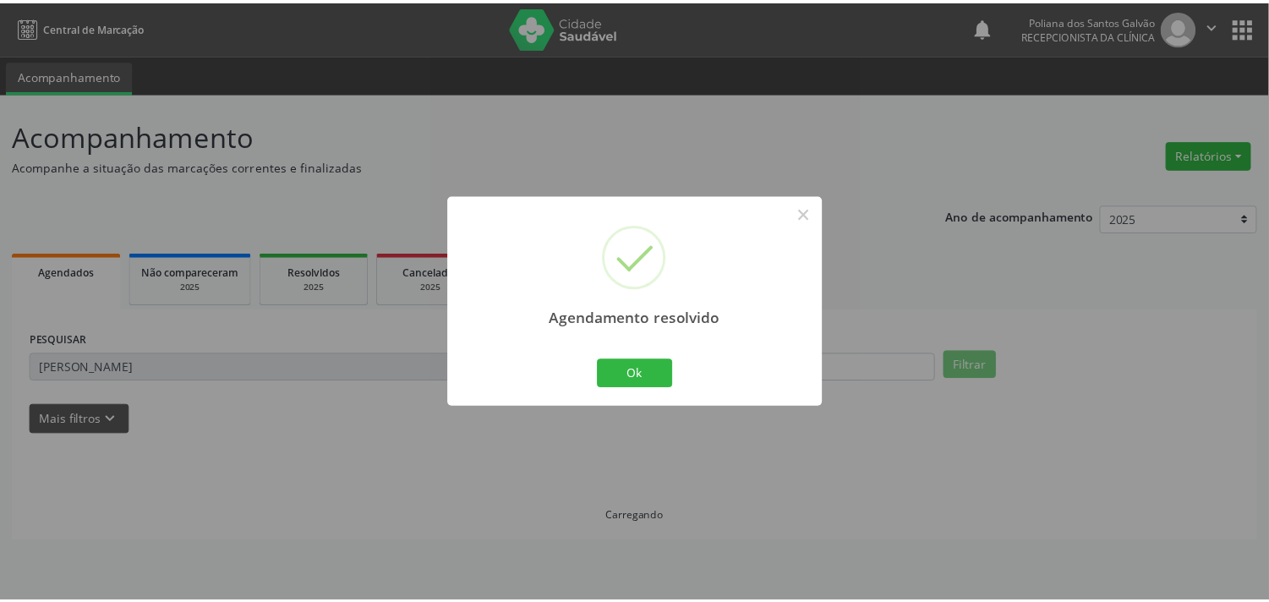
scroll to position [0, 0]
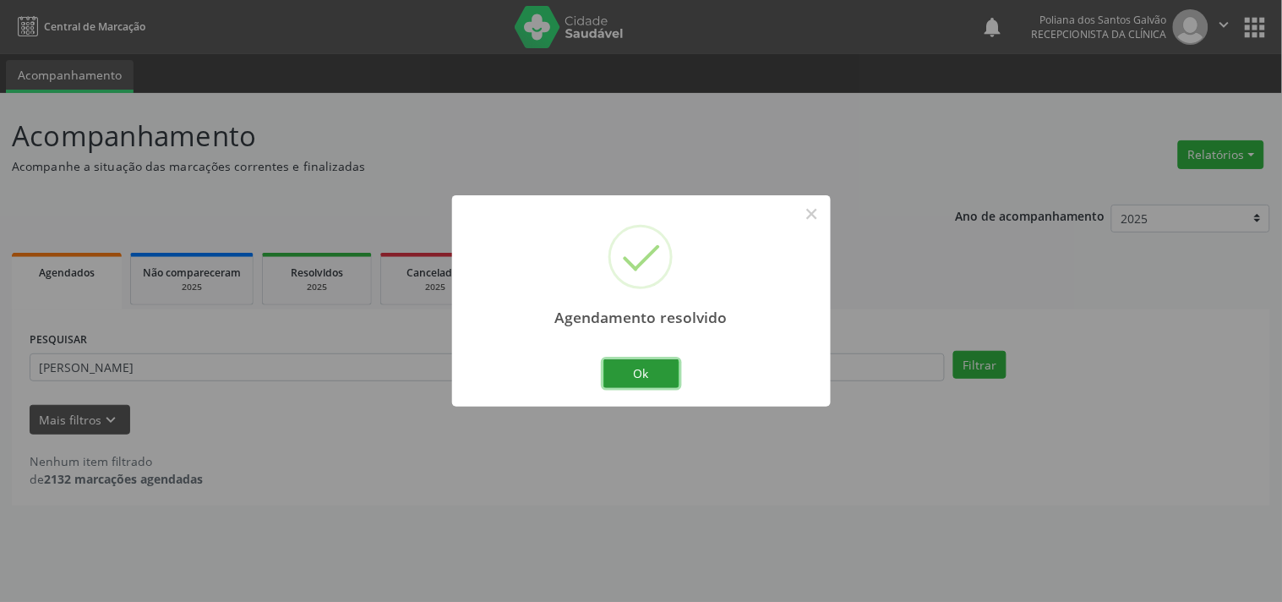
click at [631, 374] on button "Ok" at bounding box center [642, 373] width 76 height 29
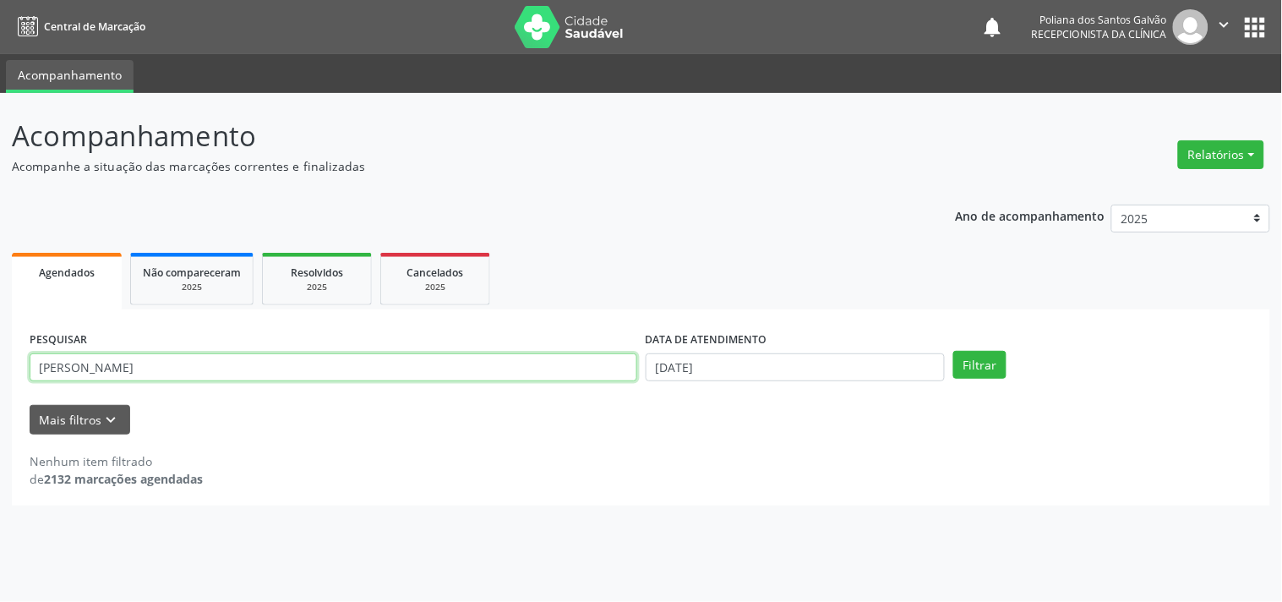
drag, startPoint x: 543, startPoint y: 373, endPoint x: 0, endPoint y: 158, distance: 583.6
click at [0, 152] on div "Acompanhamento Acompanhe a situação das marcações correntes e finalizadas Relat…" at bounding box center [641, 347] width 1282 height 509
type input "GEO"
click at [953, 351] on button "Filtrar" at bounding box center [979, 365] width 53 height 29
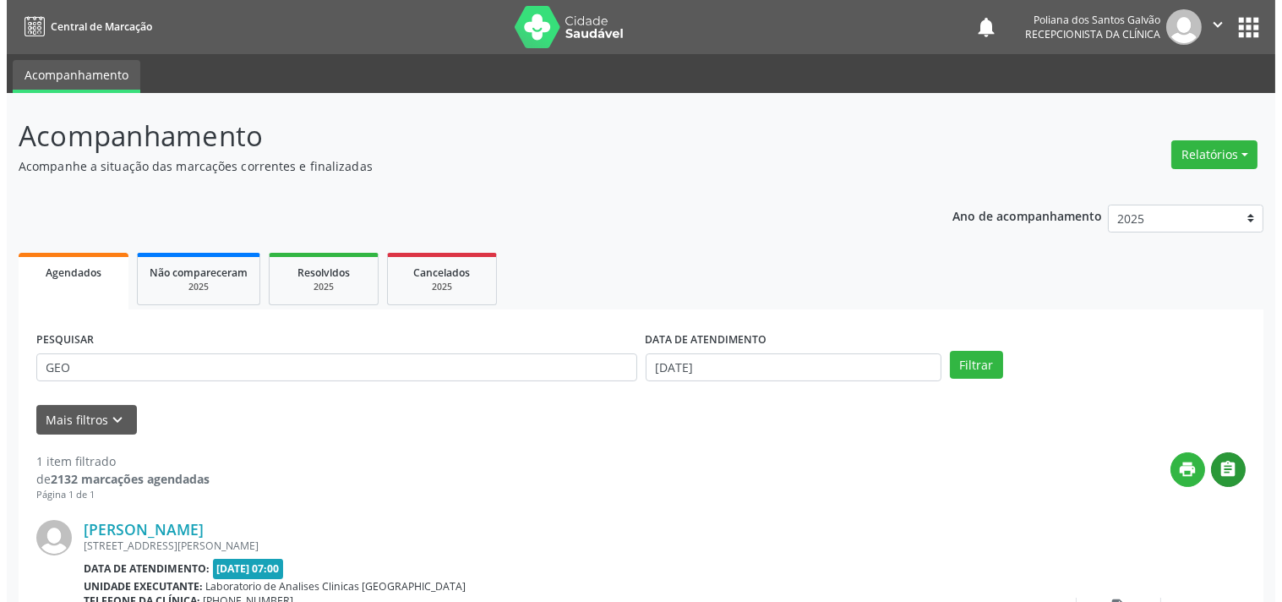
scroll to position [156, 0]
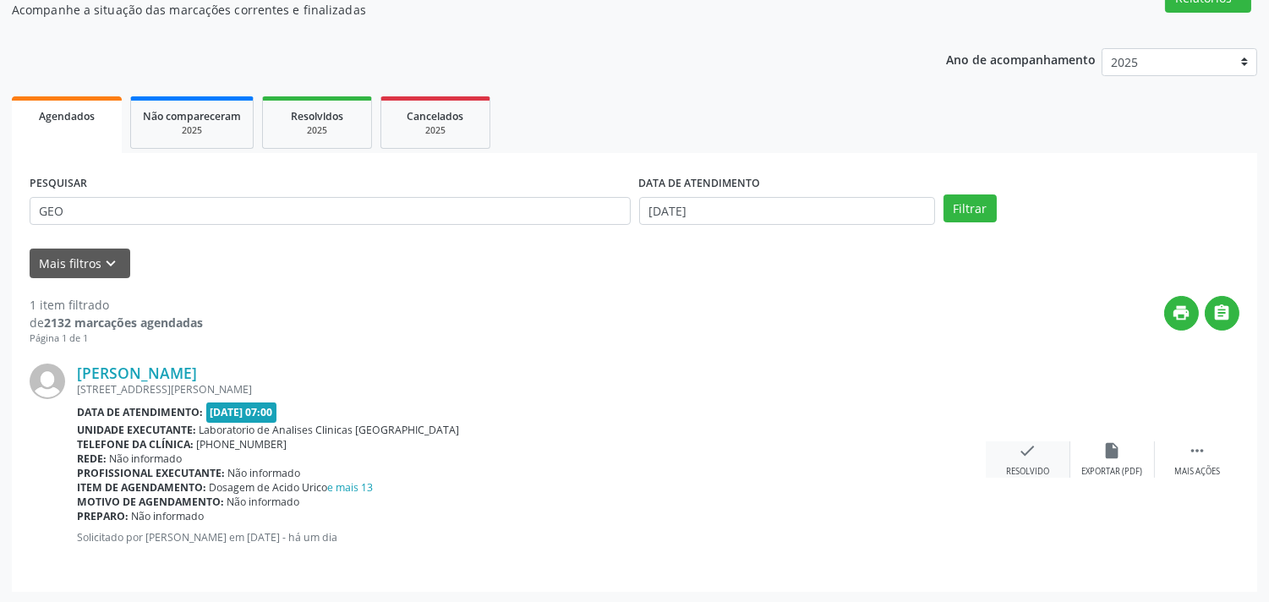
click at [1008, 461] on div "check Resolvido" at bounding box center [1028, 459] width 85 height 36
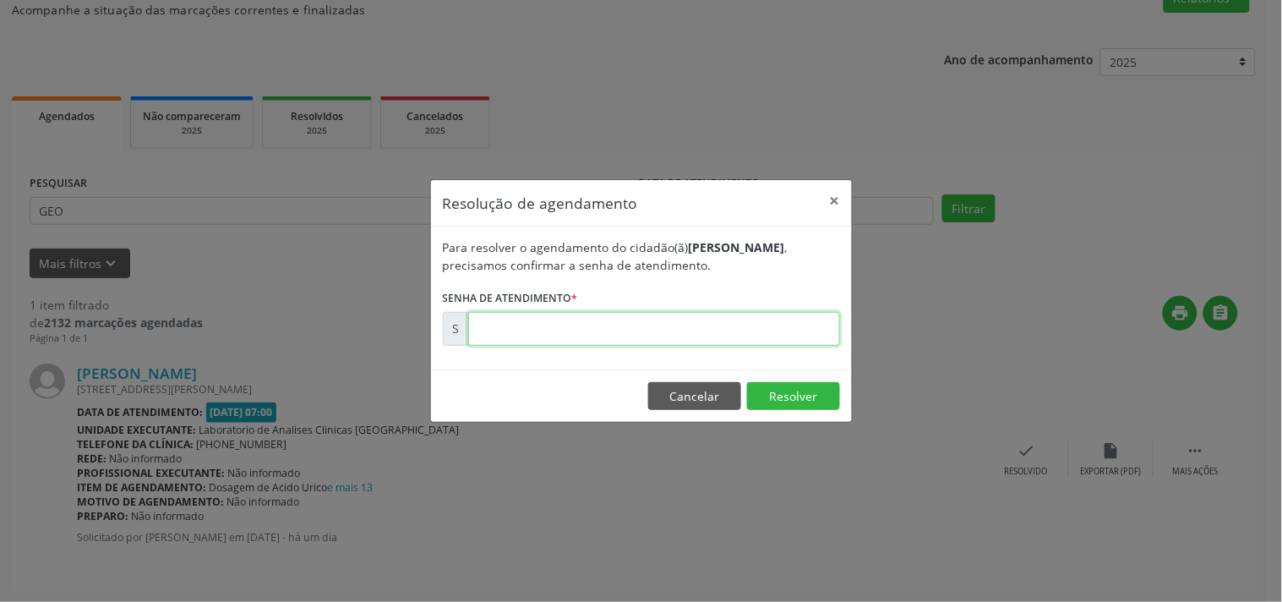
click at [822, 339] on input "text" at bounding box center [654, 329] width 372 height 34
type input "00179643"
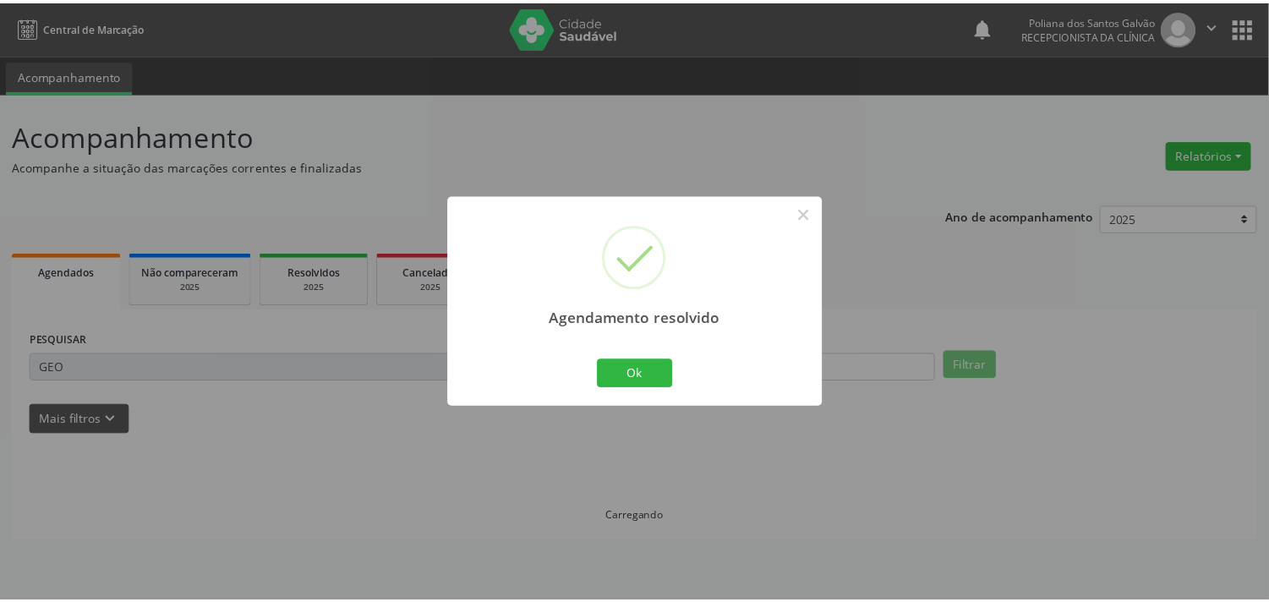
scroll to position [0, 0]
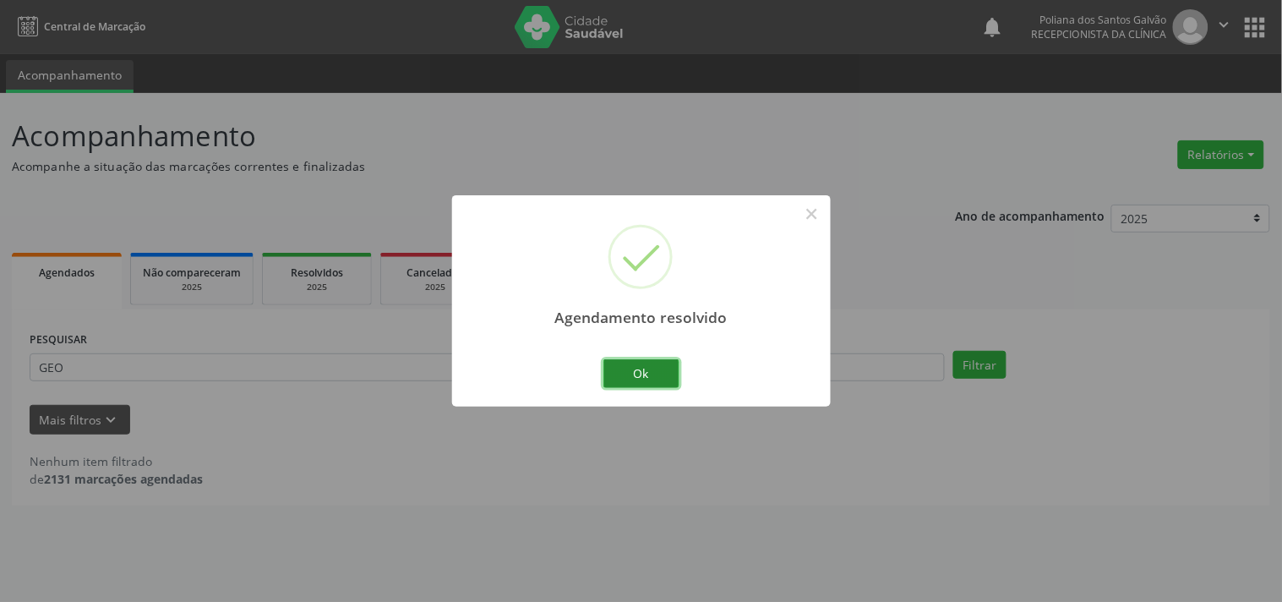
click at [656, 376] on button "Ok" at bounding box center [642, 373] width 76 height 29
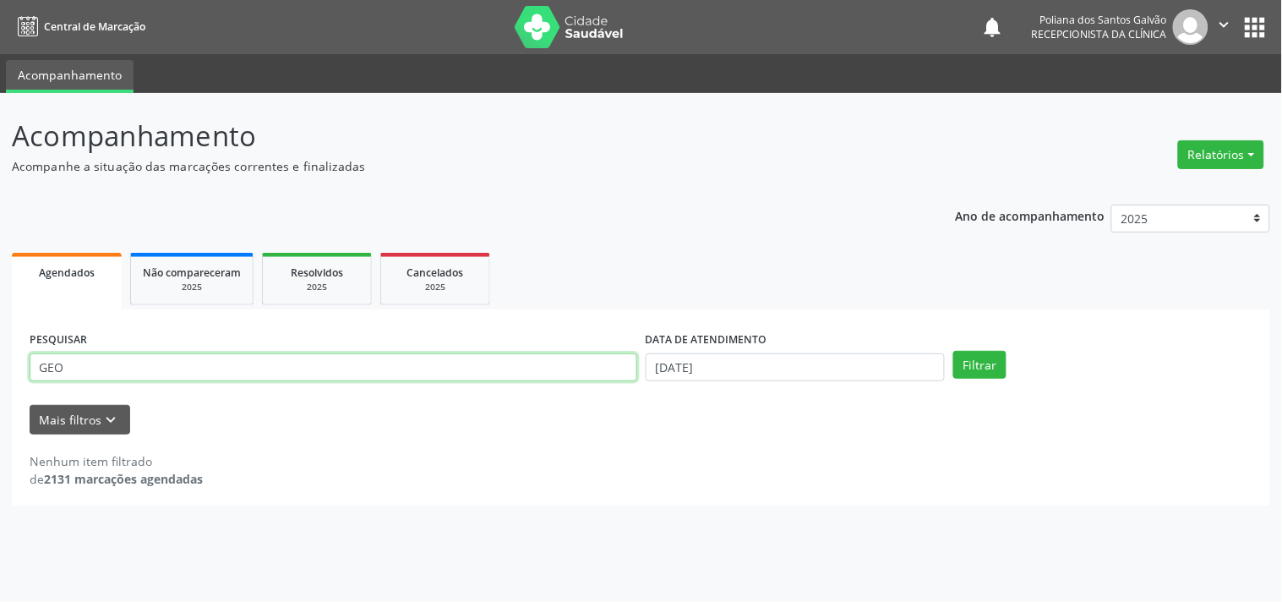
drag, startPoint x: 578, startPoint y: 374, endPoint x: 0, endPoint y: 145, distance: 621.9
click at [0, 184] on div "Acompanhamento Acompanhe a situação das marcações correntes e finalizadas Relat…" at bounding box center [641, 347] width 1282 height 509
click at [953, 351] on button "Filtrar" at bounding box center [979, 365] width 53 height 29
click at [80, 369] on input "[PERSON_NAME]" at bounding box center [334, 367] width 608 height 29
type input "[PERSON_NAME]"
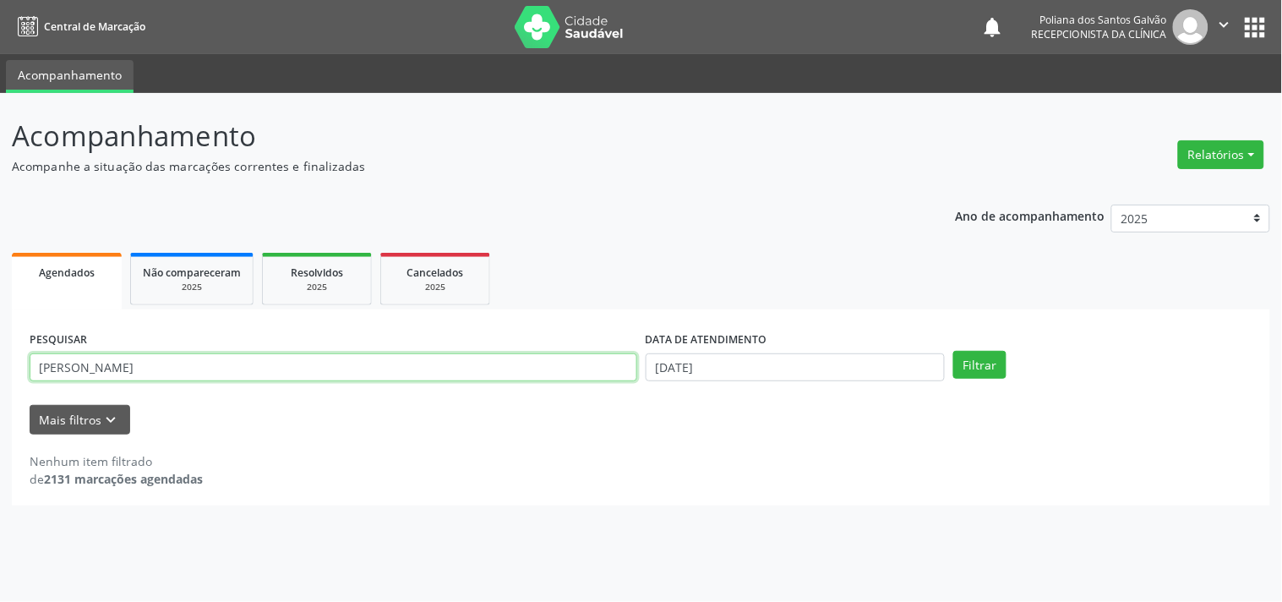
click at [953, 351] on button "Filtrar" at bounding box center [979, 365] width 53 height 29
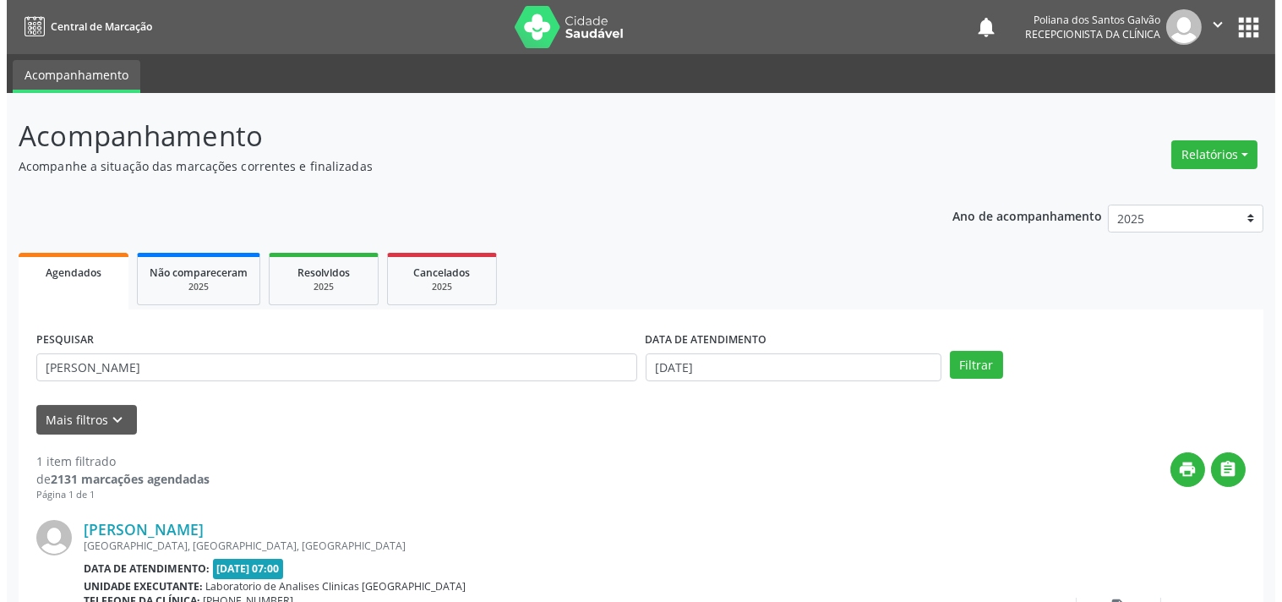
scroll to position [156, 0]
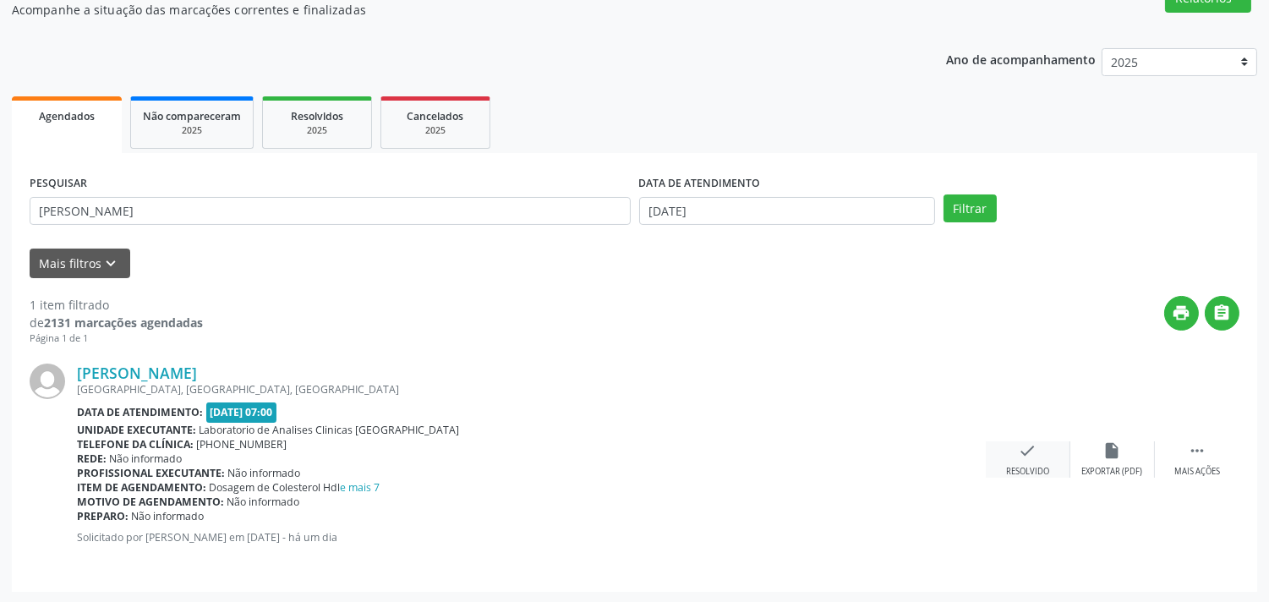
click at [1035, 456] on icon "check" at bounding box center [1028, 450] width 19 height 19
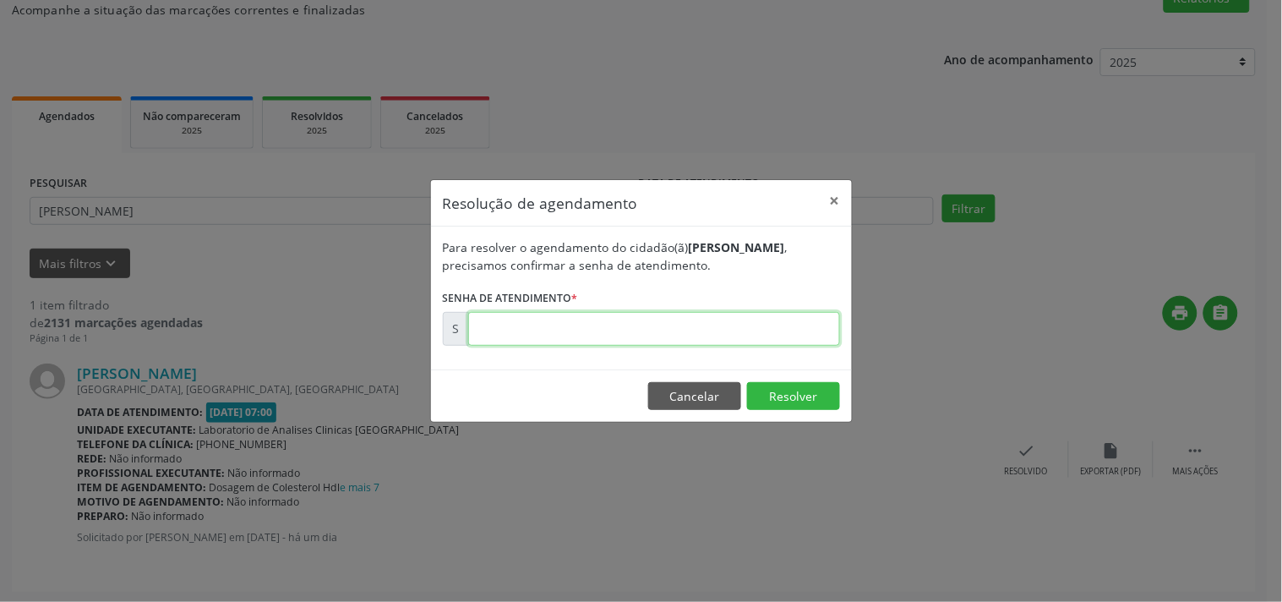
click at [817, 331] on input "text" at bounding box center [654, 329] width 372 height 34
type input "00179650"
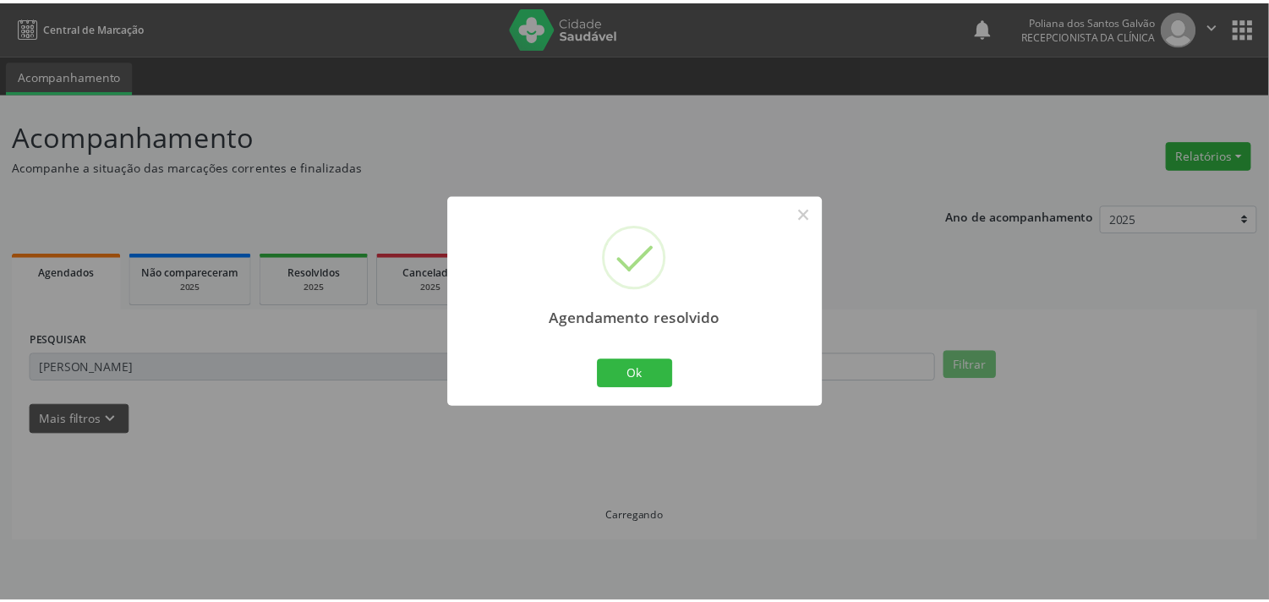
scroll to position [0, 0]
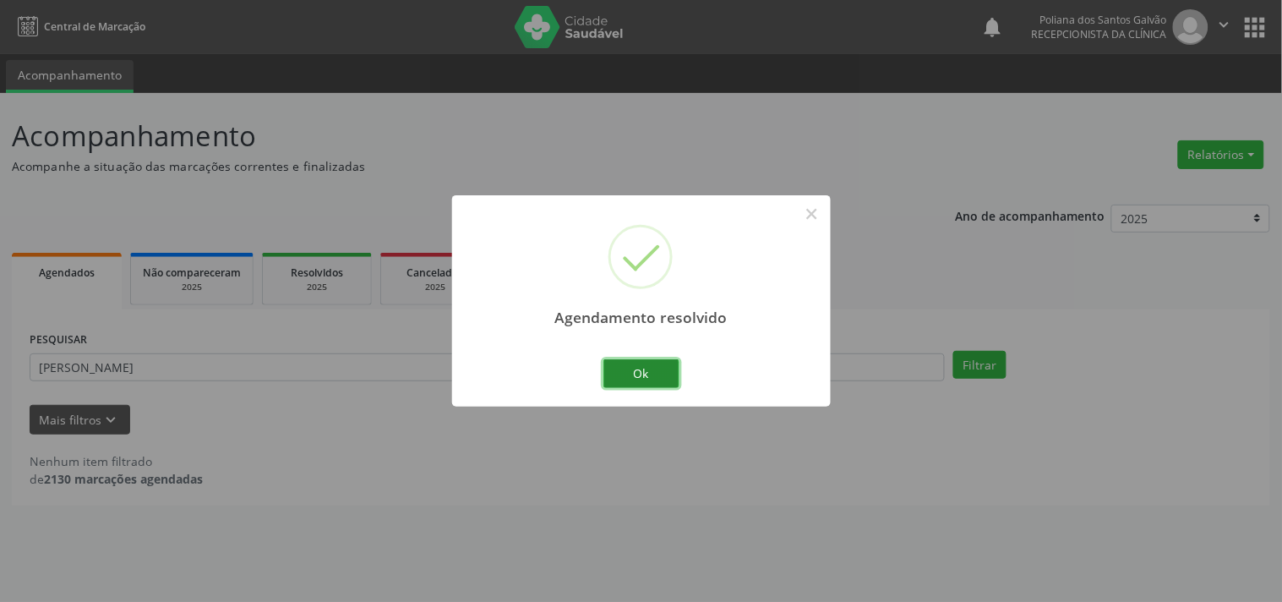
click at [632, 374] on button "Ok" at bounding box center [642, 373] width 76 height 29
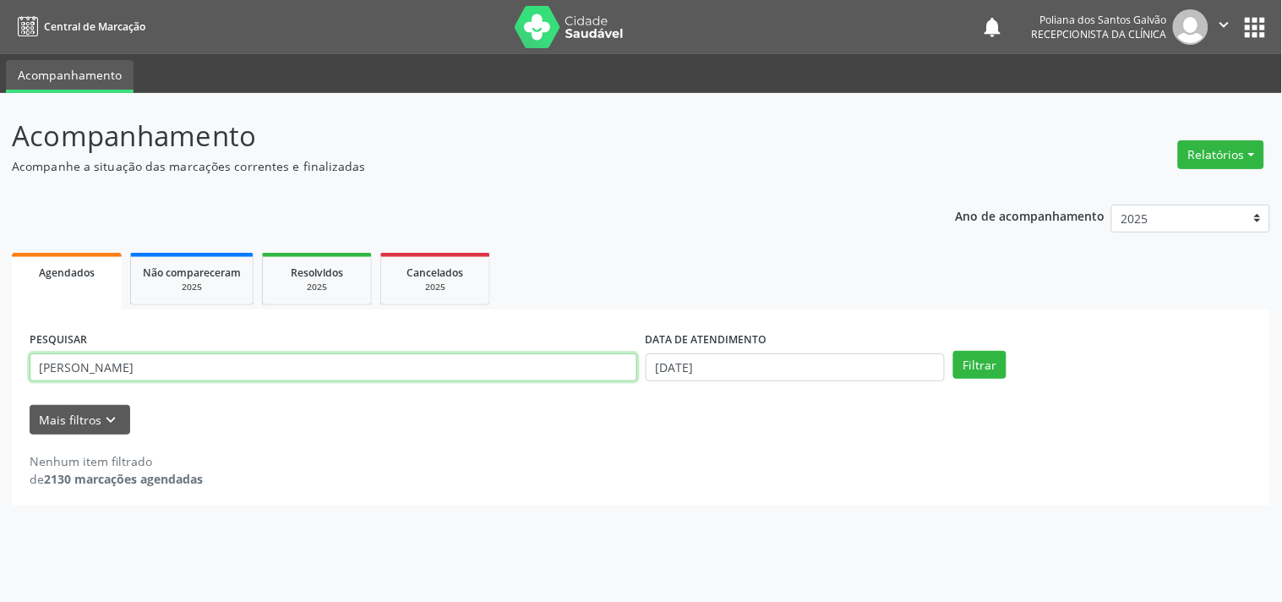
drag, startPoint x: 0, startPoint y: 285, endPoint x: 0, endPoint y: 172, distance: 112.4
click at [0, 212] on div "Acompanhamento Acompanhe a situação das marcações correntes e finalizadas Relat…" at bounding box center [641, 347] width 1282 height 509
type input "[PERSON_NAME]"
click at [953, 351] on button "Filtrar" at bounding box center [979, 365] width 53 height 29
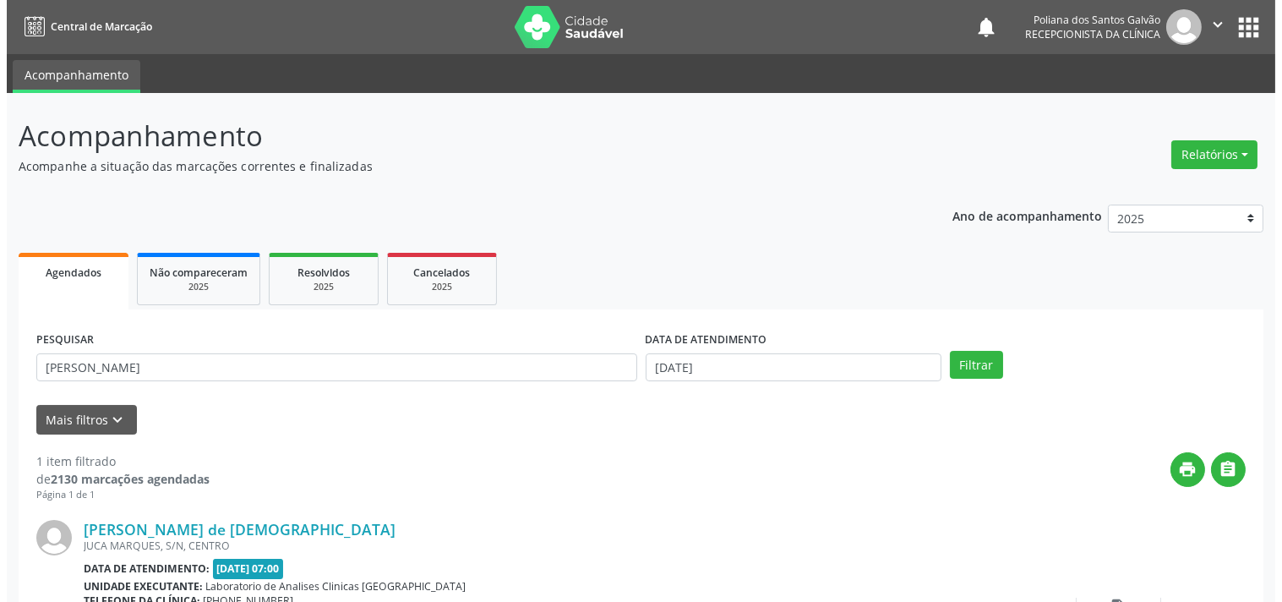
scroll to position [156, 0]
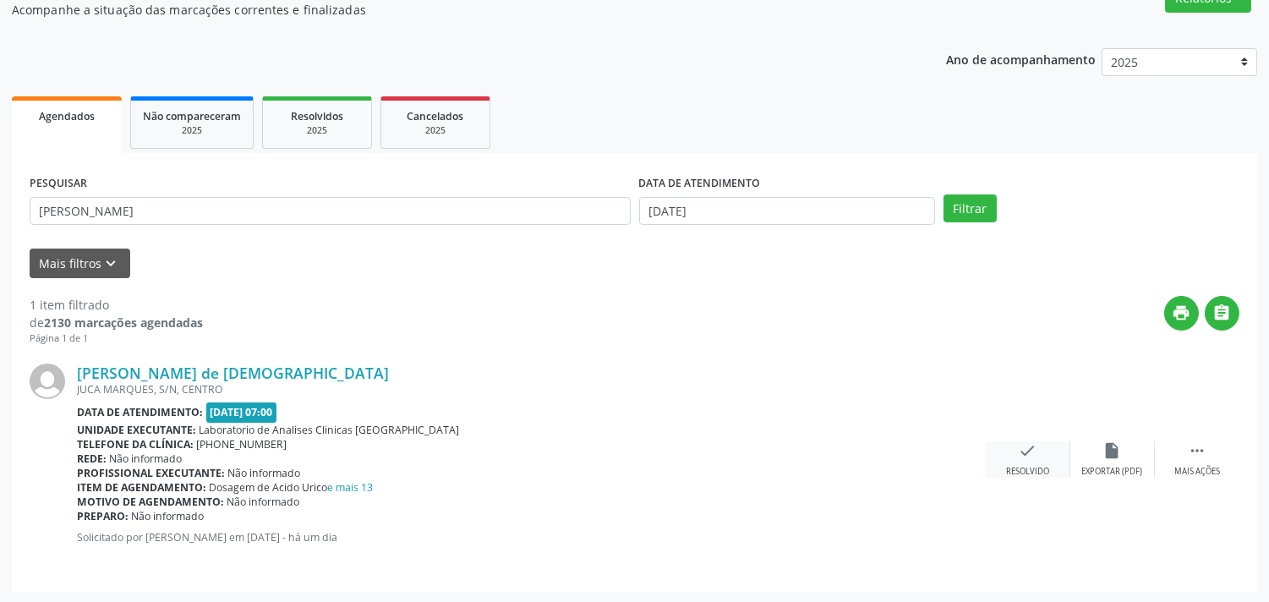
click at [1012, 445] on div "check Resolvido" at bounding box center [1028, 459] width 85 height 36
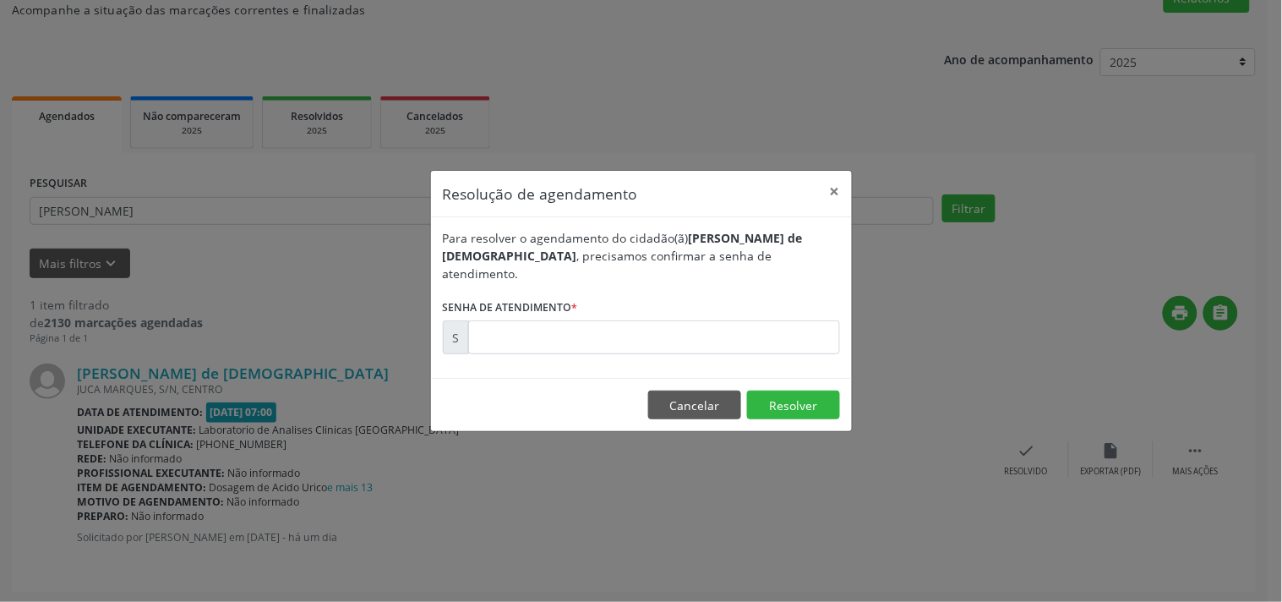
click at [679, 301] on form "Para resolver o agendamento do cidadão(ã) [PERSON_NAME] , precisamos confirmar …" at bounding box center [641, 291] width 397 height 125
click at [679, 333] on input "text" at bounding box center [654, 337] width 372 height 34
type input "00179625"
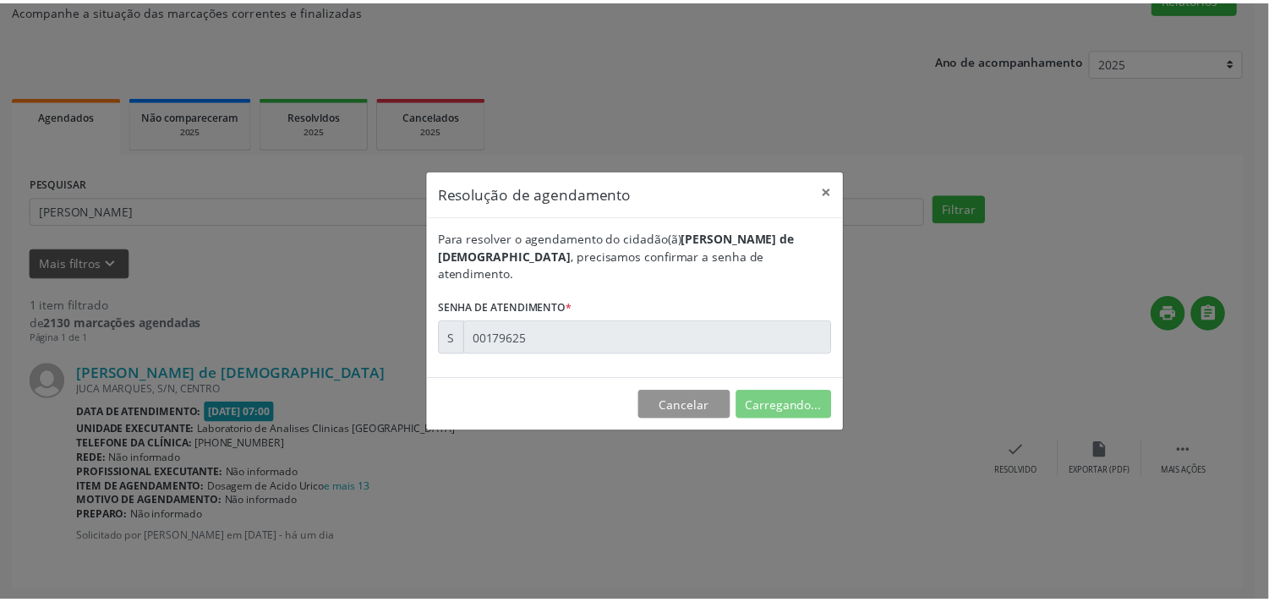
scroll to position [0, 0]
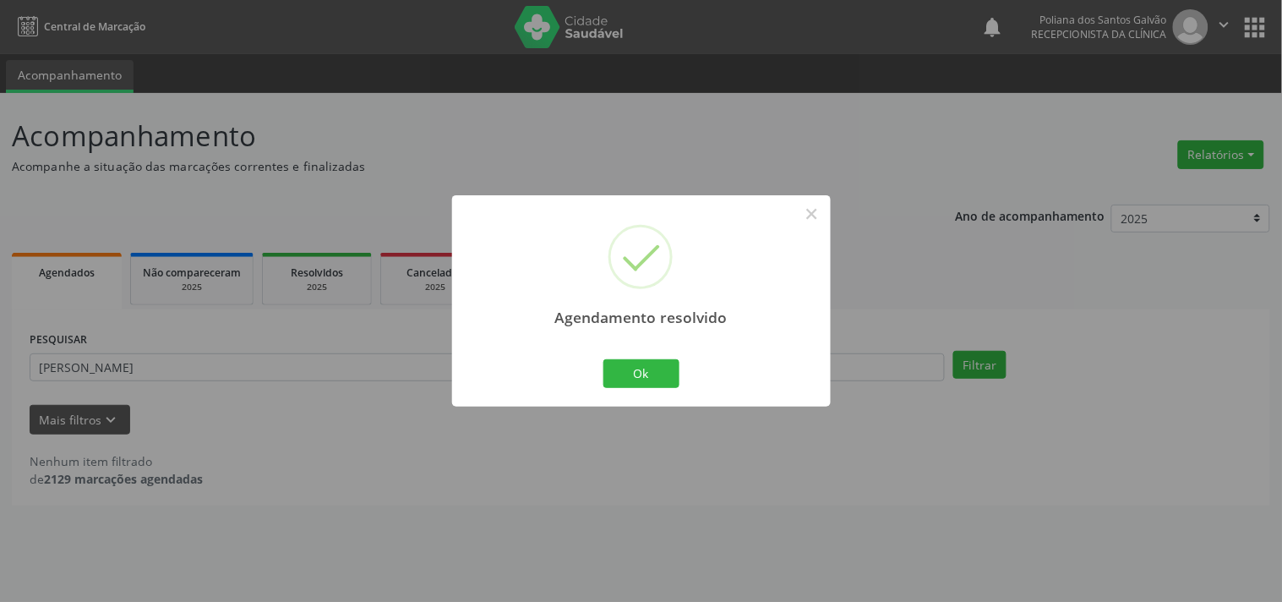
click at [649, 396] on div "Agendamento resolvido × Ok Cancel" at bounding box center [641, 300] width 379 height 210
click at [636, 374] on button "Ok" at bounding box center [642, 373] width 76 height 29
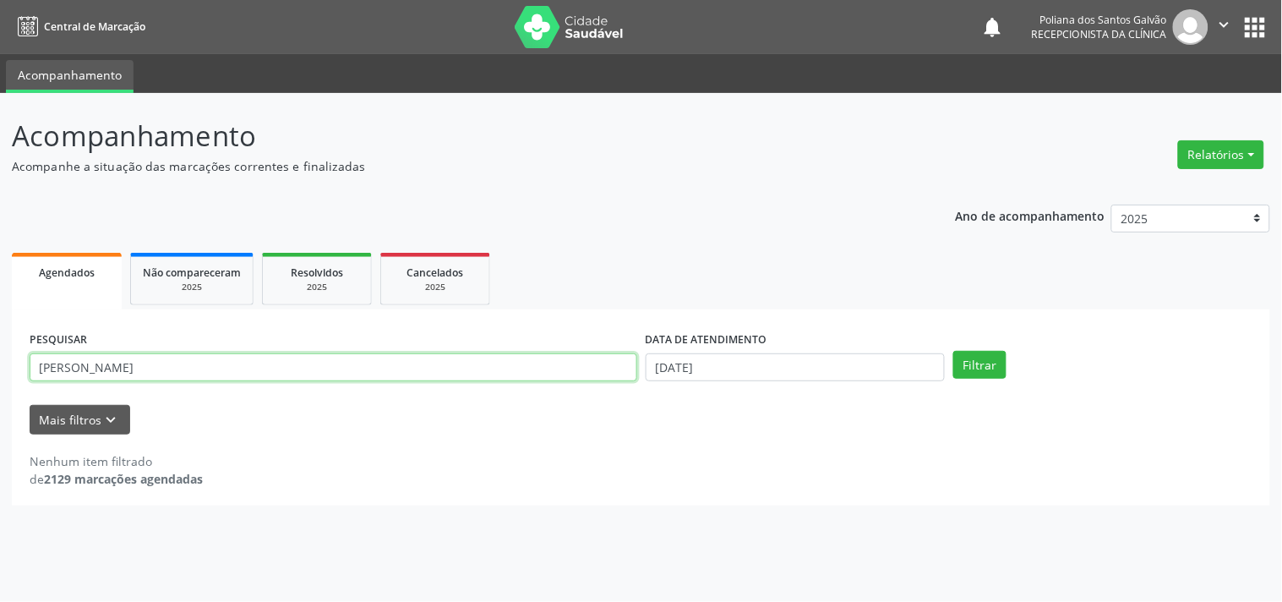
drag, startPoint x: 543, startPoint y: 364, endPoint x: 0, endPoint y: 183, distance: 572.3
click at [0, 190] on div "Acompanhamento Acompanhe a situação das marcações correntes e finalizadas Relat…" at bounding box center [641, 347] width 1282 height 509
type input "[PERSON_NAME]"
click at [953, 351] on button "Filtrar" at bounding box center [979, 365] width 53 height 29
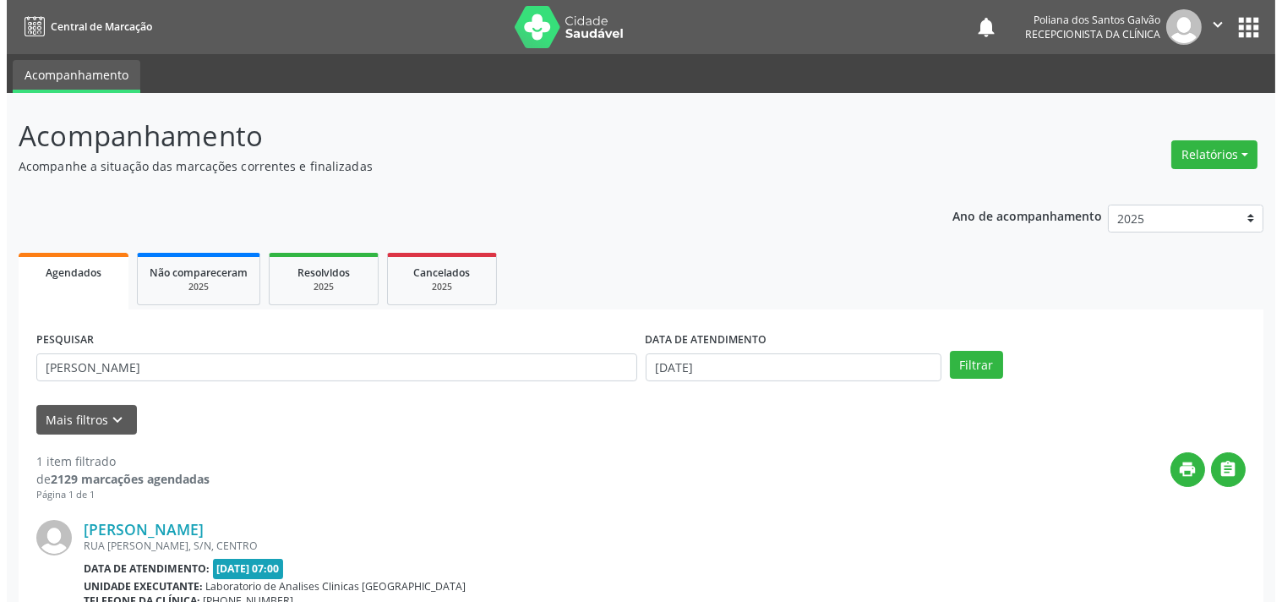
scroll to position [172, 0]
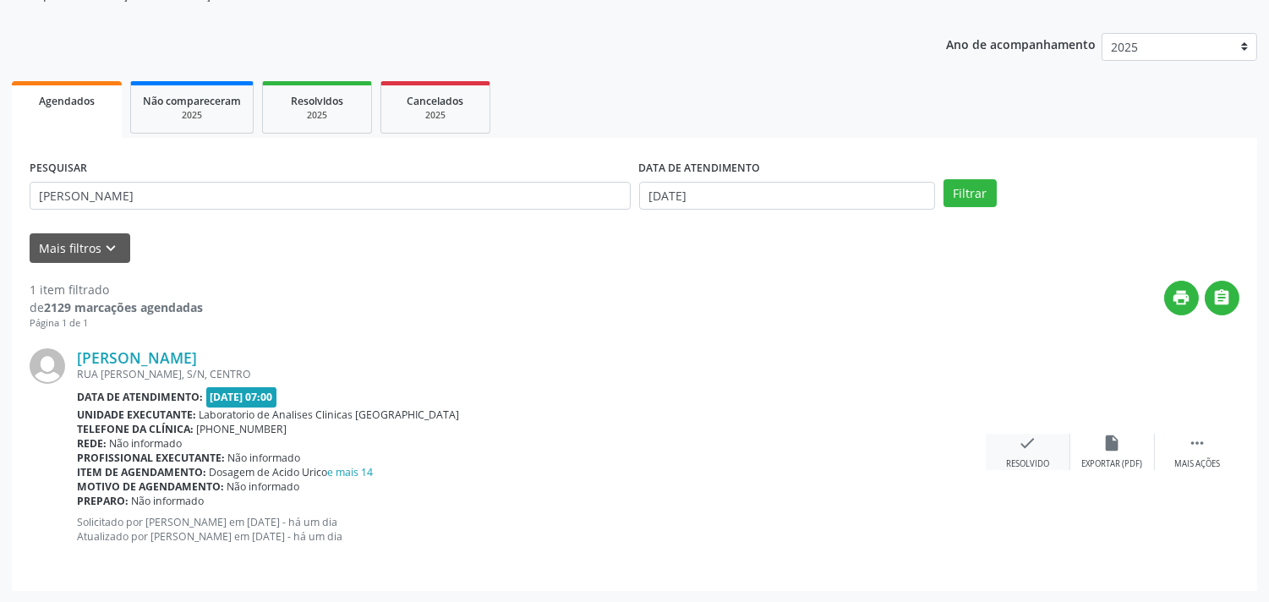
click at [1049, 453] on div "check Resolvido" at bounding box center [1028, 452] width 85 height 36
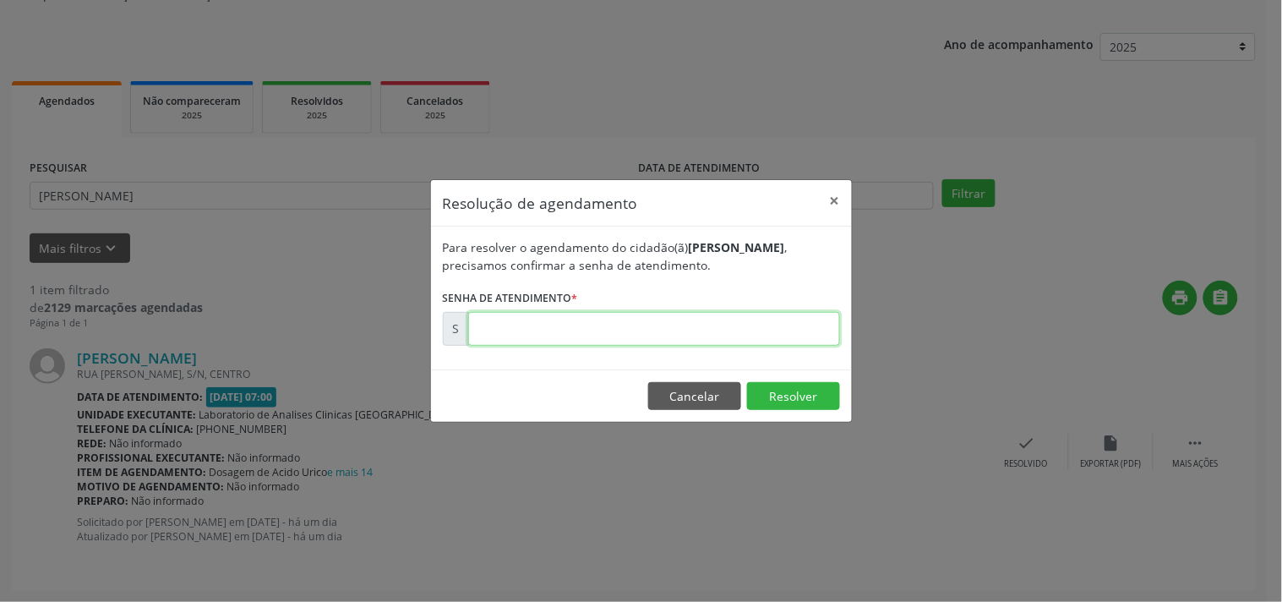
click at [770, 335] on input "text" at bounding box center [654, 329] width 372 height 34
type input "00179624"
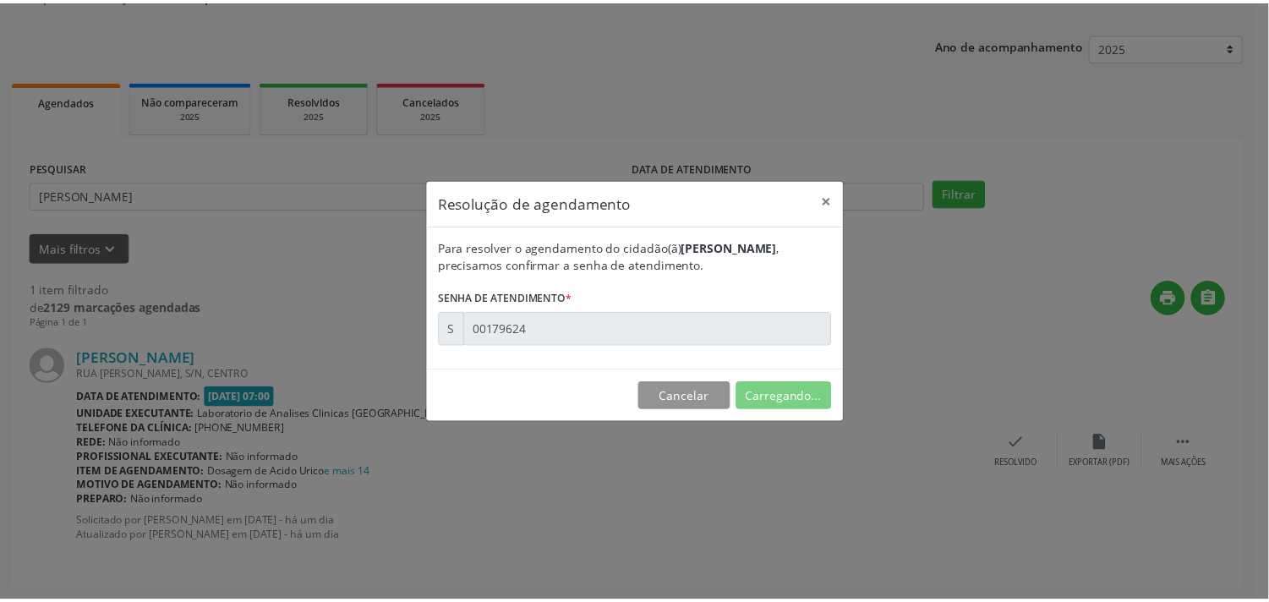
scroll to position [0, 0]
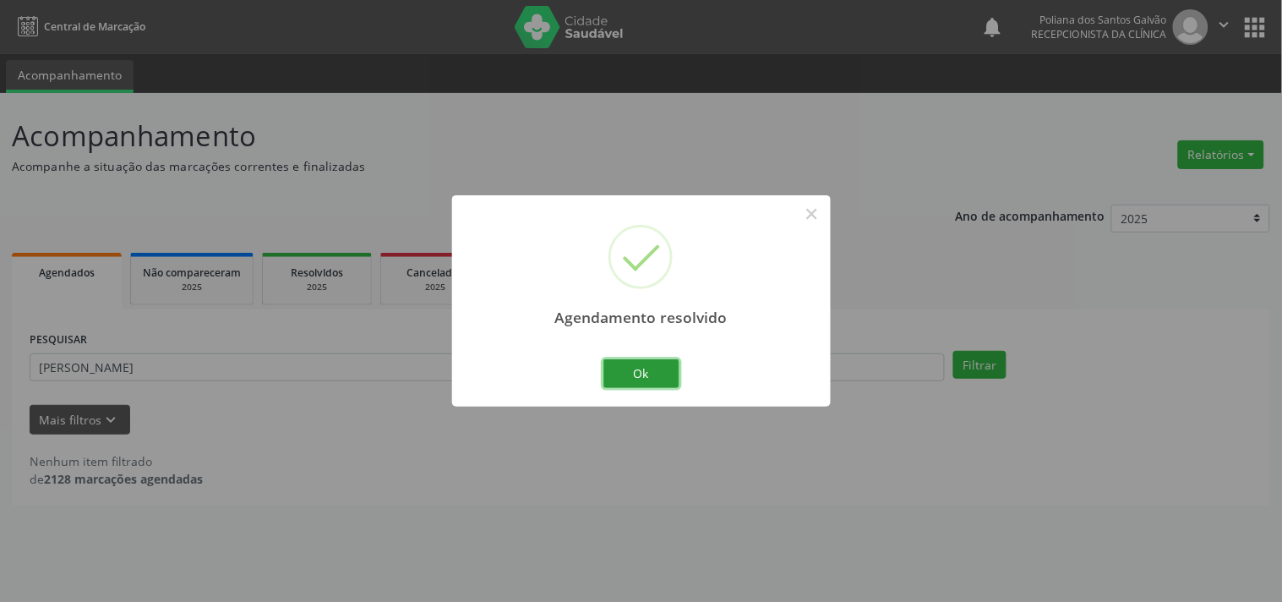
drag, startPoint x: 648, startPoint y: 368, endPoint x: 512, endPoint y: 363, distance: 136.2
click at [647, 368] on button "Ok" at bounding box center [642, 373] width 76 height 29
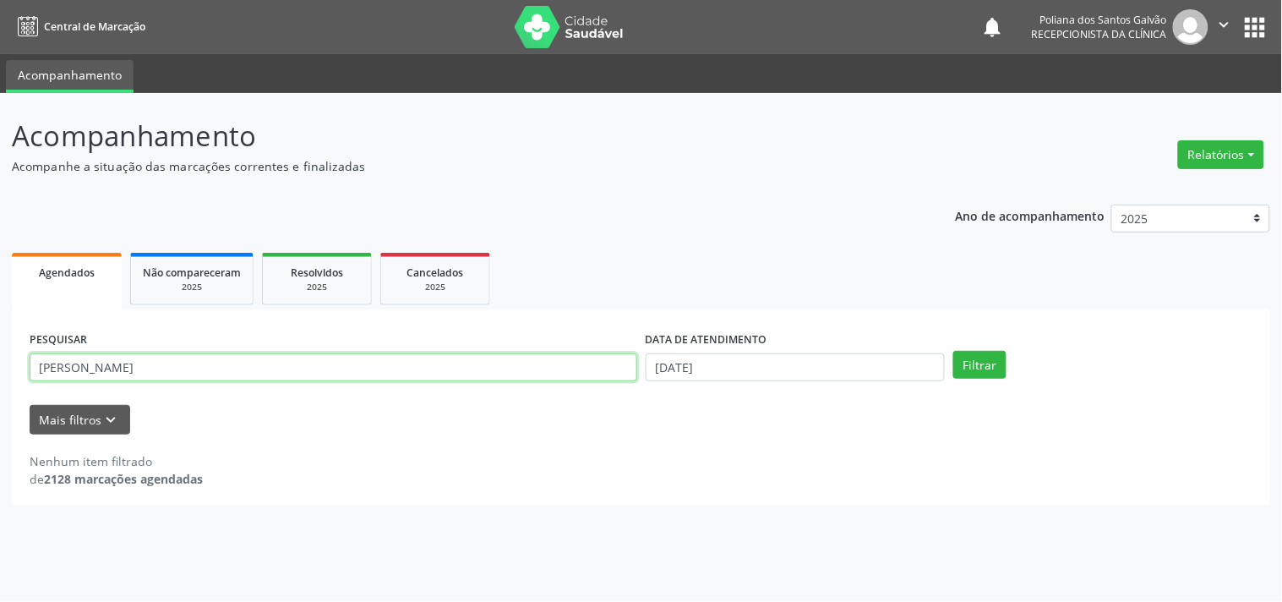
drag, startPoint x: 533, startPoint y: 376, endPoint x: 0, endPoint y: 98, distance: 600.8
click at [0, 183] on div "Acompanhamento Acompanhe a situação das marcações correntes e finalizadas Relat…" at bounding box center [641, 347] width 1282 height 509
type input "LUCI"
click at [953, 351] on button "Filtrar" at bounding box center [979, 365] width 53 height 29
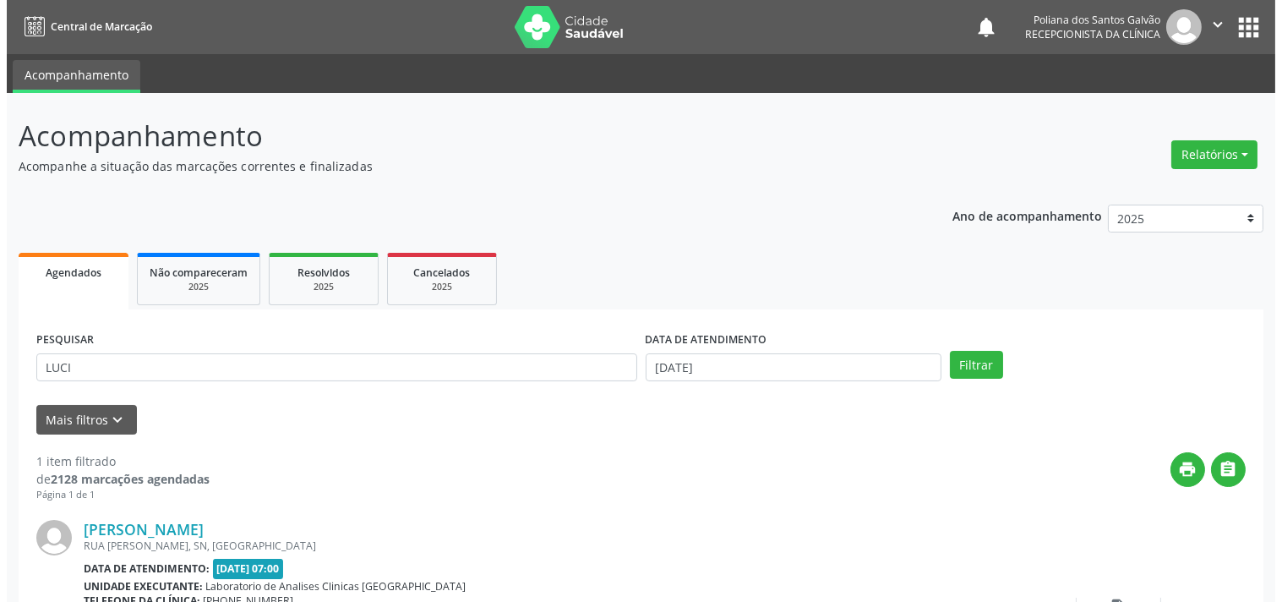
scroll to position [156, 0]
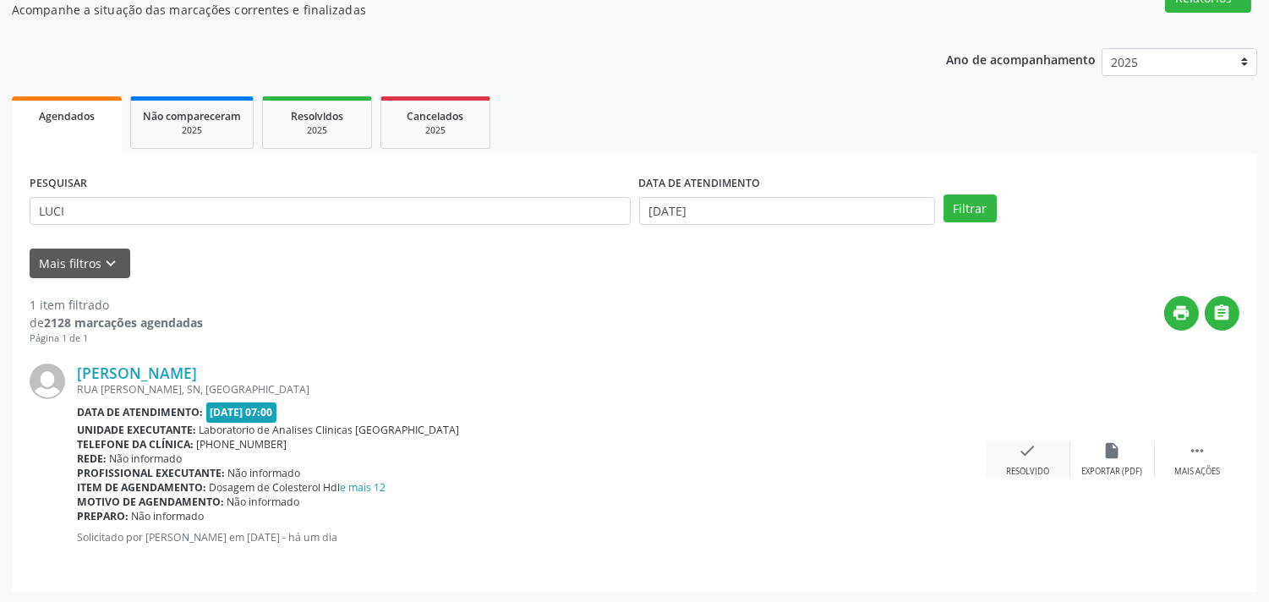
click at [1019, 457] on icon "check" at bounding box center [1028, 450] width 19 height 19
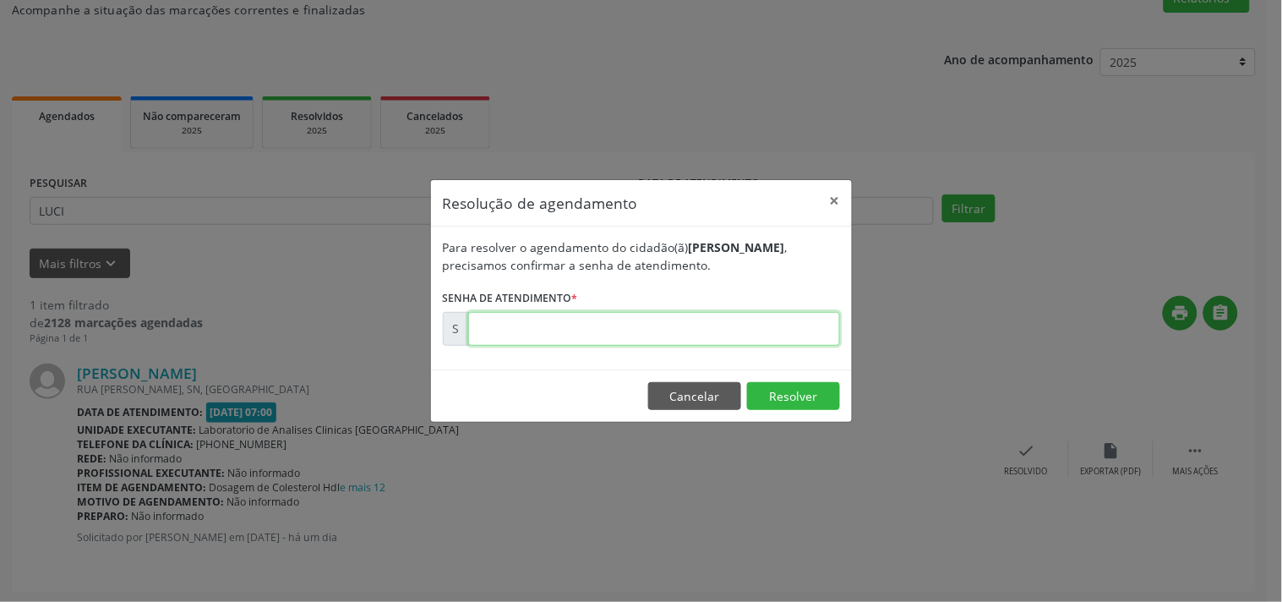
click at [816, 318] on input "text" at bounding box center [654, 329] width 372 height 34
type input "00179646"
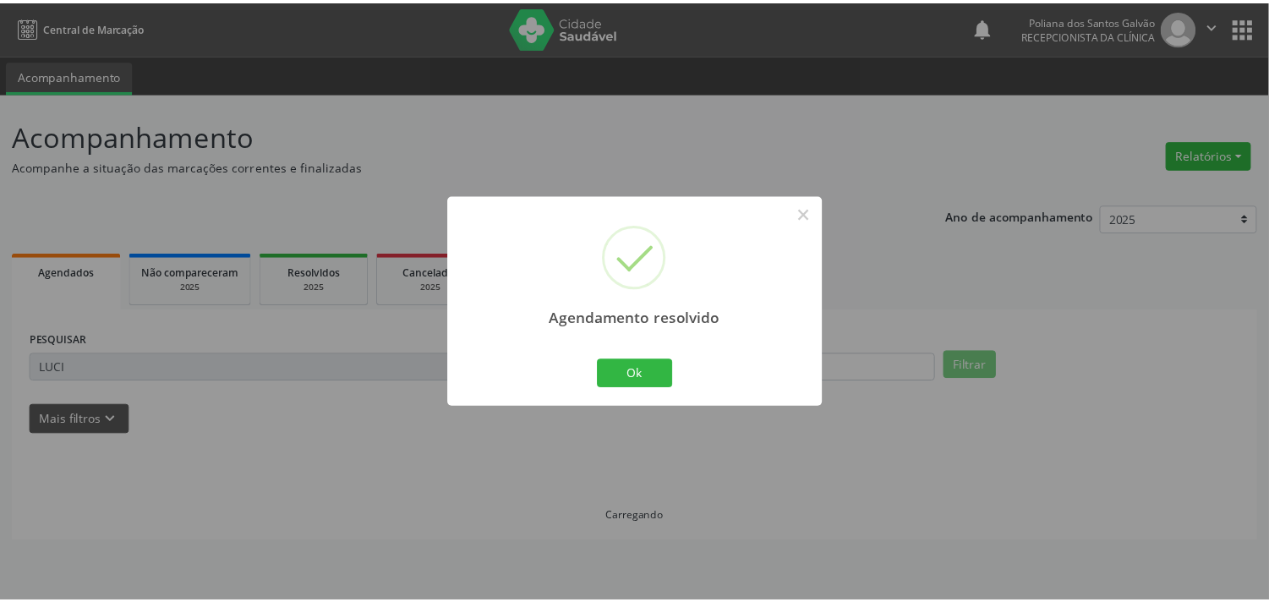
scroll to position [0, 0]
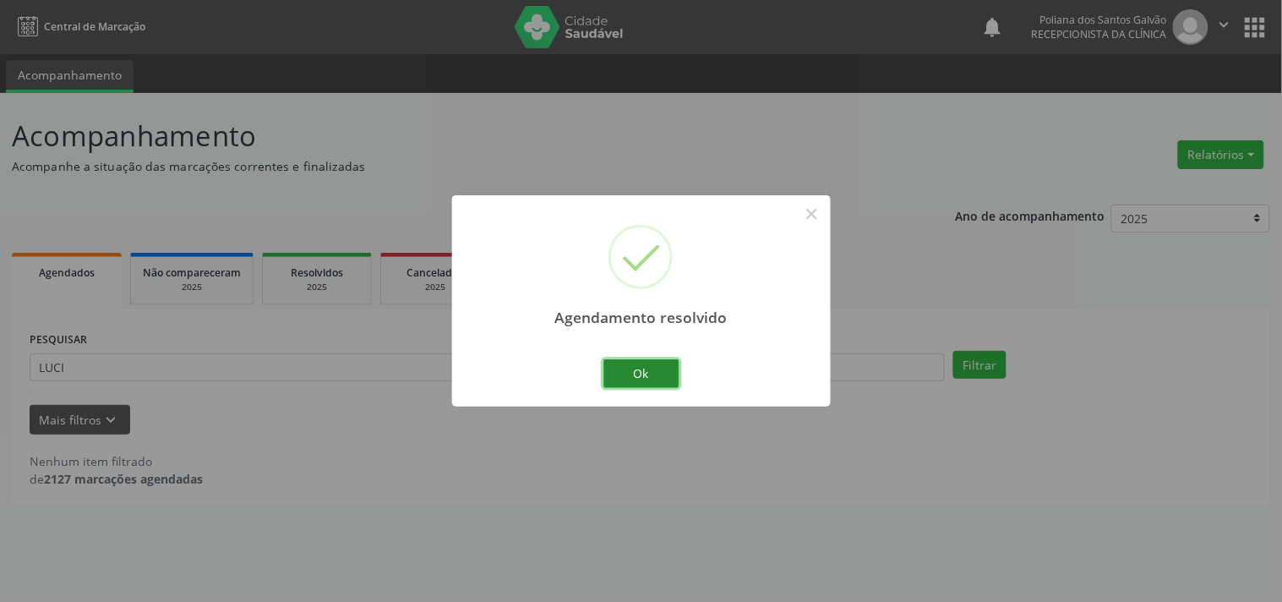
click at [657, 373] on button "Ok" at bounding box center [642, 373] width 76 height 29
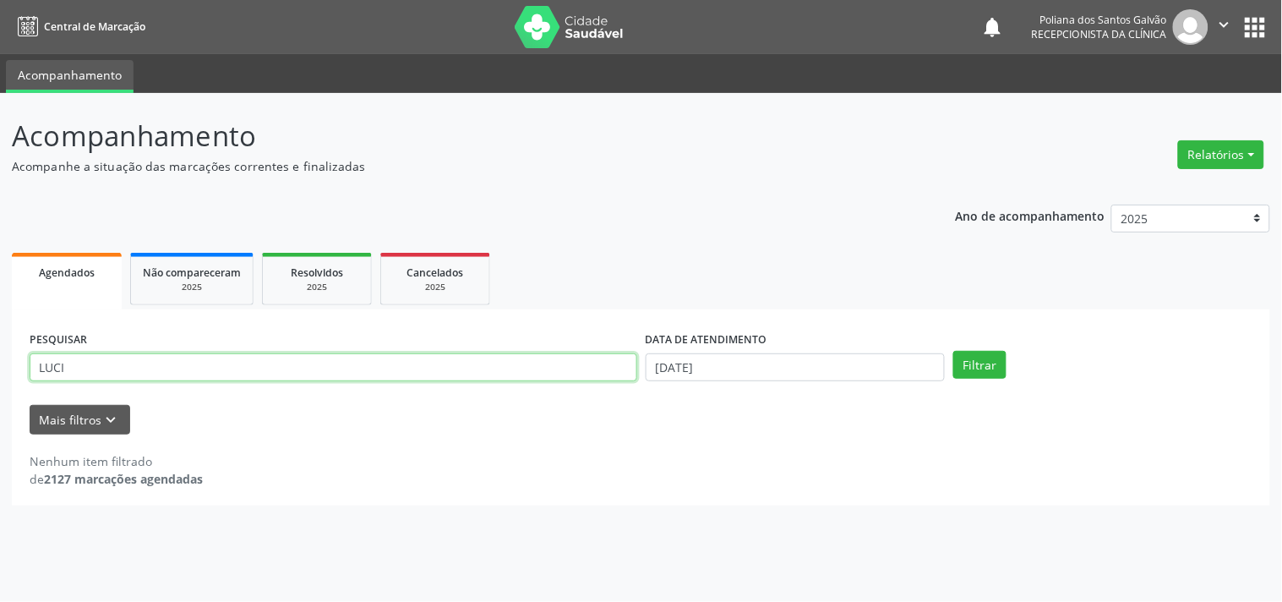
drag, startPoint x: 558, startPoint y: 369, endPoint x: 0, endPoint y: 10, distance: 663.1
click at [0, 10] on div "Central de Marcação notifications Poliana dos Santos Galvão Recepcionista da cl…" at bounding box center [641, 301] width 1282 height 602
type input "[PERSON_NAME]"
click at [953, 351] on button "Filtrar" at bounding box center [979, 365] width 53 height 29
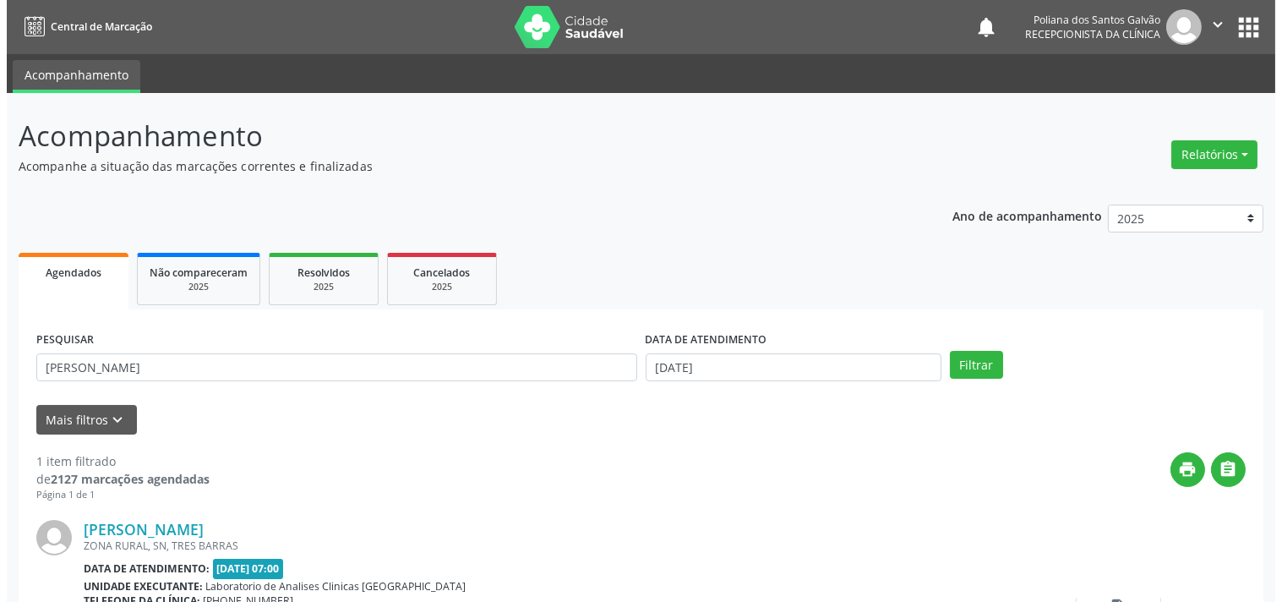
scroll to position [156, 0]
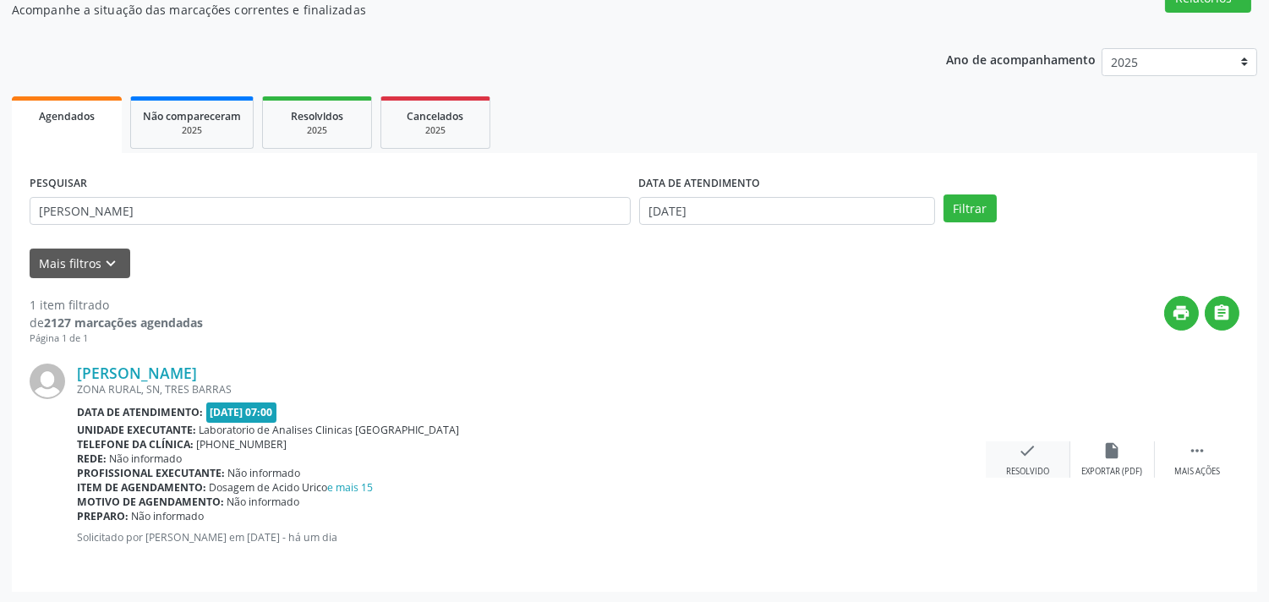
click at [1032, 441] on icon "check" at bounding box center [1028, 450] width 19 height 19
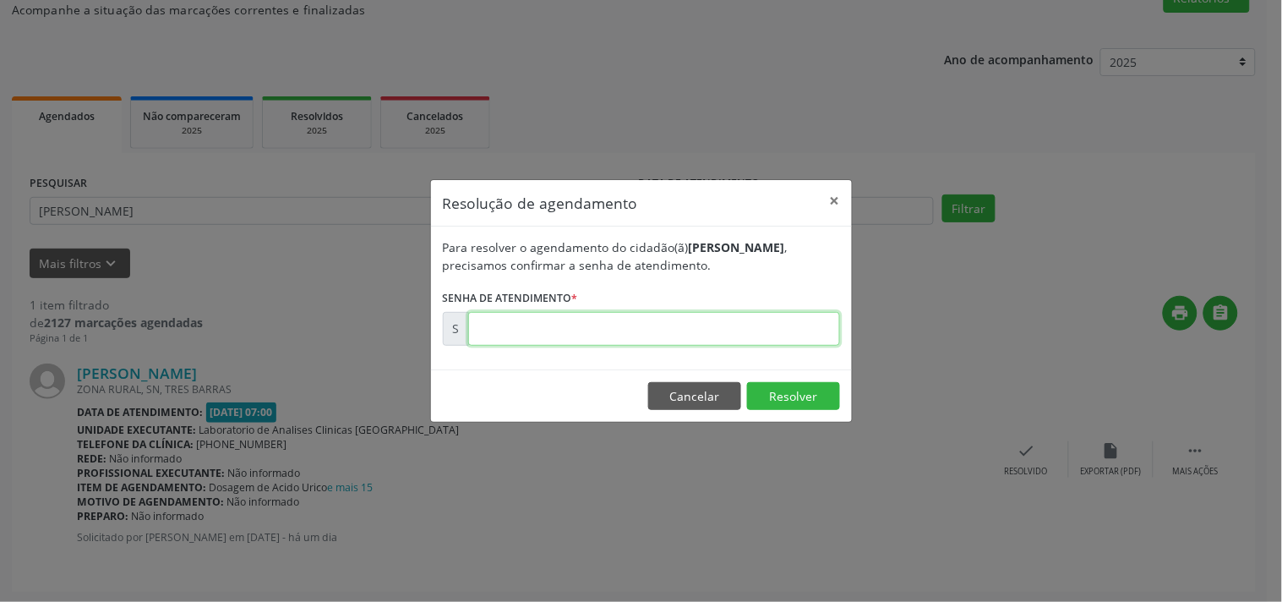
click at [813, 320] on input "text" at bounding box center [654, 329] width 372 height 34
type input "00179637"
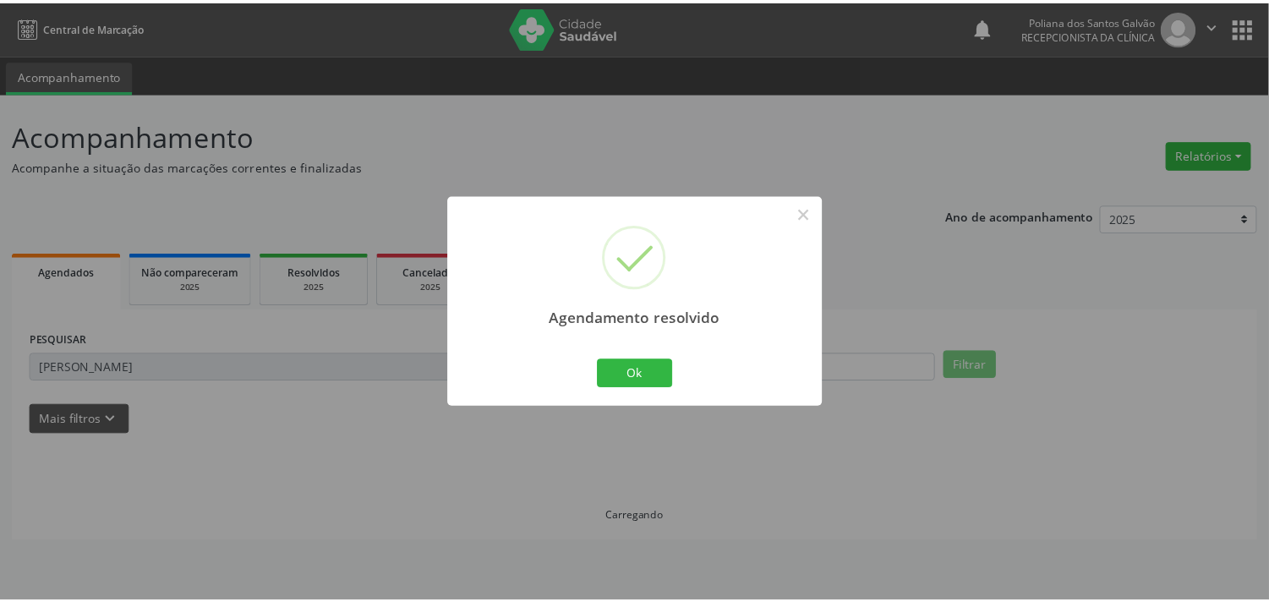
scroll to position [0, 0]
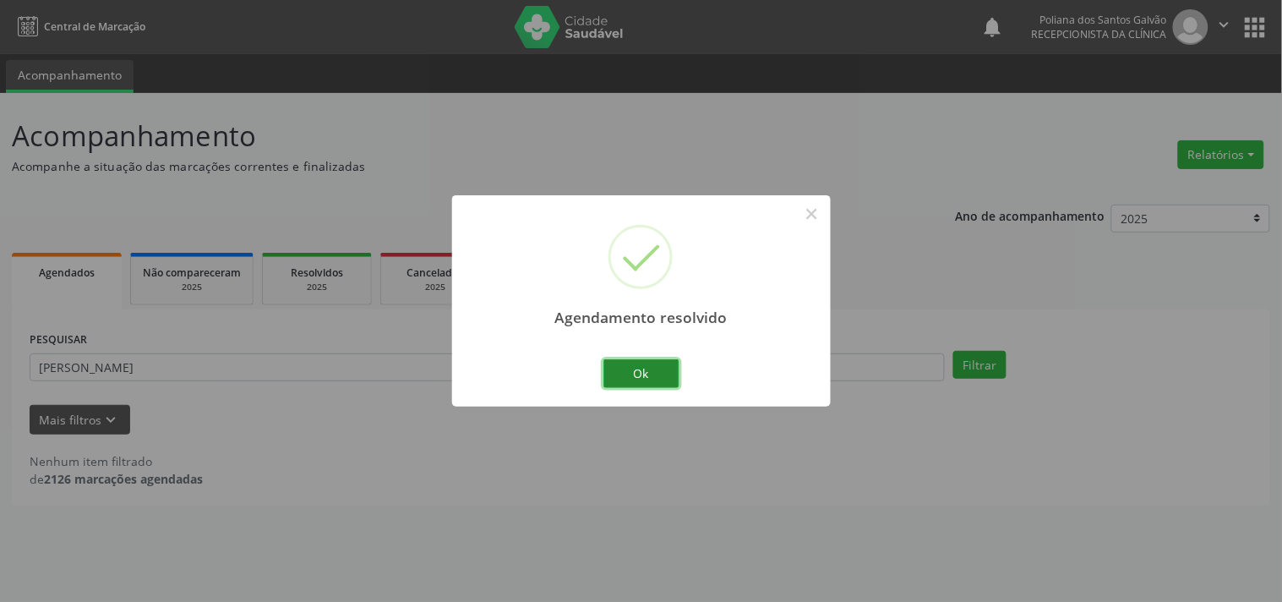
click at [631, 372] on button "Ok" at bounding box center [642, 373] width 76 height 29
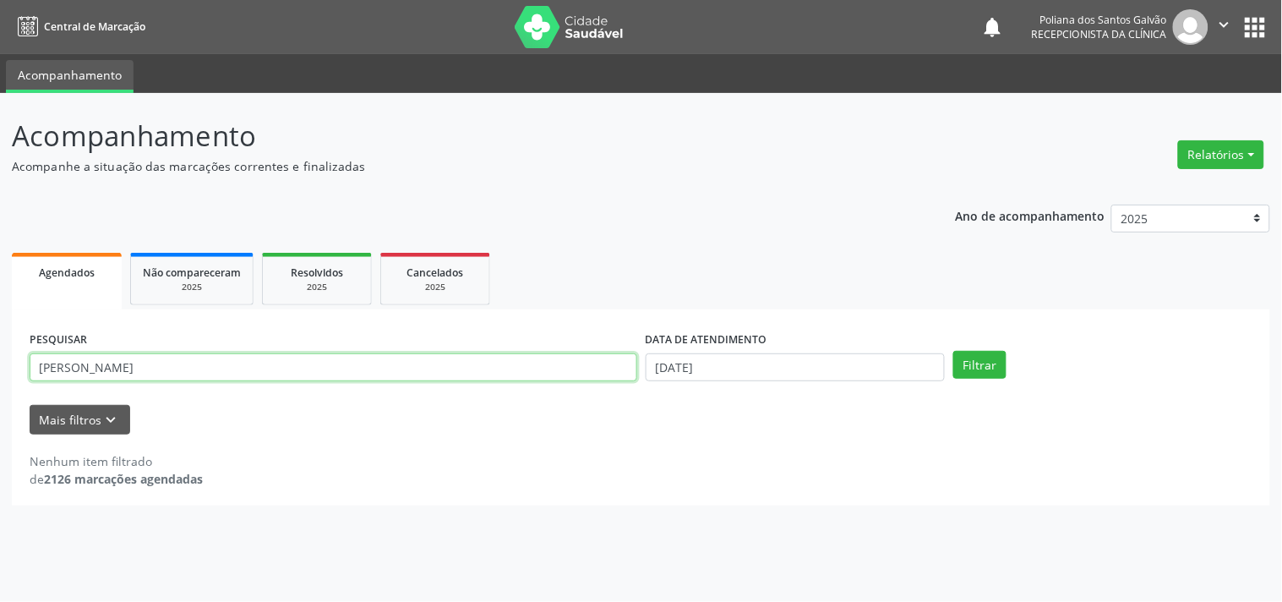
drag, startPoint x: 546, startPoint y: 370, endPoint x: 0, endPoint y: 240, distance: 561.4
click at [0, 243] on div "Acompanhamento Acompanhe a situação das marcações correntes e finalizadas Relat…" at bounding box center [641, 347] width 1282 height 509
type input "[PERSON_NAME]"
click at [953, 351] on button "Filtrar" at bounding box center [979, 365] width 53 height 29
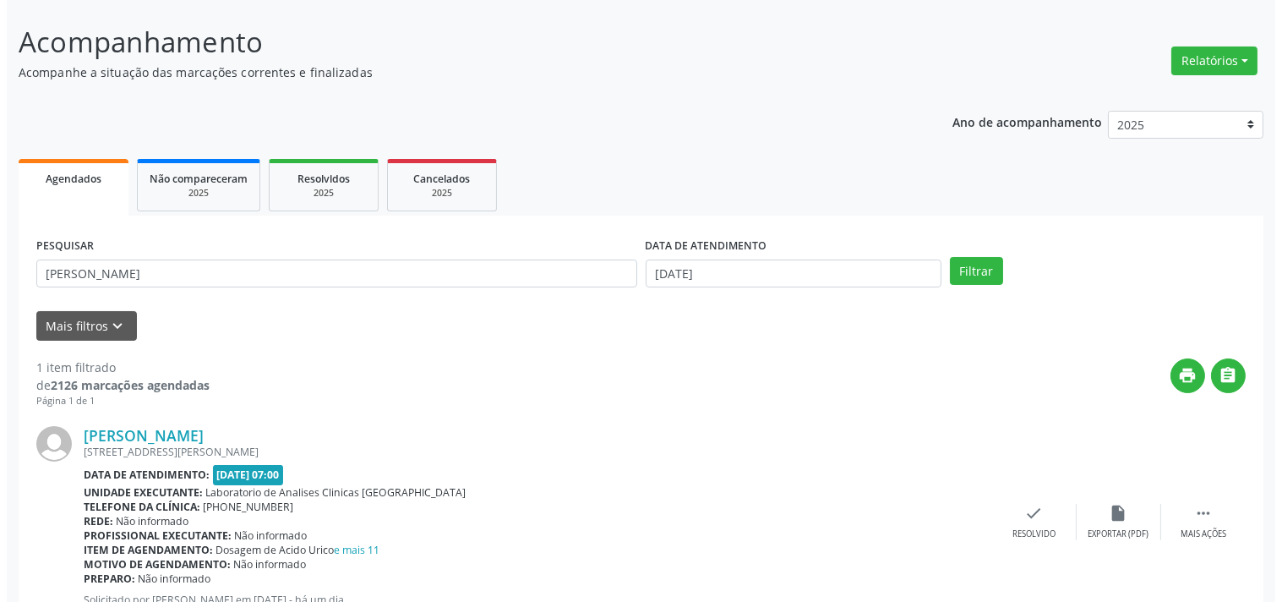
scroll to position [156, 0]
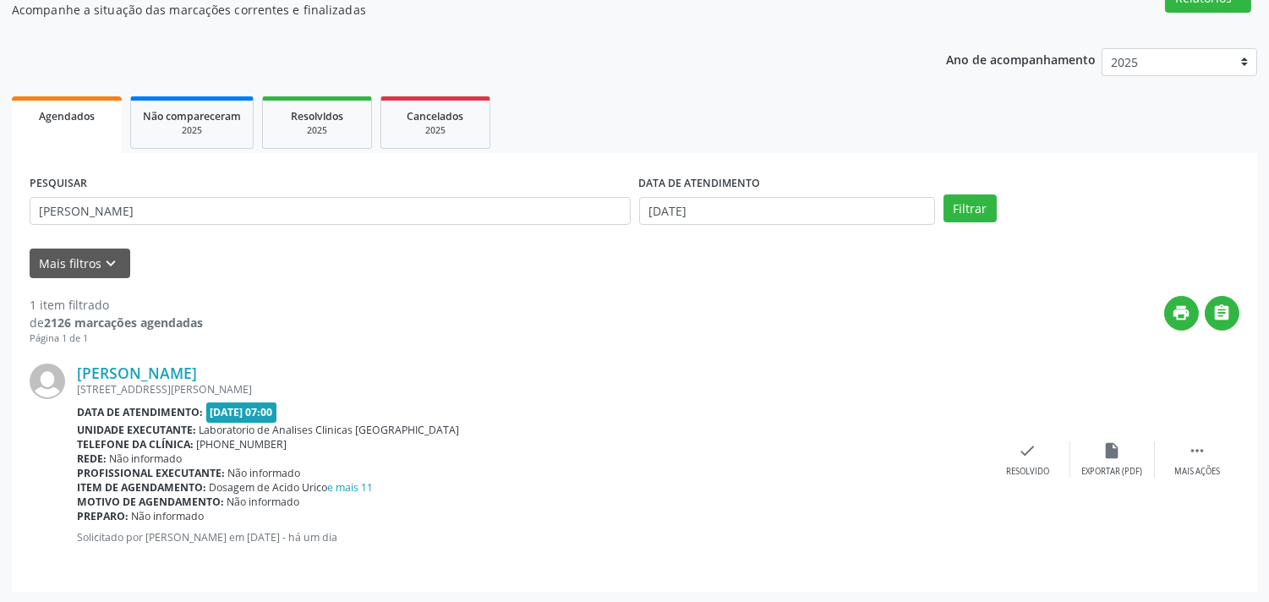
click at [1035, 437] on div "[PERSON_NAME] [STREET_ADDRESS][PERSON_NAME] Data de atendimento: [DATE] 07:00 U…" at bounding box center [635, 460] width 1210 height 228
click at [1032, 450] on icon "check" at bounding box center [1028, 450] width 19 height 19
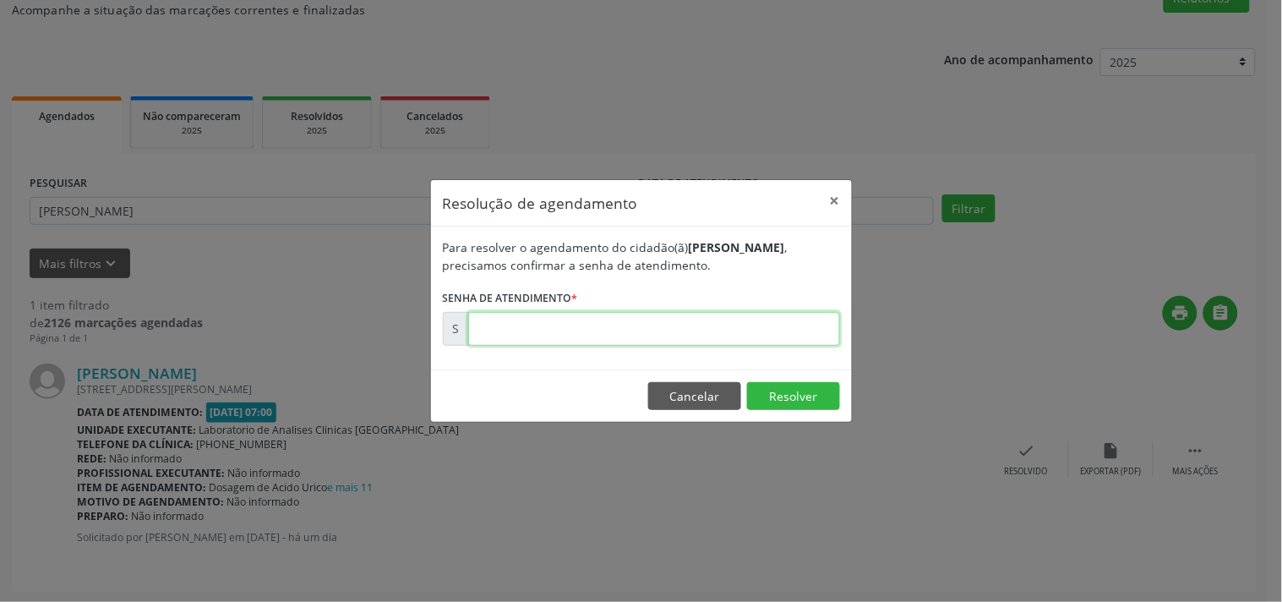
click at [806, 331] on input "text" at bounding box center [654, 329] width 372 height 34
type input "00179657"
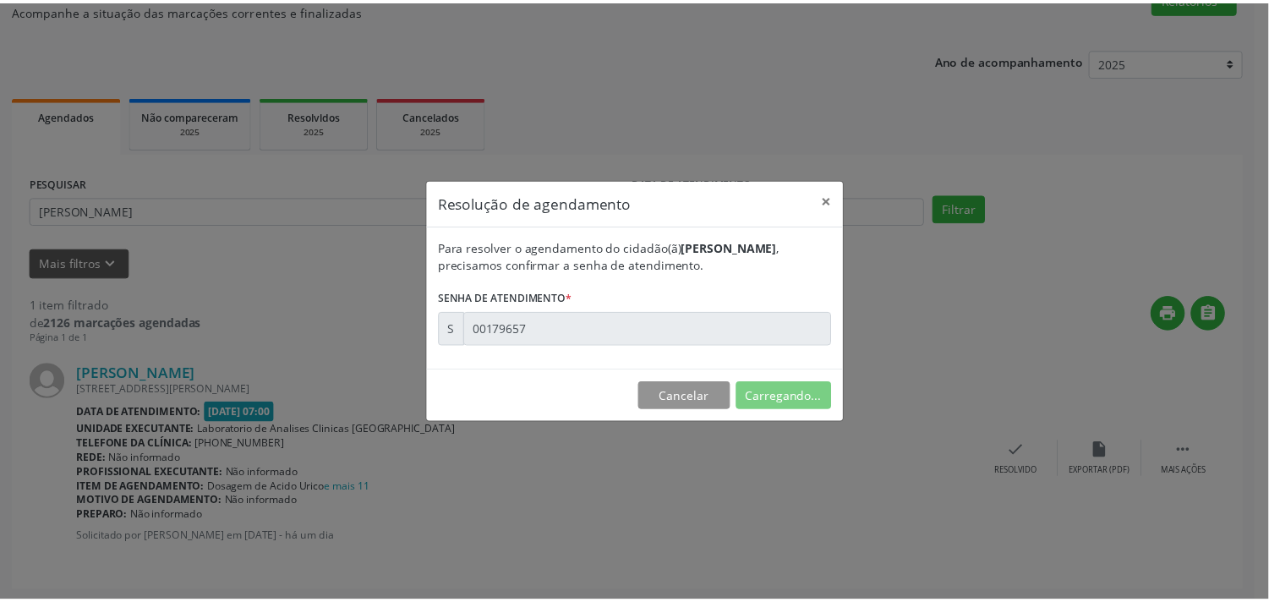
scroll to position [0, 0]
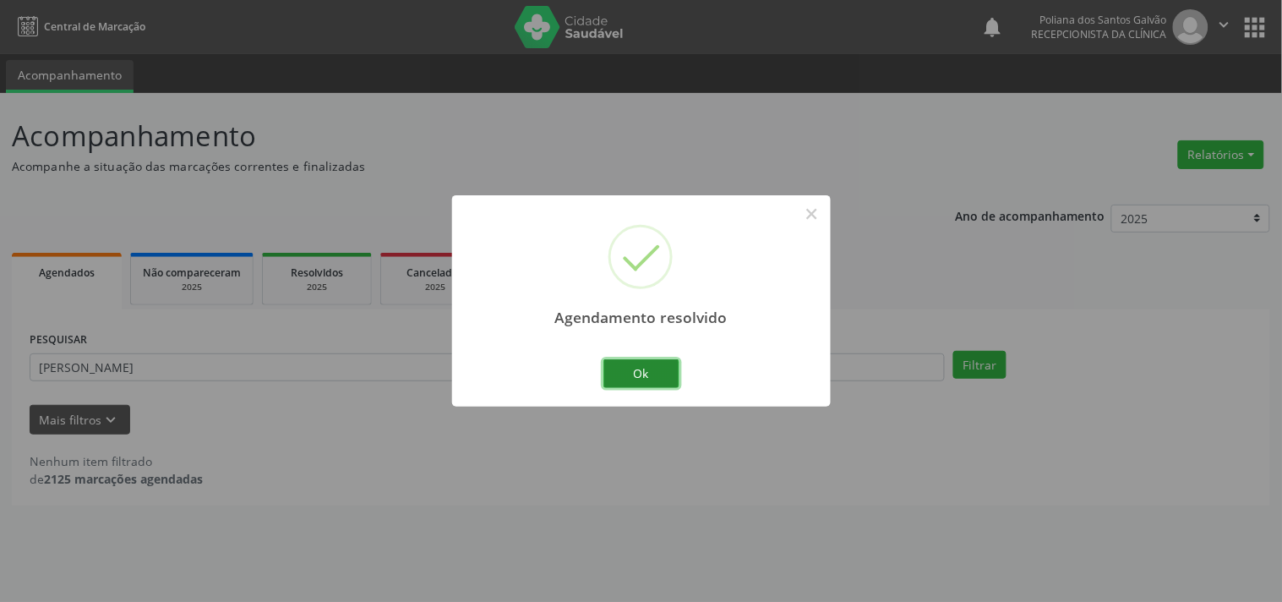
click at [622, 375] on button "Ok" at bounding box center [642, 373] width 76 height 29
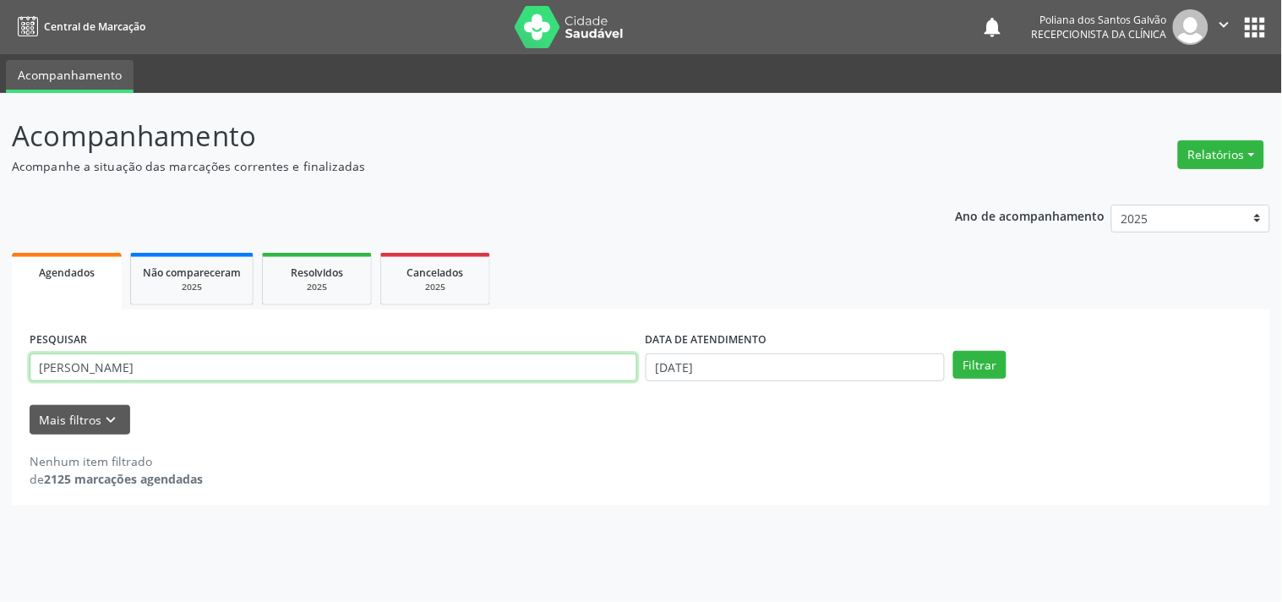
drag, startPoint x: 358, startPoint y: 358, endPoint x: 0, endPoint y: 12, distance: 498.0
click at [0, 72] on div "Central de Marcação notifications Poliana dos Santos Galvão Recepcionista da cl…" at bounding box center [641, 301] width 1282 height 602
type input "IVONETE"
click at [953, 351] on button "Filtrar" at bounding box center [979, 365] width 53 height 29
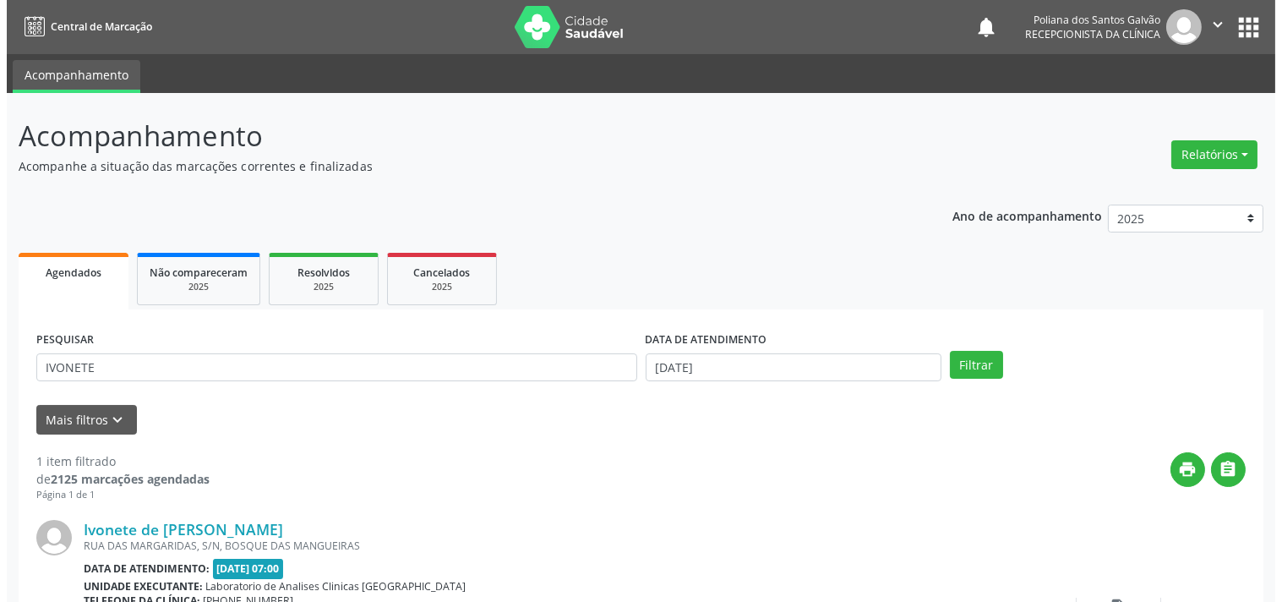
scroll to position [156, 0]
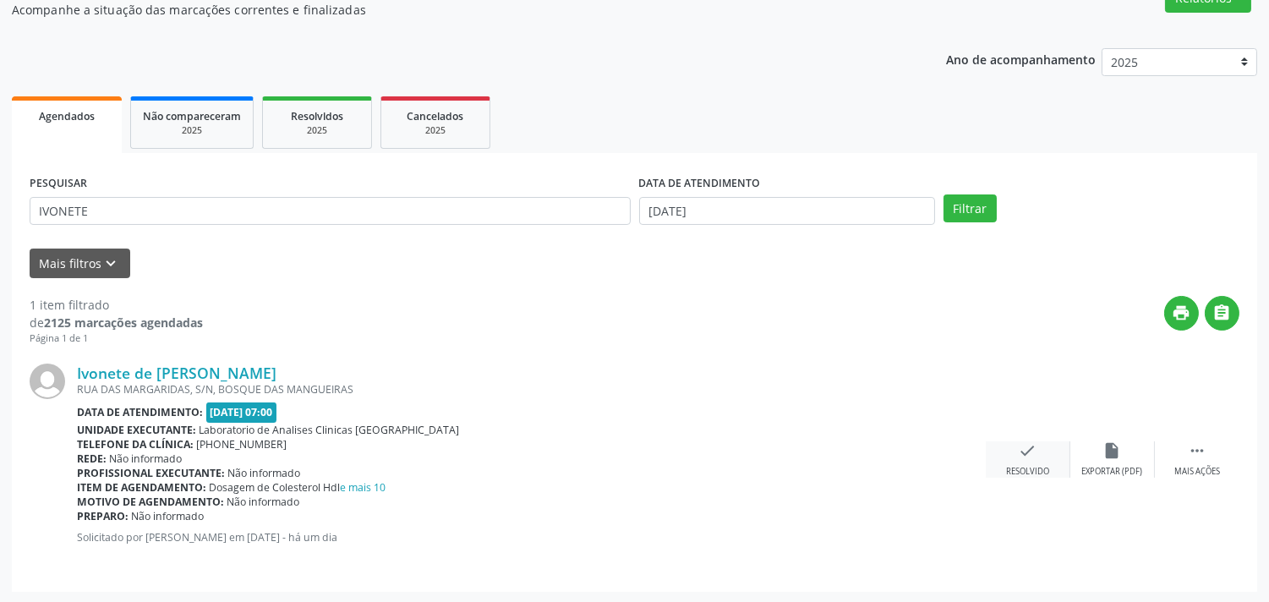
click at [1027, 453] on icon "check" at bounding box center [1028, 450] width 19 height 19
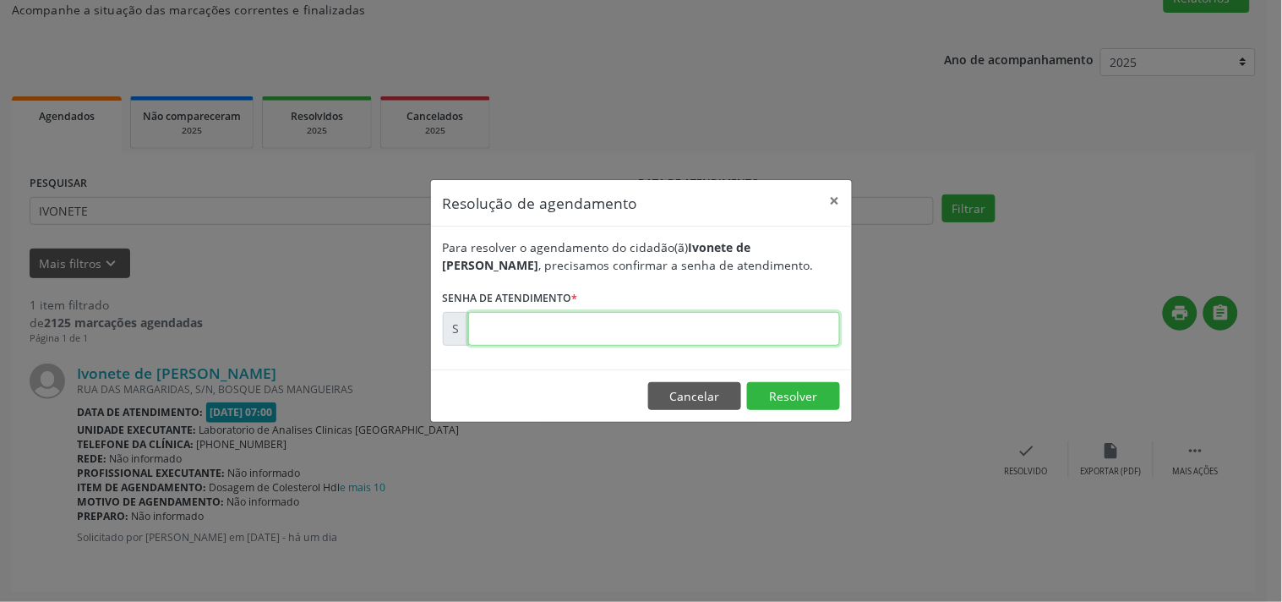
click at [746, 312] on input "text" at bounding box center [654, 329] width 372 height 34
type input "00179648"
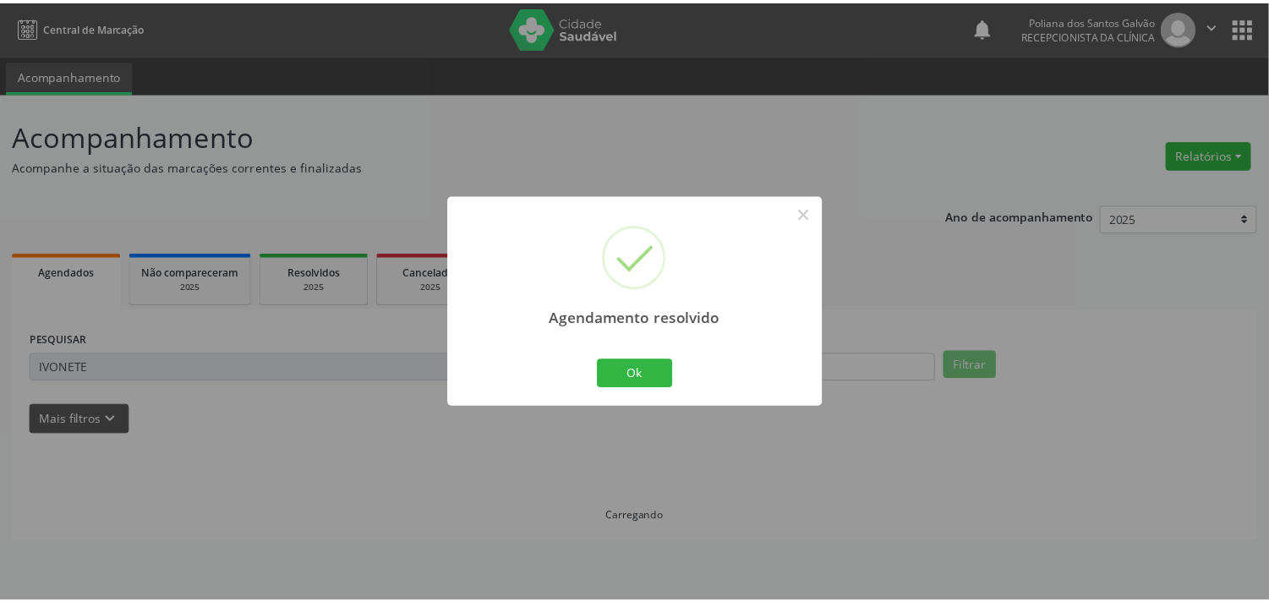
scroll to position [0, 0]
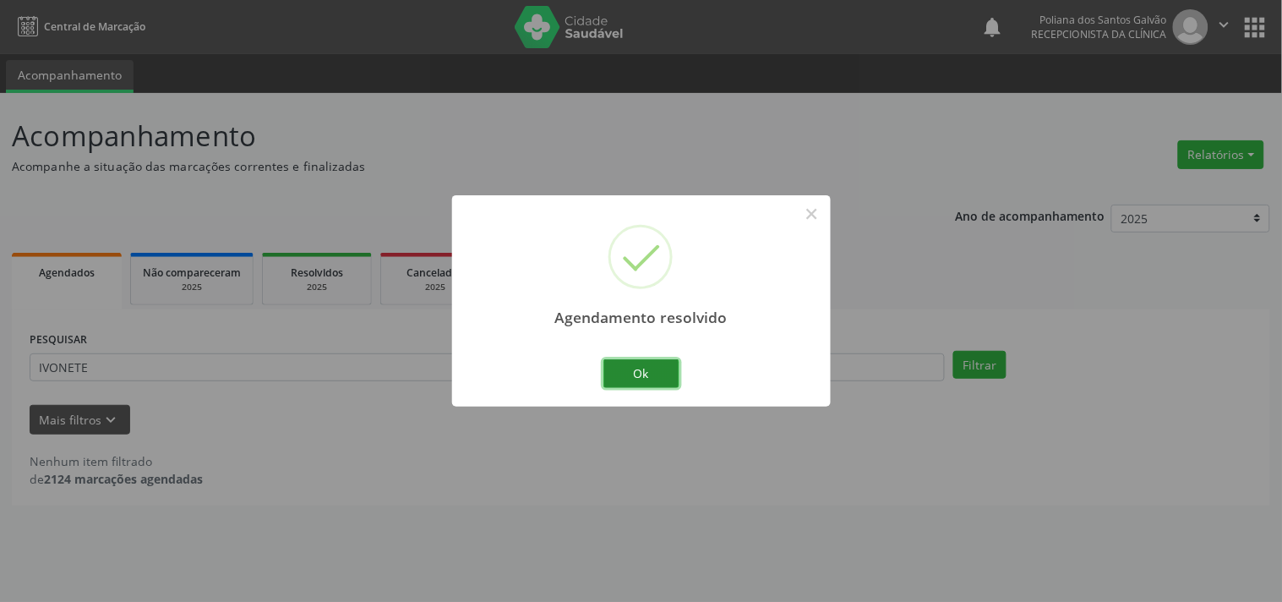
click at [646, 380] on button "Ok" at bounding box center [642, 373] width 76 height 29
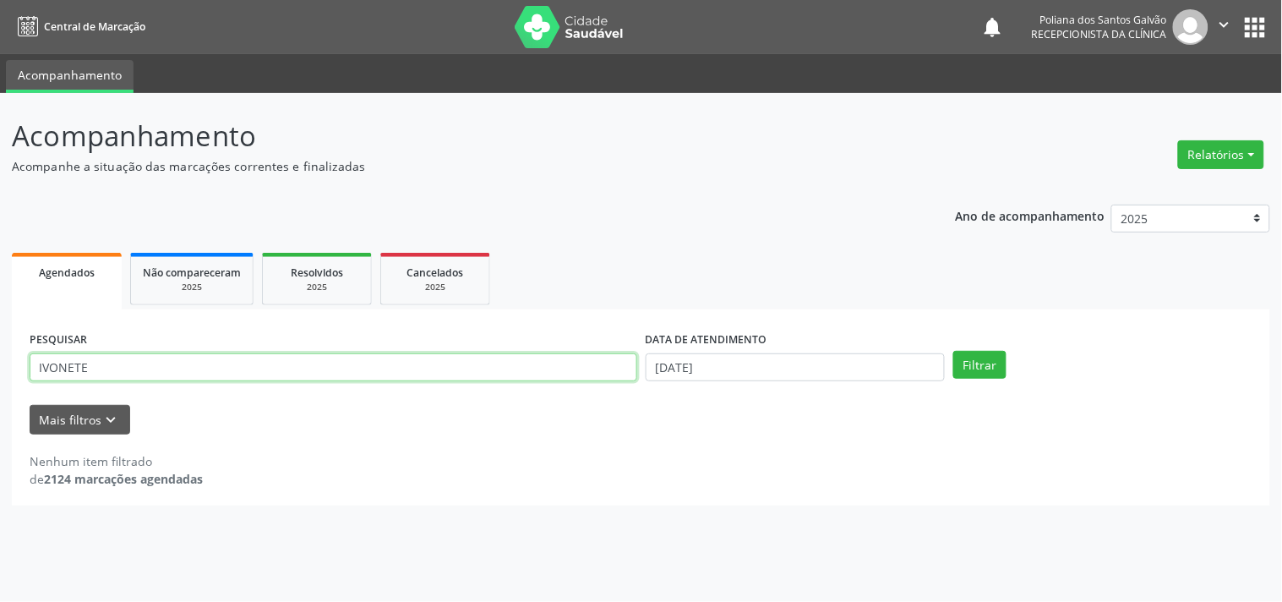
drag, startPoint x: 533, startPoint y: 377, endPoint x: 0, endPoint y: 149, distance: 580.2
click at [0, 175] on div "Acompanhamento Acompanhe a situação das marcações correntes e finalizadas Relat…" at bounding box center [641, 347] width 1282 height 509
type input "EVELIN"
click at [953, 351] on button "Filtrar" at bounding box center [979, 365] width 53 height 29
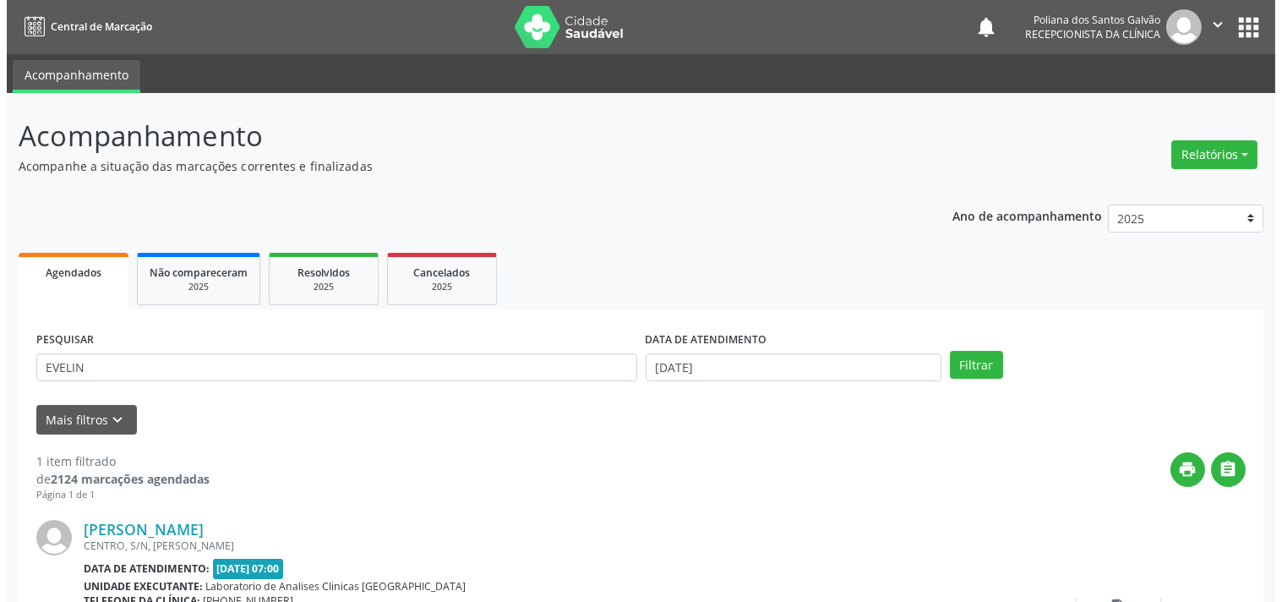
scroll to position [156, 0]
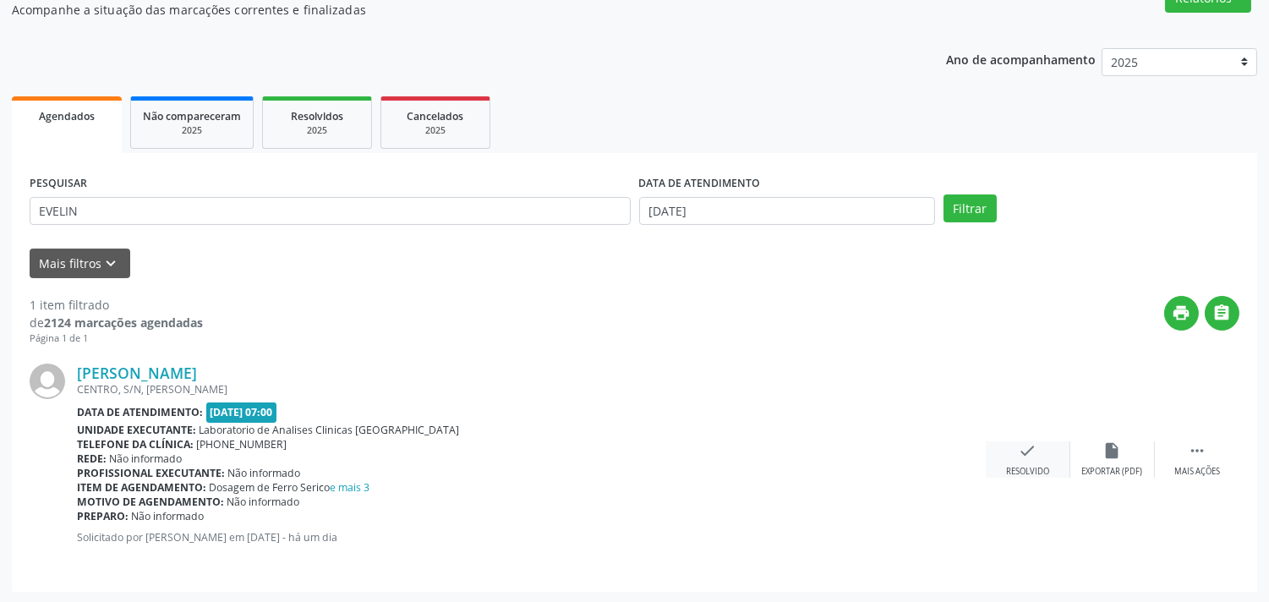
click at [1003, 451] on div "check Resolvido" at bounding box center [1028, 459] width 85 height 36
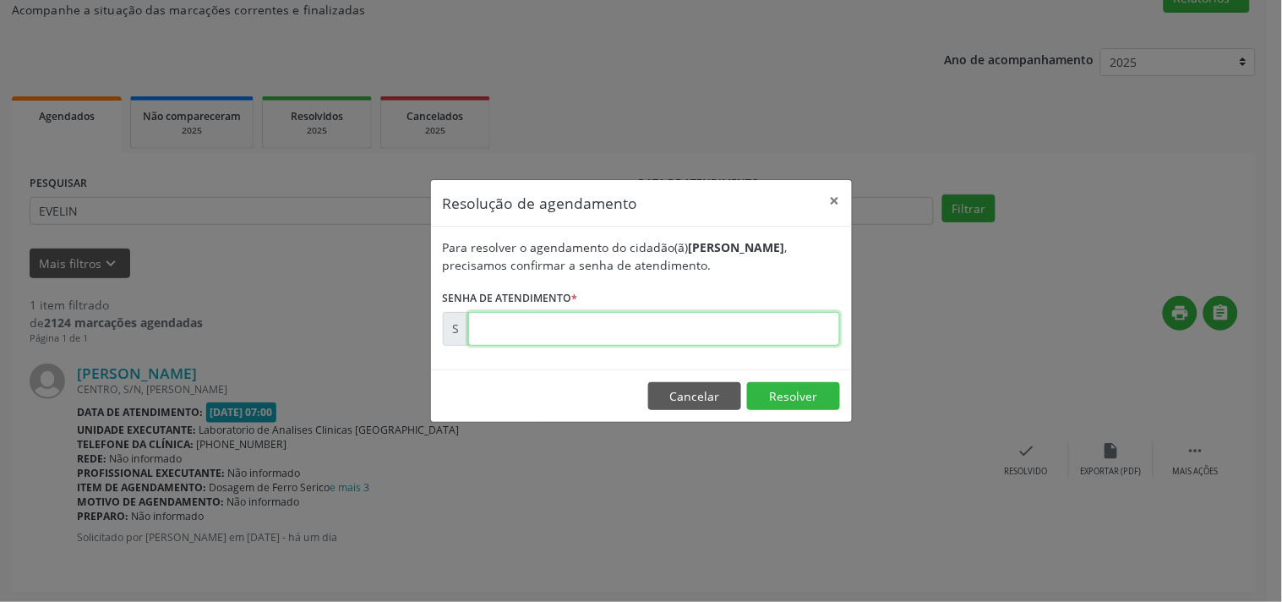
click at [787, 336] on input "text" at bounding box center [654, 329] width 372 height 34
type input "00179627"
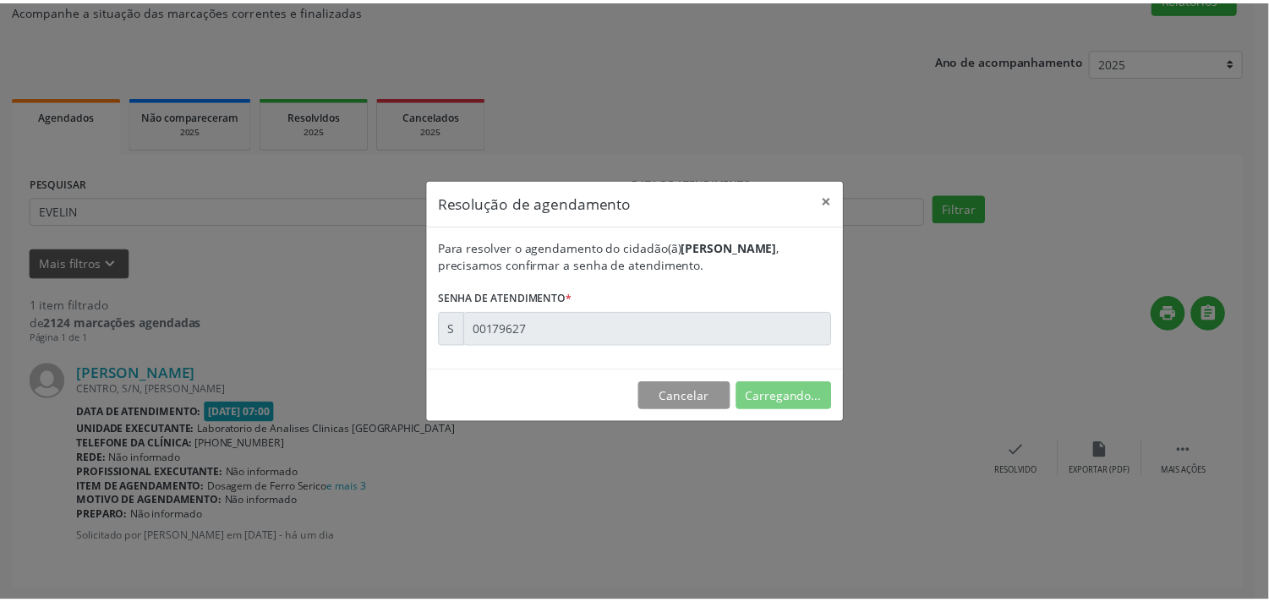
scroll to position [0, 0]
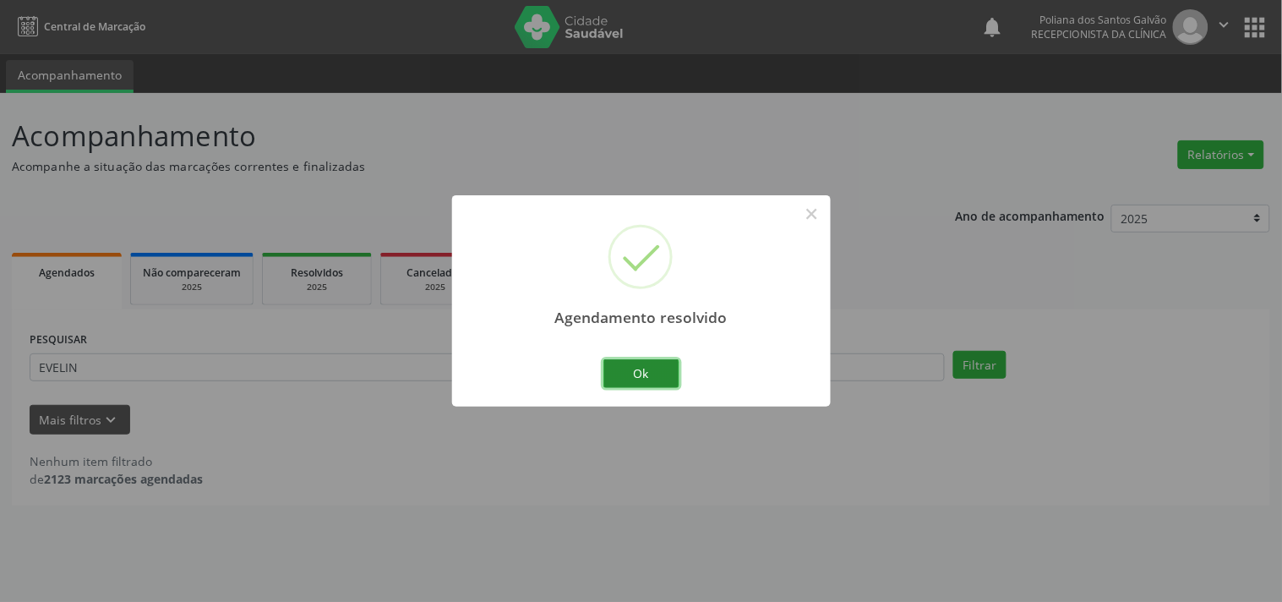
click at [639, 376] on button "Ok" at bounding box center [642, 373] width 76 height 29
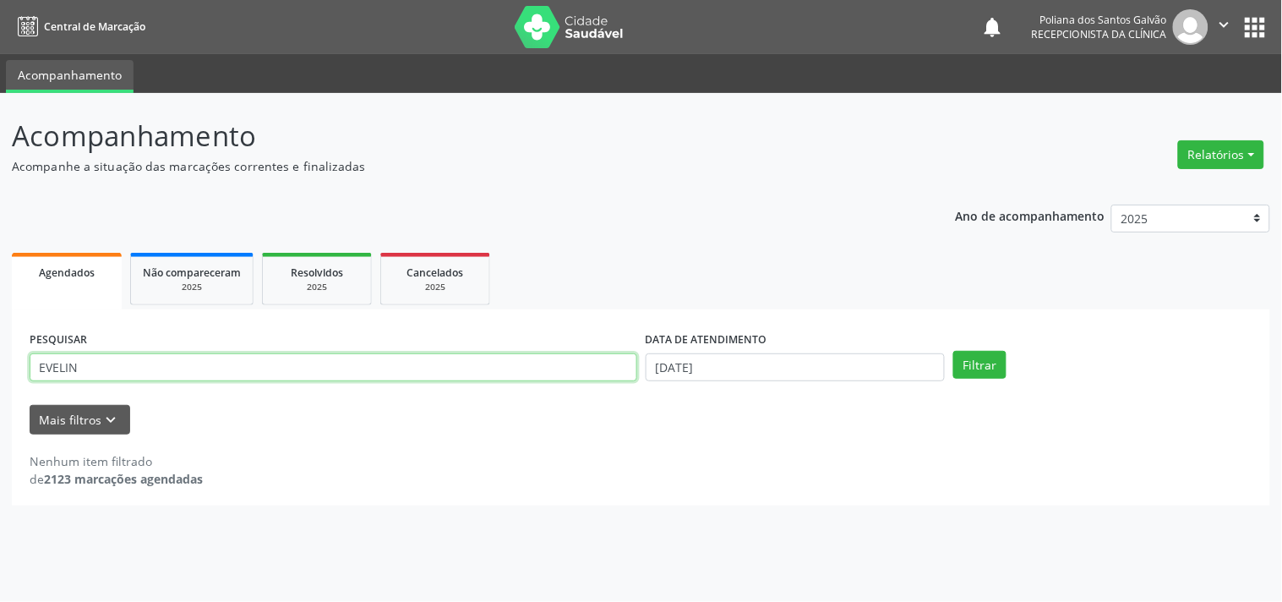
drag, startPoint x: 580, startPoint y: 374, endPoint x: 0, endPoint y: 233, distance: 596.6
click at [0, 252] on div "Acompanhamento Acompanhe a situação das marcações correntes e finalizadas Relat…" at bounding box center [641, 347] width 1282 height 509
type input "ELLEN"
click at [953, 351] on button "Filtrar" at bounding box center [979, 365] width 53 height 29
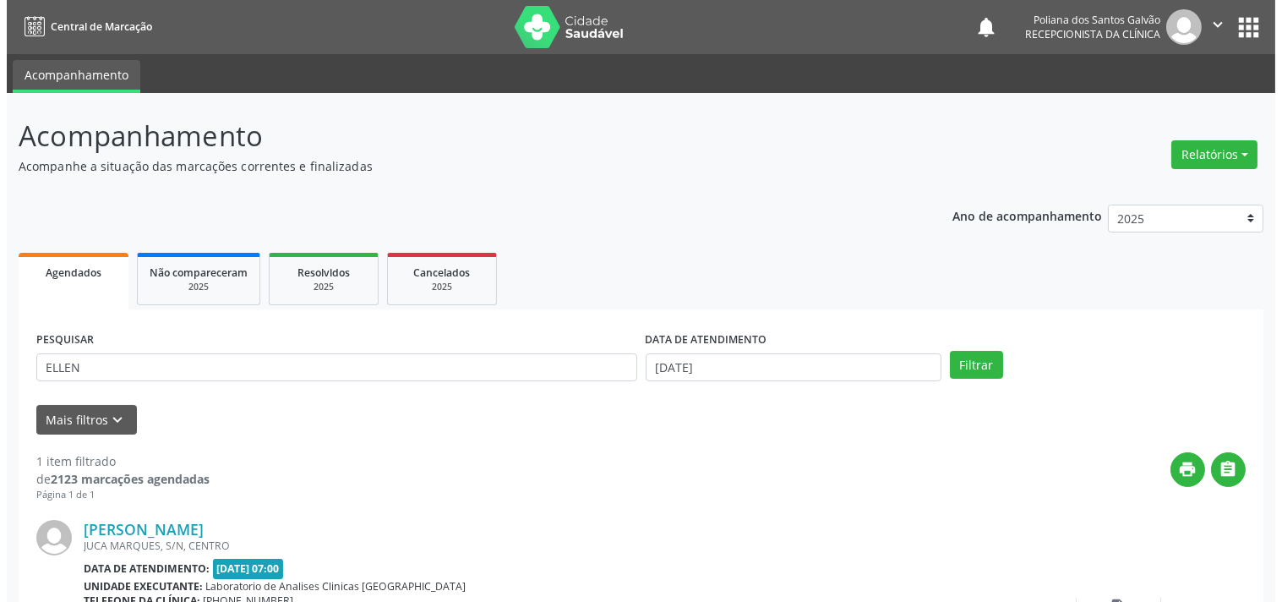
scroll to position [156, 0]
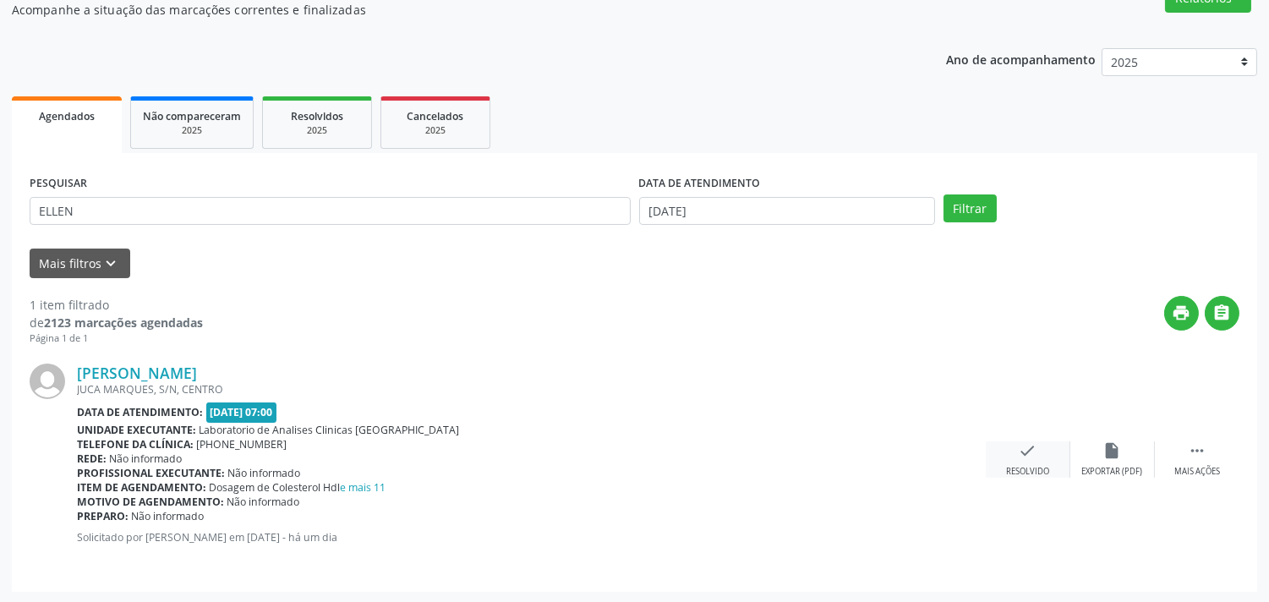
click at [1033, 456] on icon "check" at bounding box center [1028, 450] width 19 height 19
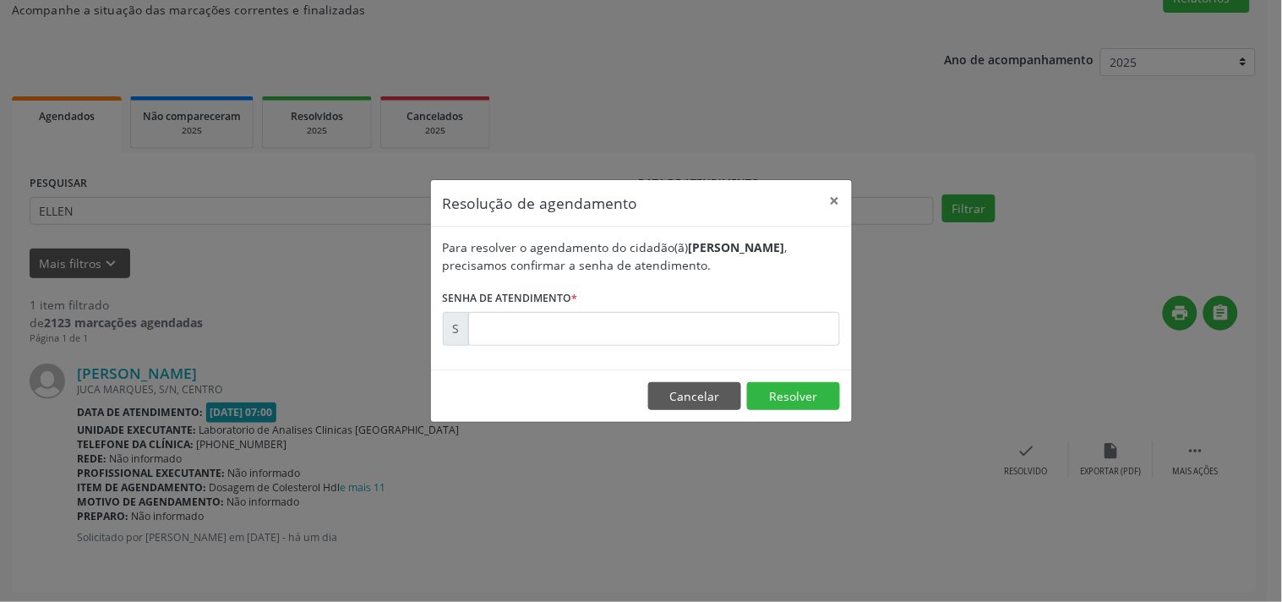
click at [682, 301] on form "Para resolver o agendamento do cidadão(ã) [PERSON_NAME] , precisamos confirmar …" at bounding box center [641, 291] width 397 height 107
click at [678, 324] on input "text" at bounding box center [654, 329] width 372 height 34
type input "00179652"
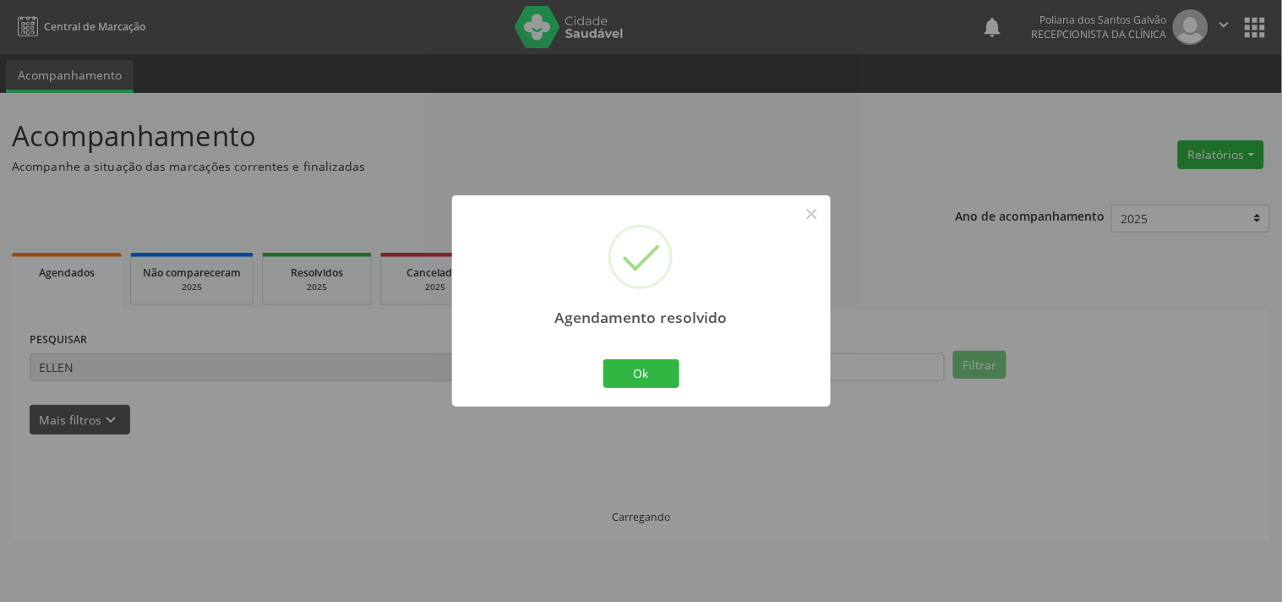
scroll to position [0, 0]
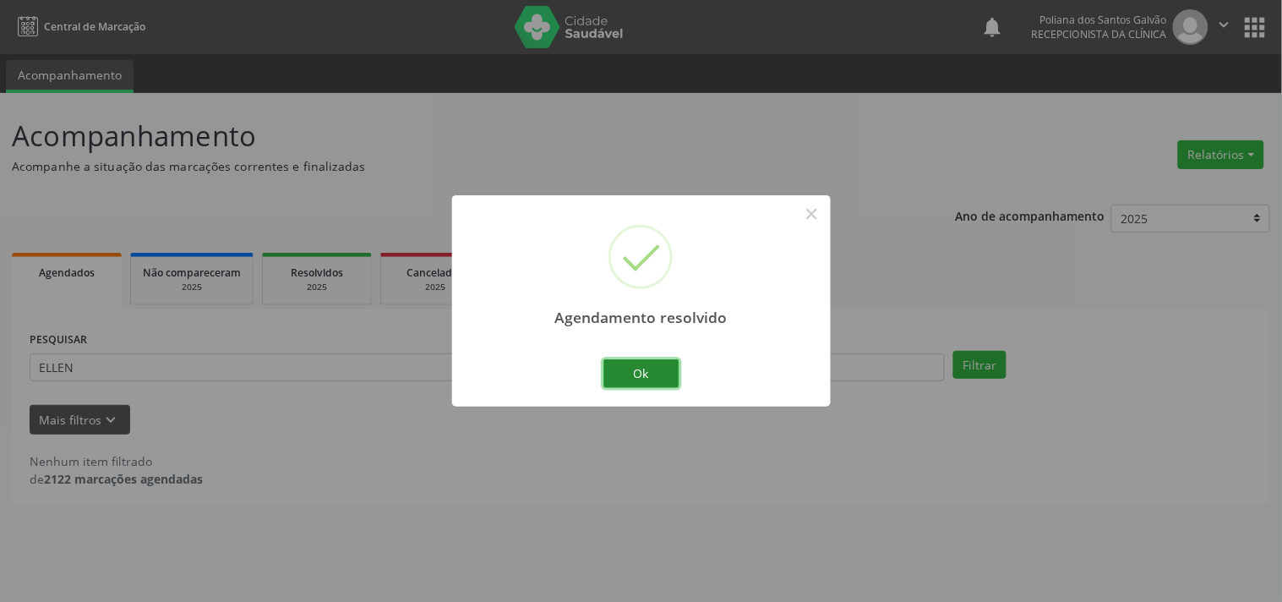
click at [652, 375] on button "Ok" at bounding box center [642, 373] width 76 height 29
